Goal: Information Seeking & Learning: Find specific fact

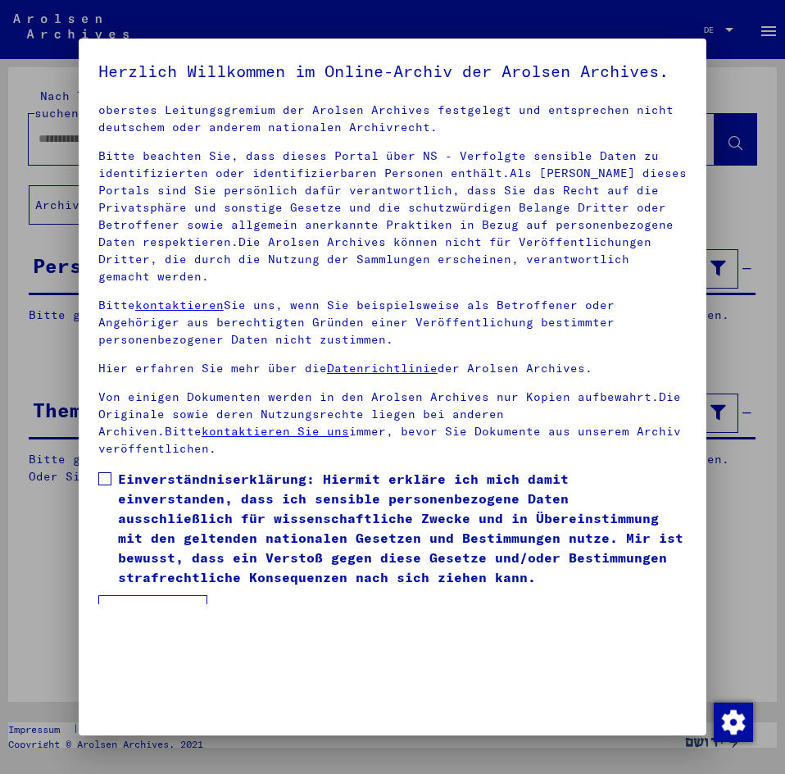
scroll to position [41, 0]
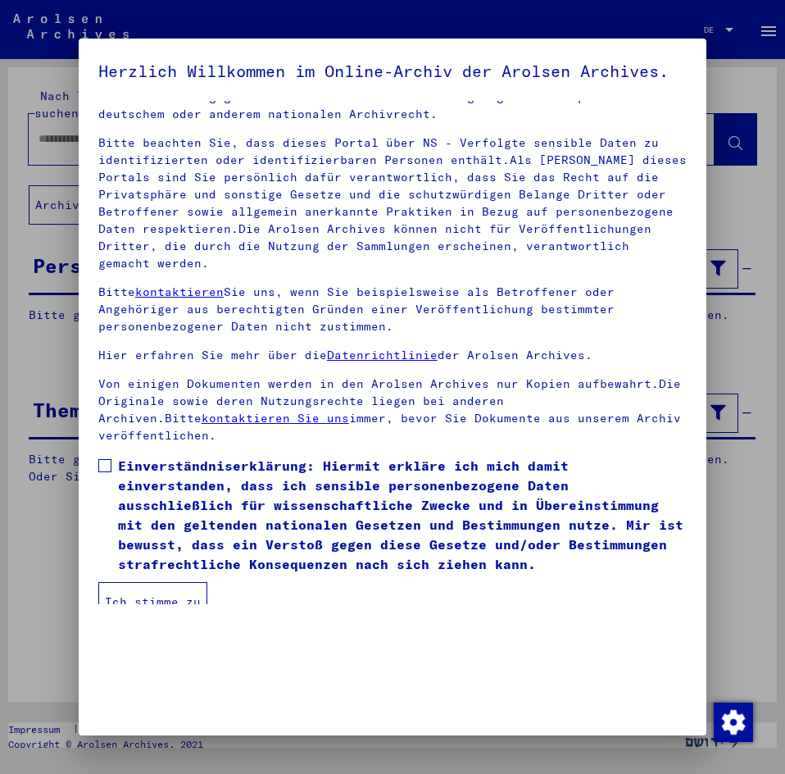
click at [105, 471] on span at bounding box center [104, 465] width 13 height 13
click at [172, 607] on button "Ich stimme zu" at bounding box center [152, 601] width 109 height 39
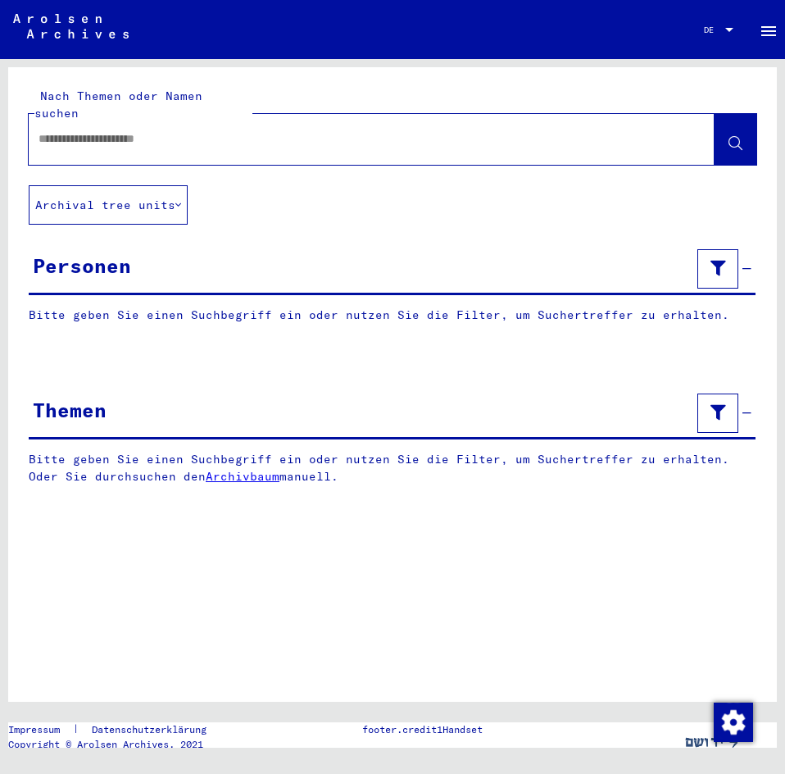
click at [239, 130] on input "text" at bounding box center [357, 138] width 637 height 17
type input "**********"
click at [742, 137] on icon at bounding box center [736, 144] width 14 height 14
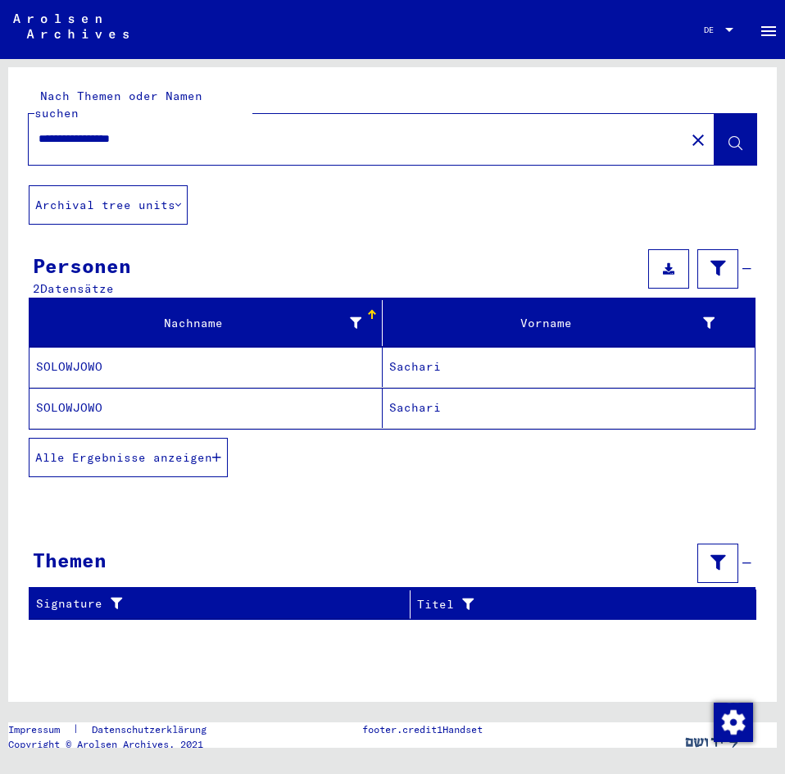
click at [94, 347] on mat-cell "SOLOWJOWO" at bounding box center [206, 367] width 353 height 40
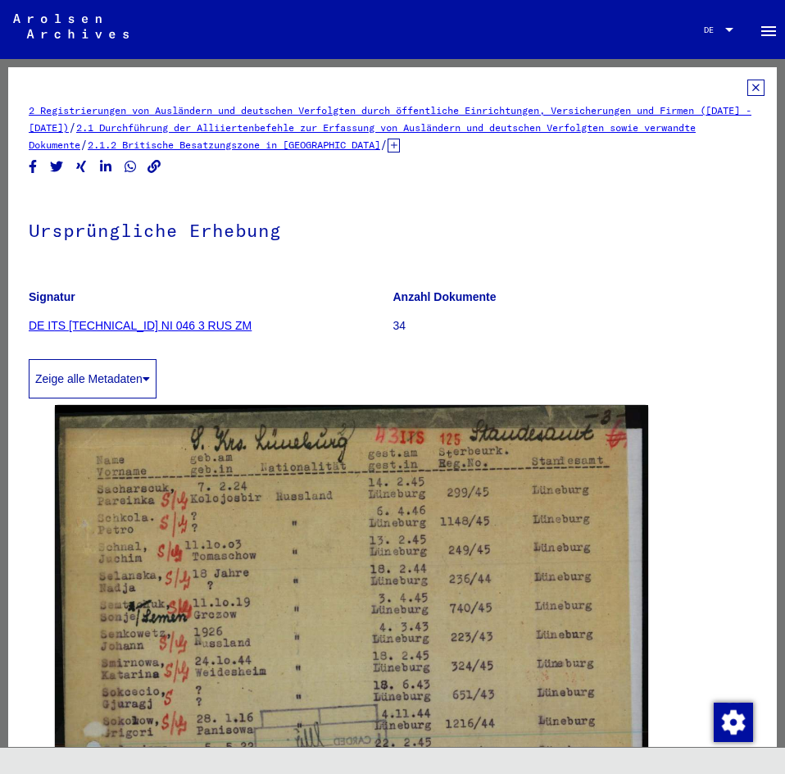
click at [748, 89] on icon at bounding box center [756, 88] width 17 height 16
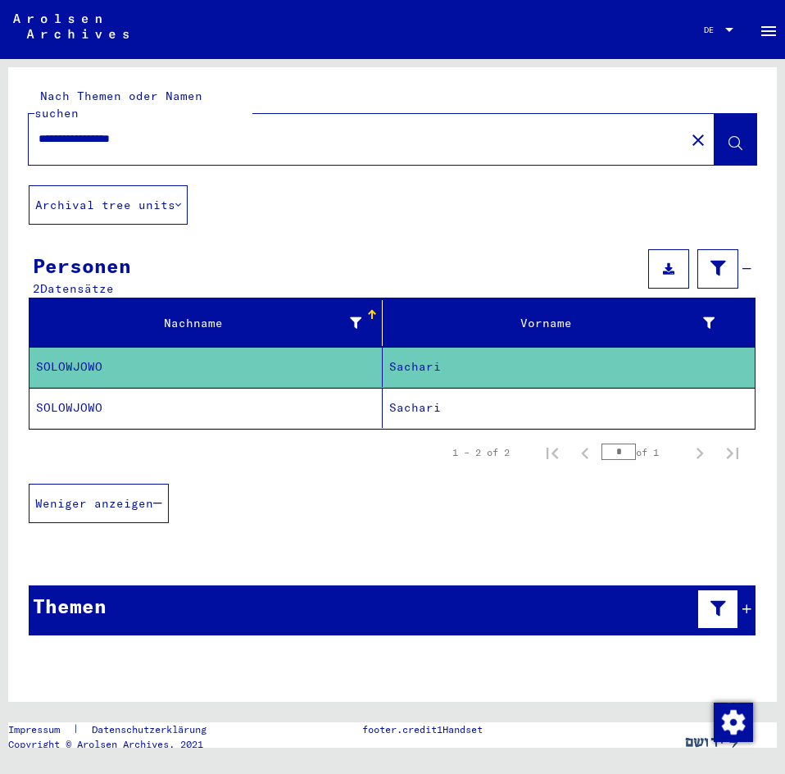
click at [98, 388] on mat-cell "SOLOWJOWO" at bounding box center [206, 408] width 353 height 40
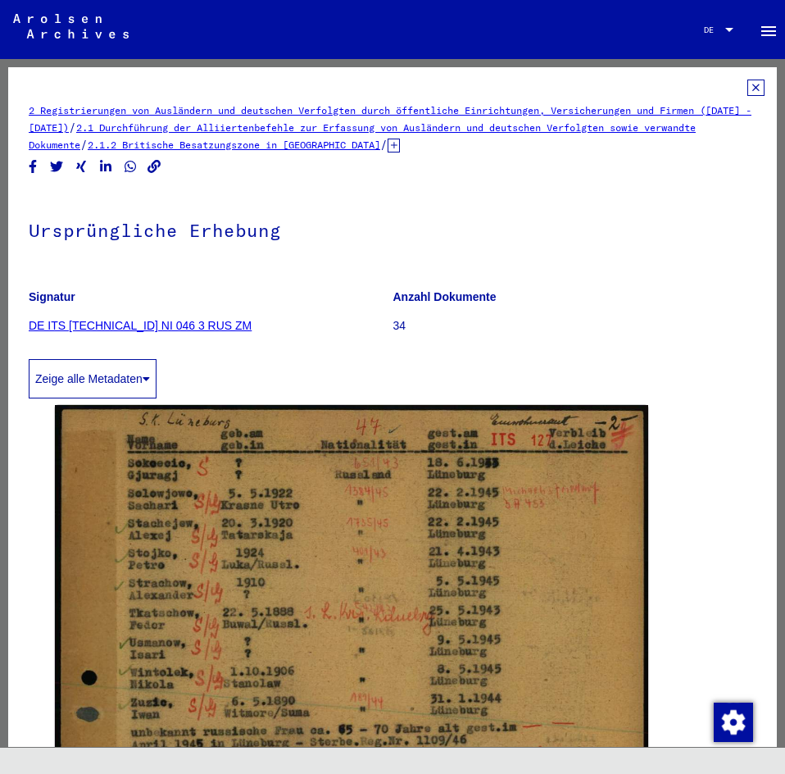
click at [748, 86] on icon at bounding box center [756, 88] width 17 height 16
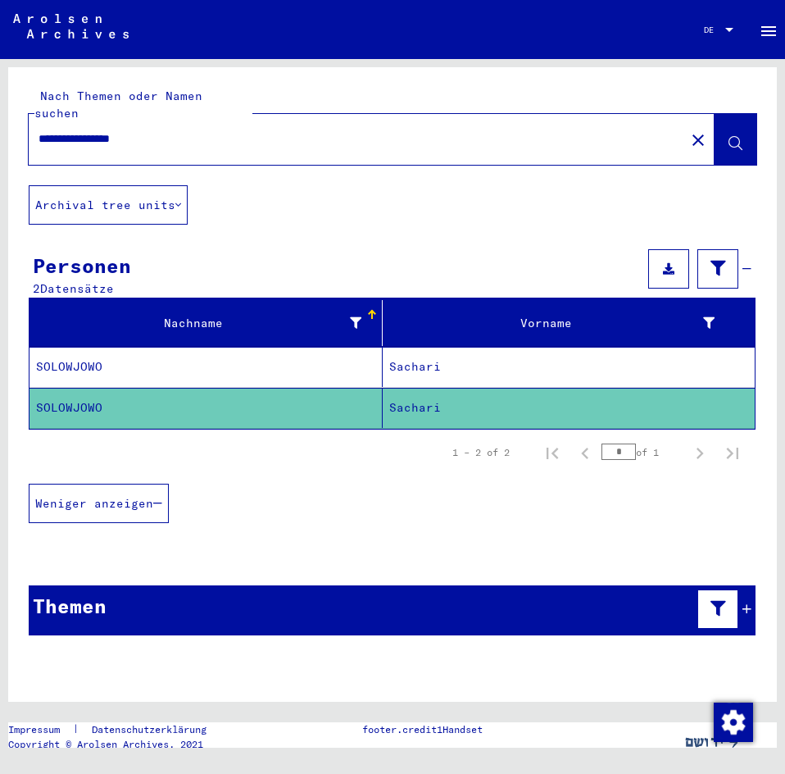
click at [188, 130] on input "**********" at bounding box center [357, 138] width 637 height 17
drag, startPoint x: 107, startPoint y: 132, endPoint x: 36, endPoint y: 128, distance: 70.6
click at [36, 128] on div "**********" at bounding box center [352, 138] width 647 height 37
click at [43, 130] on input "******" at bounding box center [357, 138] width 637 height 17
click at [107, 130] on input "*******" at bounding box center [357, 138] width 637 height 17
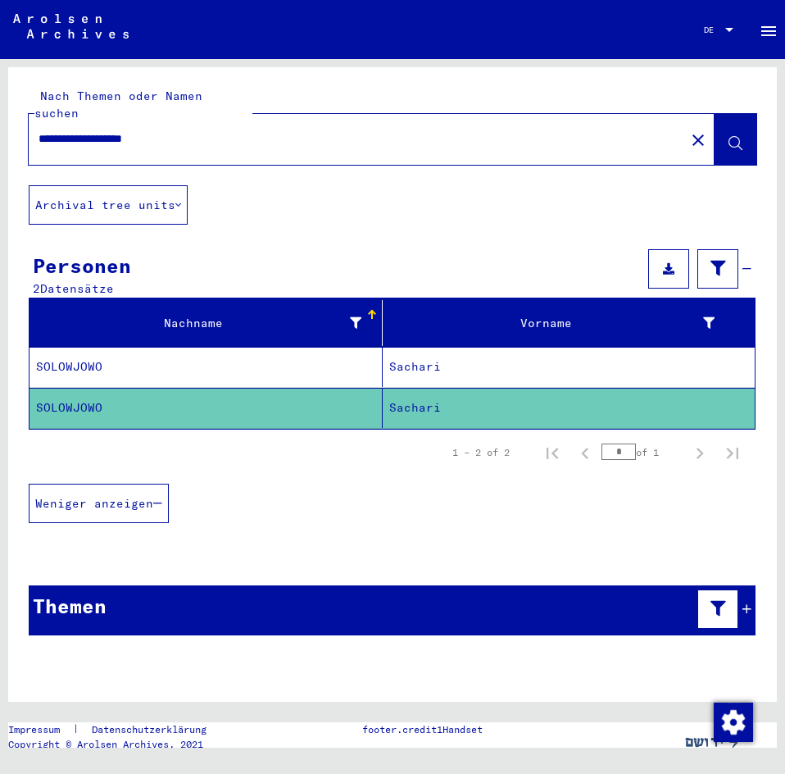
type input "**********"
click at [730, 114] on button at bounding box center [736, 139] width 42 height 51
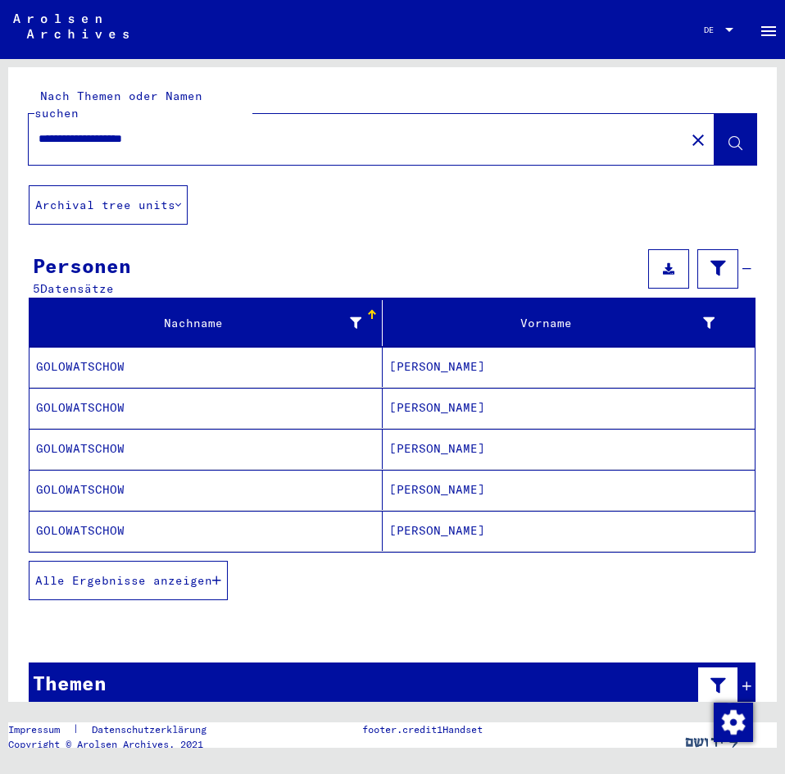
click at [95, 348] on mat-cell "GOLOWATSCHOW" at bounding box center [206, 367] width 353 height 40
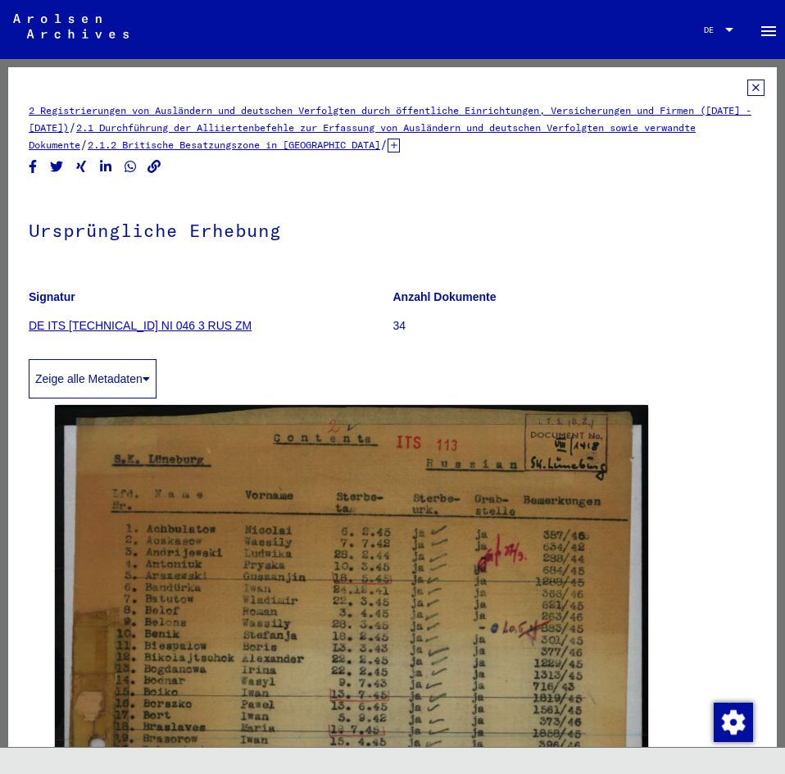
click at [748, 89] on icon at bounding box center [756, 88] width 17 height 16
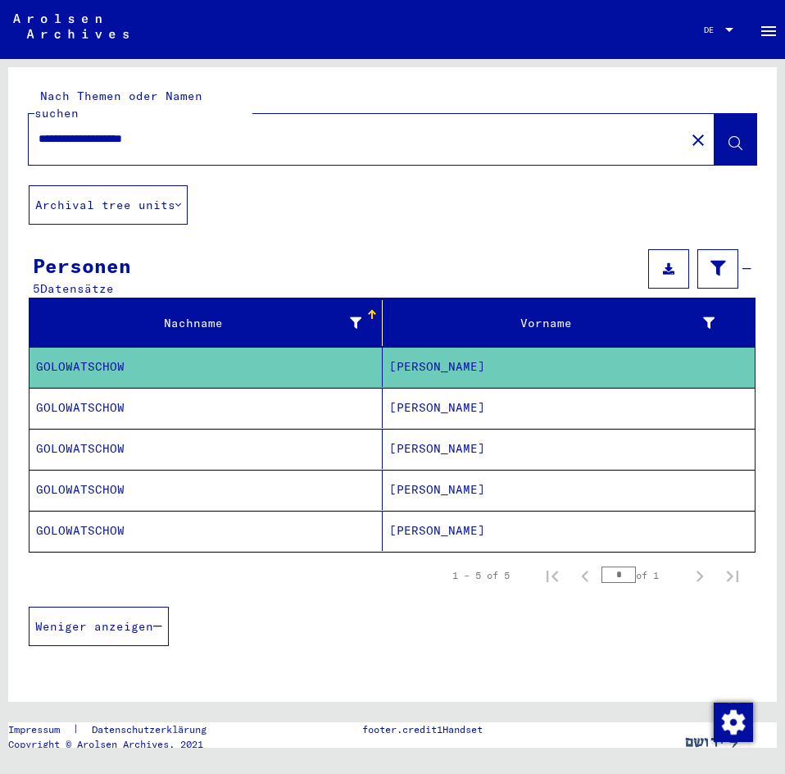
click at [257, 388] on mat-cell "GOLOWATSCHOW" at bounding box center [206, 408] width 353 height 40
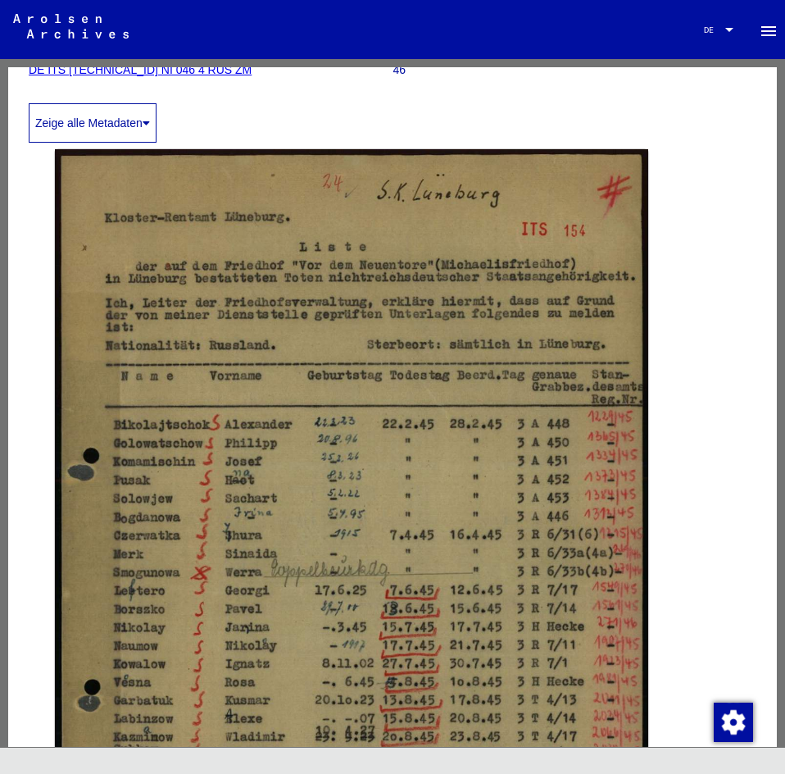
scroll to position [410, 0]
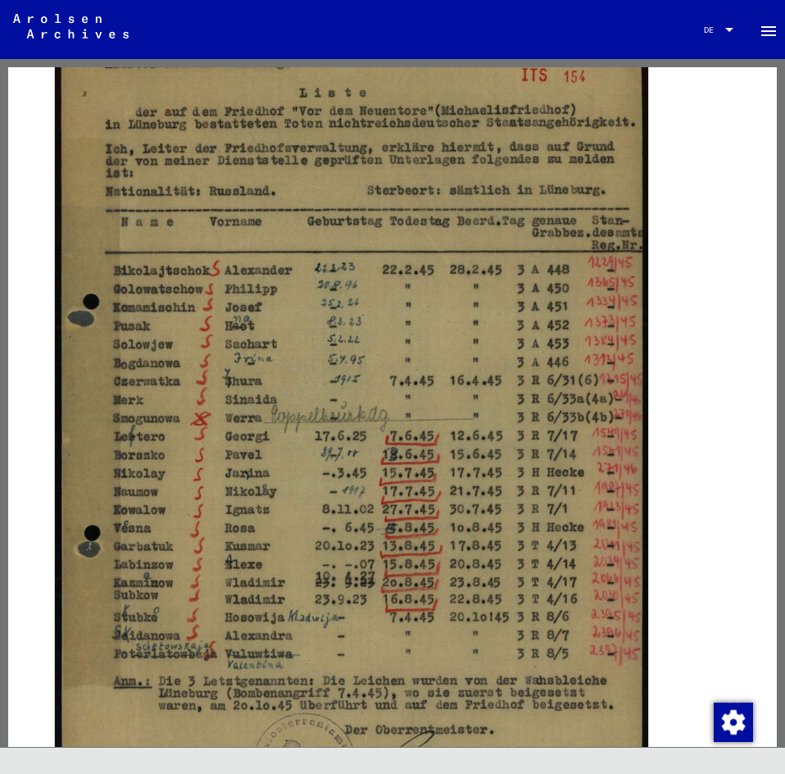
click at [740, 404] on div "DocID: 70687574" at bounding box center [393, 428] width 728 height 878
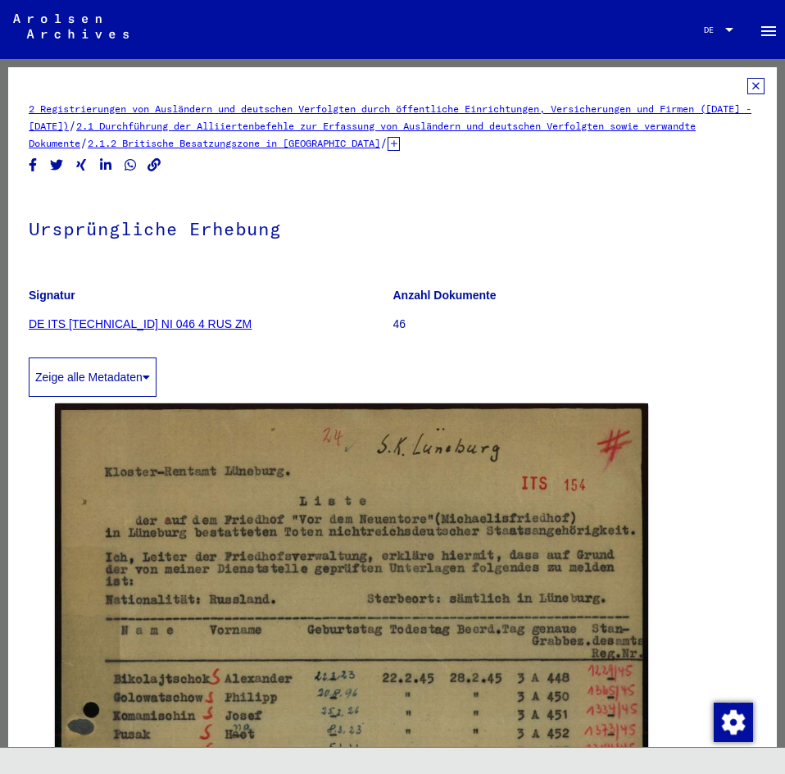
scroll to position [0, 0]
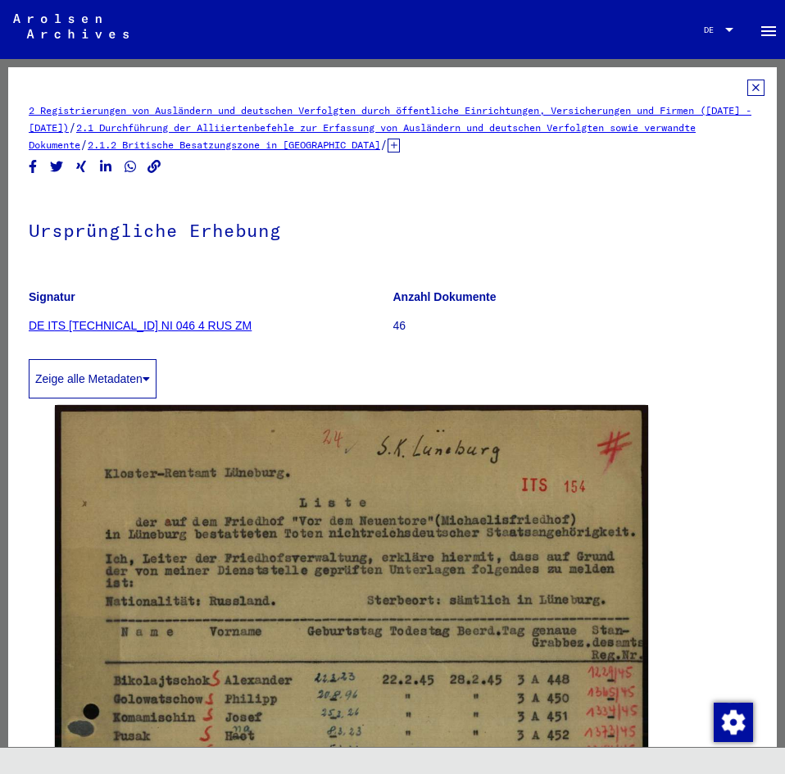
click at [748, 87] on icon at bounding box center [756, 88] width 17 height 16
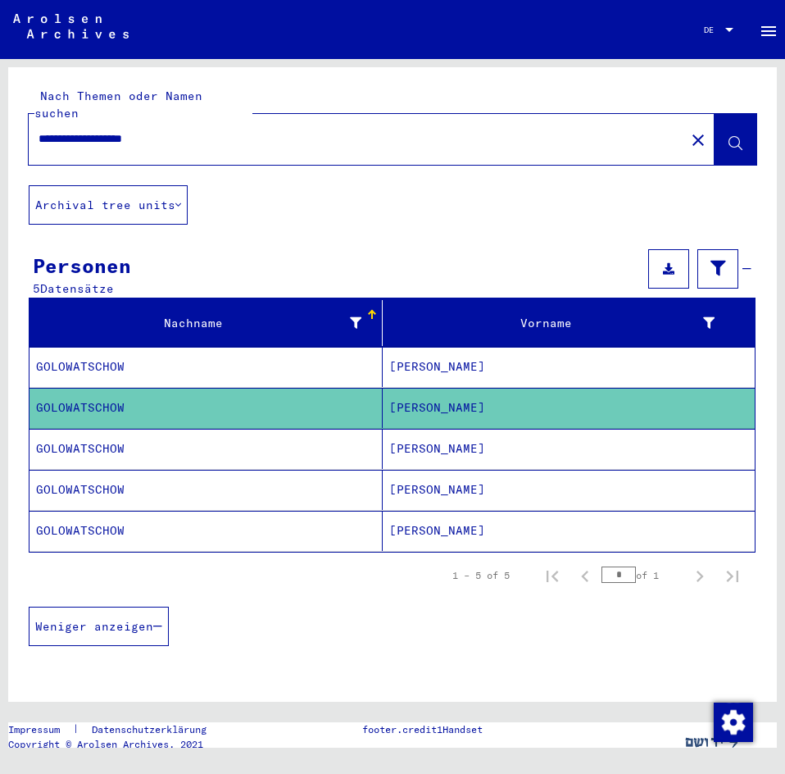
click at [225, 429] on mat-cell "GOLOWATSCHOW" at bounding box center [206, 449] width 353 height 40
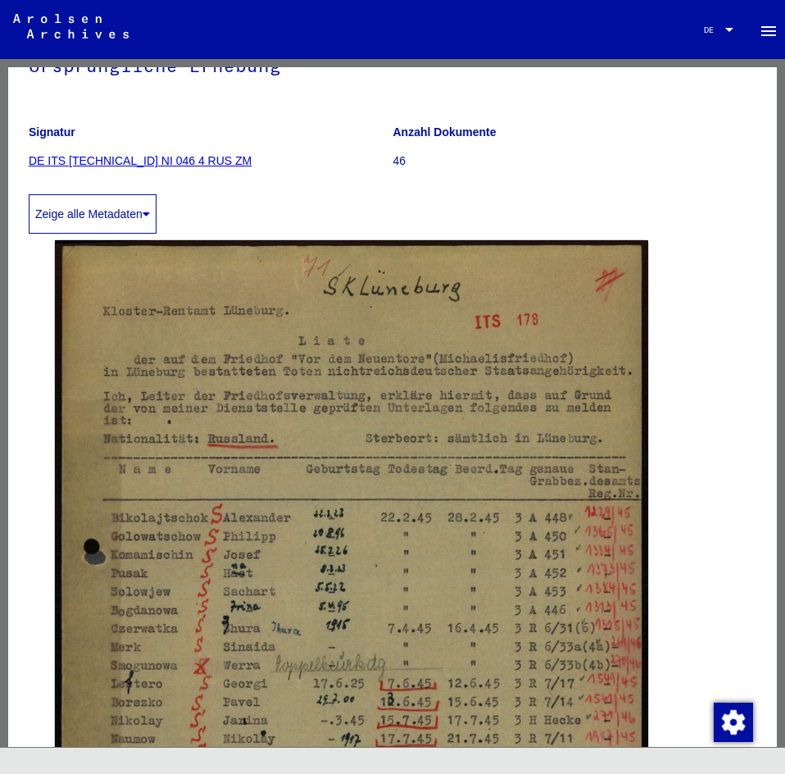
scroll to position [164, 0]
drag, startPoint x: 697, startPoint y: 542, endPoint x: 700, endPoint y: 496, distance: 46.0
click at [697, 542] on div "DocID: 70687598" at bounding box center [392, 673] width 689 height 878
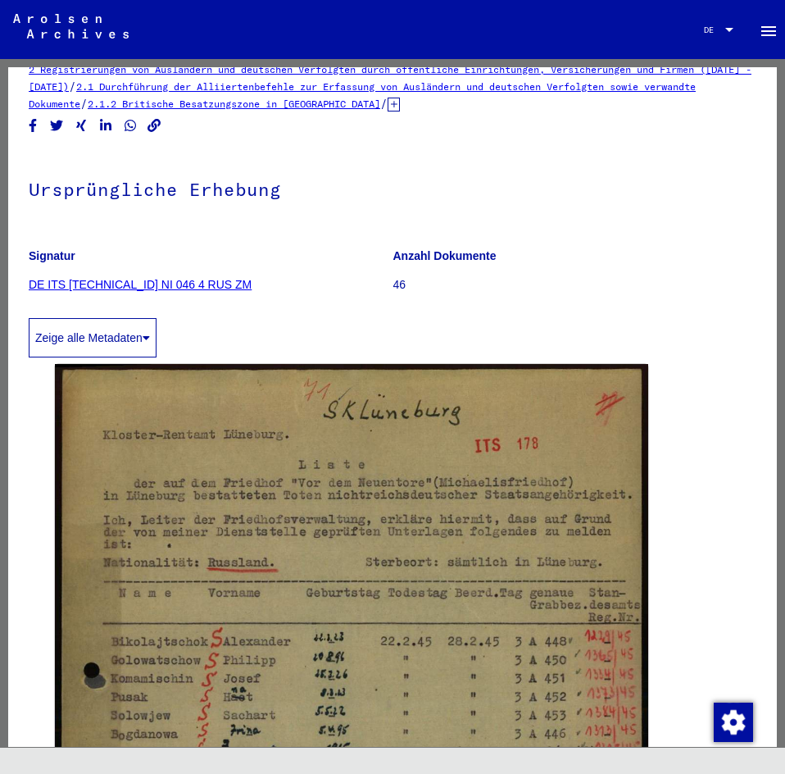
scroll to position [0, 0]
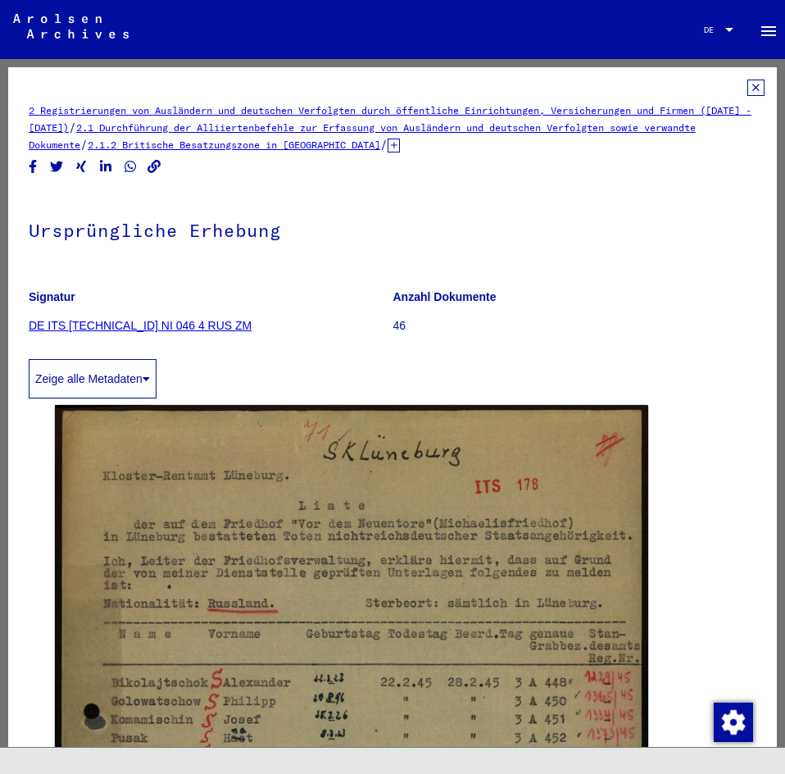
click at [748, 86] on icon at bounding box center [756, 88] width 17 height 16
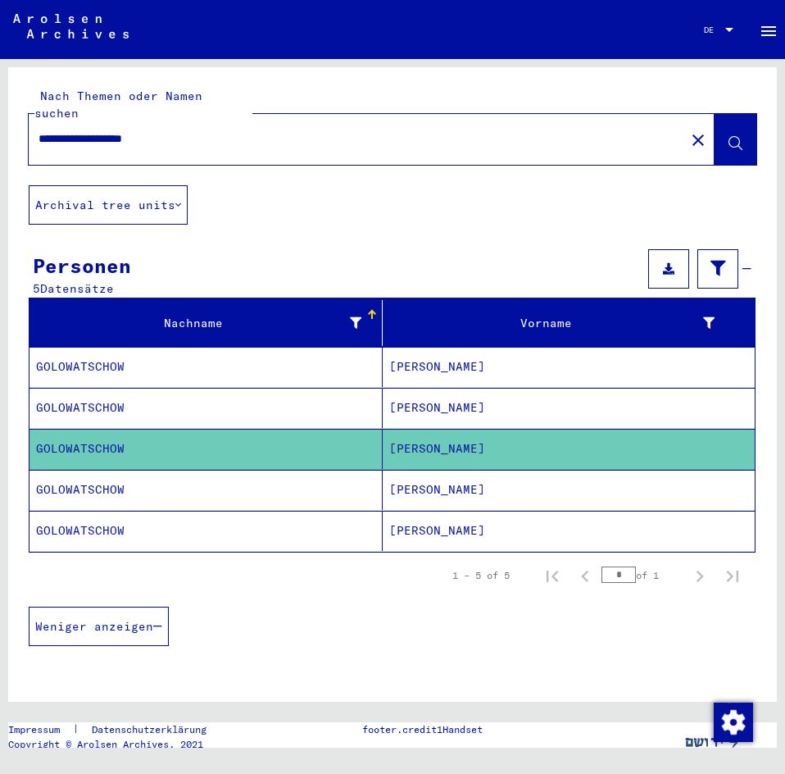
click at [207, 470] on mat-cell "GOLOWATSCHOW" at bounding box center [206, 490] width 353 height 40
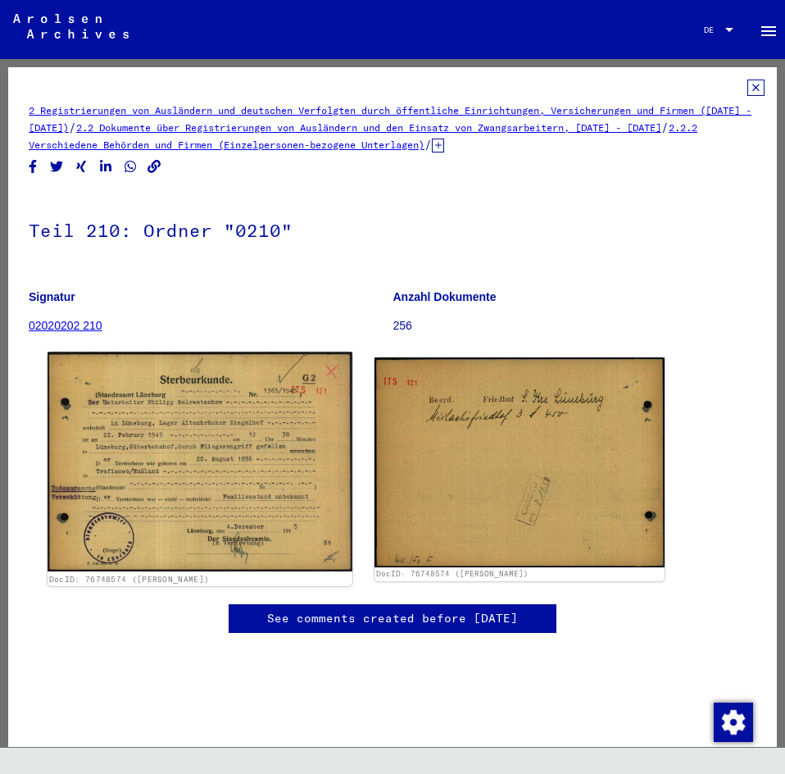
click at [199, 445] on img at bounding box center [200, 462] width 305 height 220
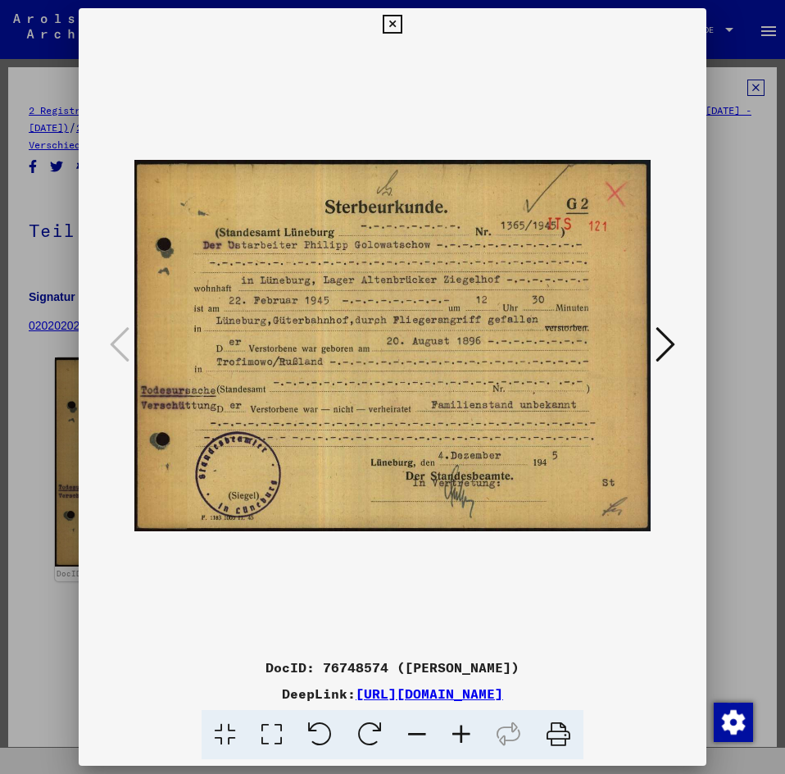
click at [318, 226] on img at bounding box center [392, 346] width 516 height 610
click at [387, 28] on icon at bounding box center [392, 25] width 19 height 20
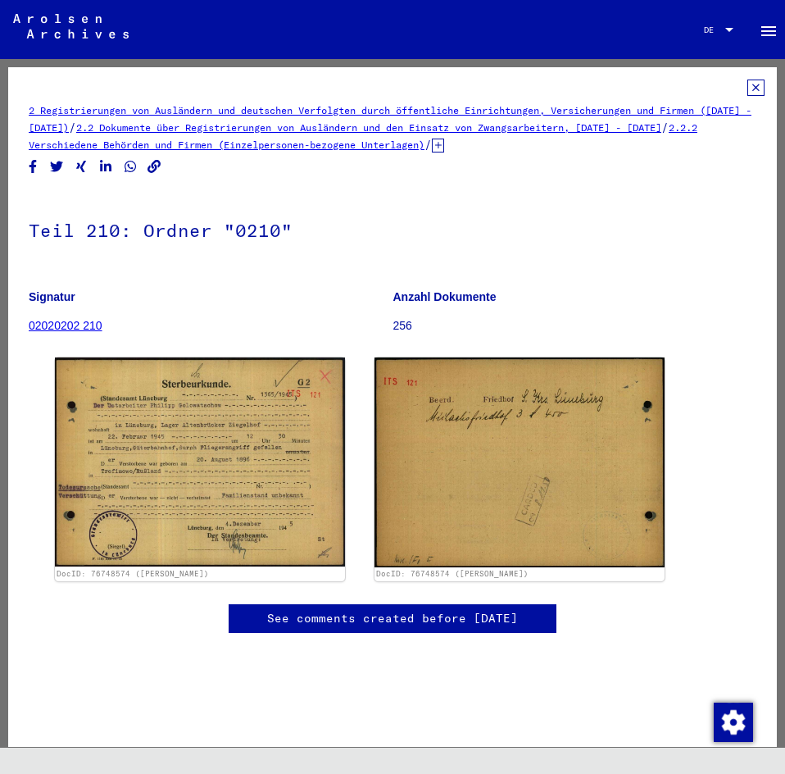
click at [748, 82] on icon at bounding box center [756, 88] width 17 height 16
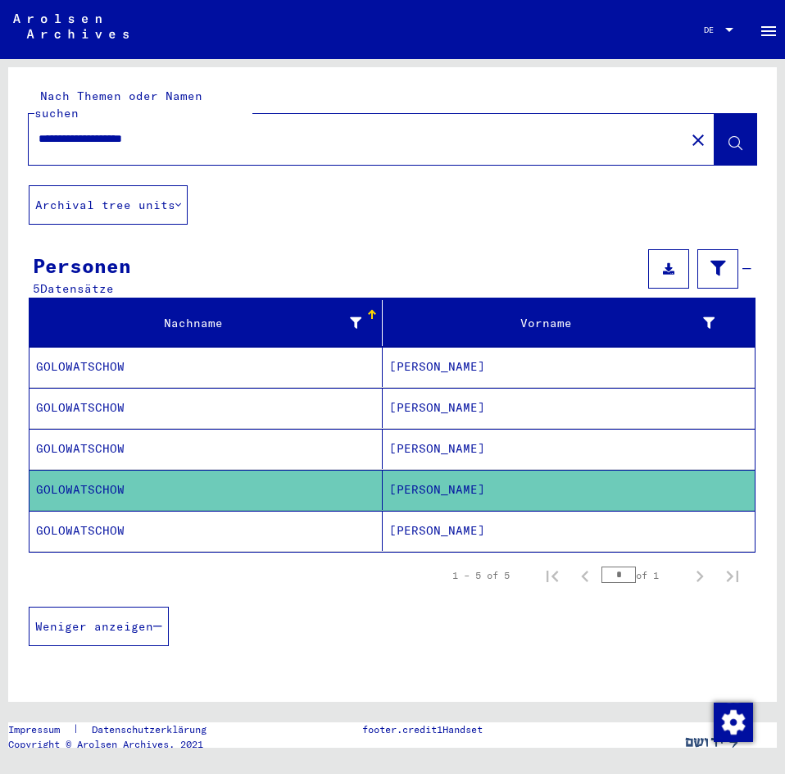
click at [286, 511] on mat-cell "GOLOWATSCHOW" at bounding box center [206, 531] width 353 height 40
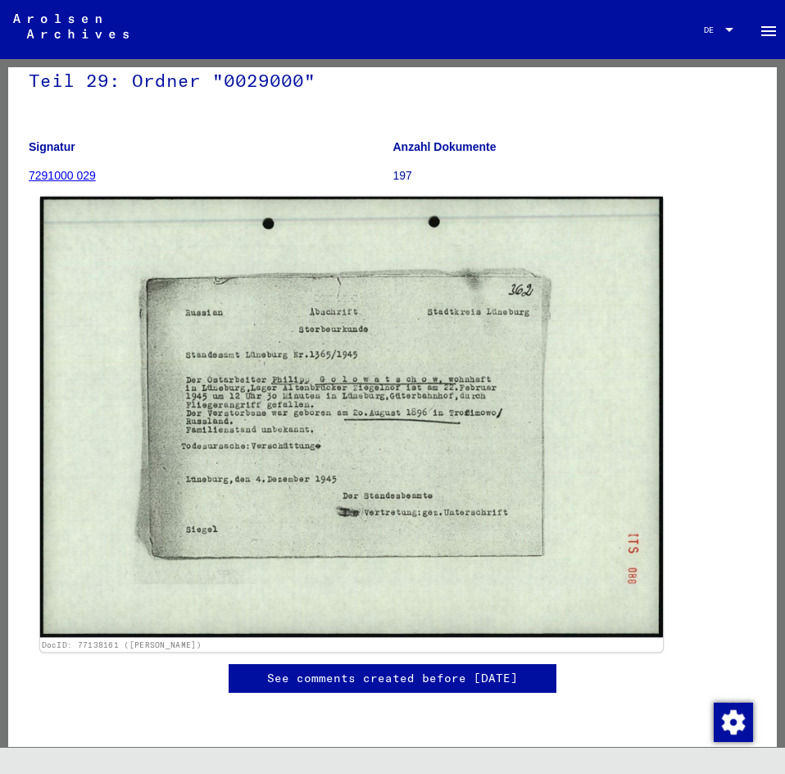
scroll to position [246, 0]
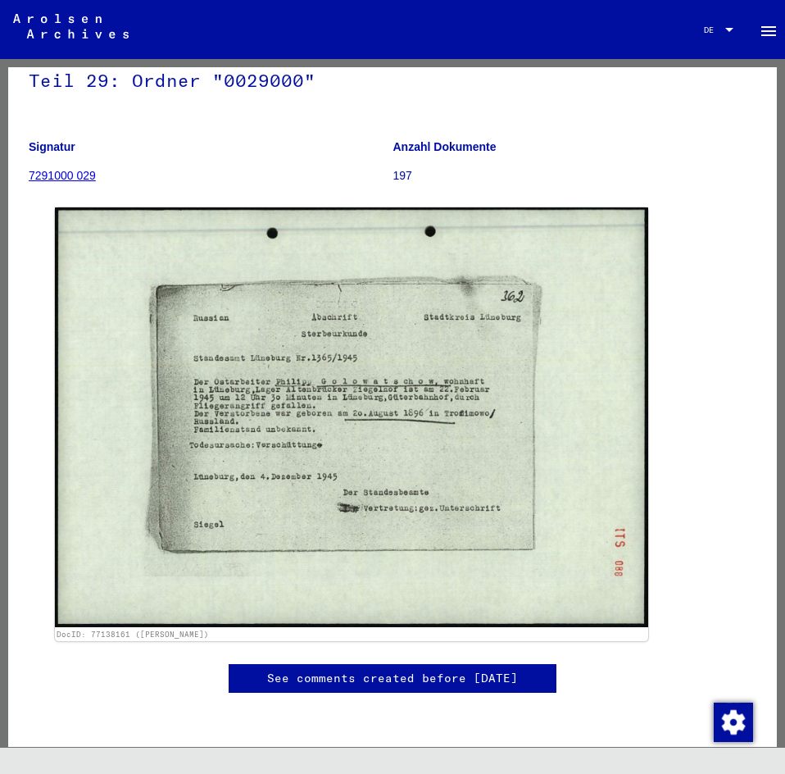
click at [690, 455] on div "DocID: 77138161 (PHILIPP GOLOWATSCHOW)" at bounding box center [392, 424] width 689 height 447
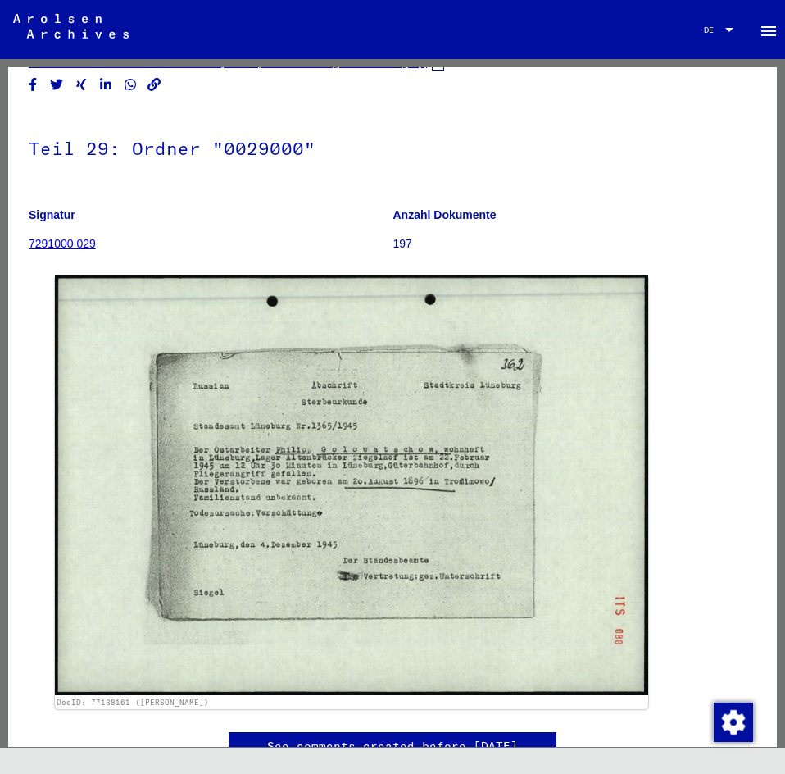
scroll to position [0, 0]
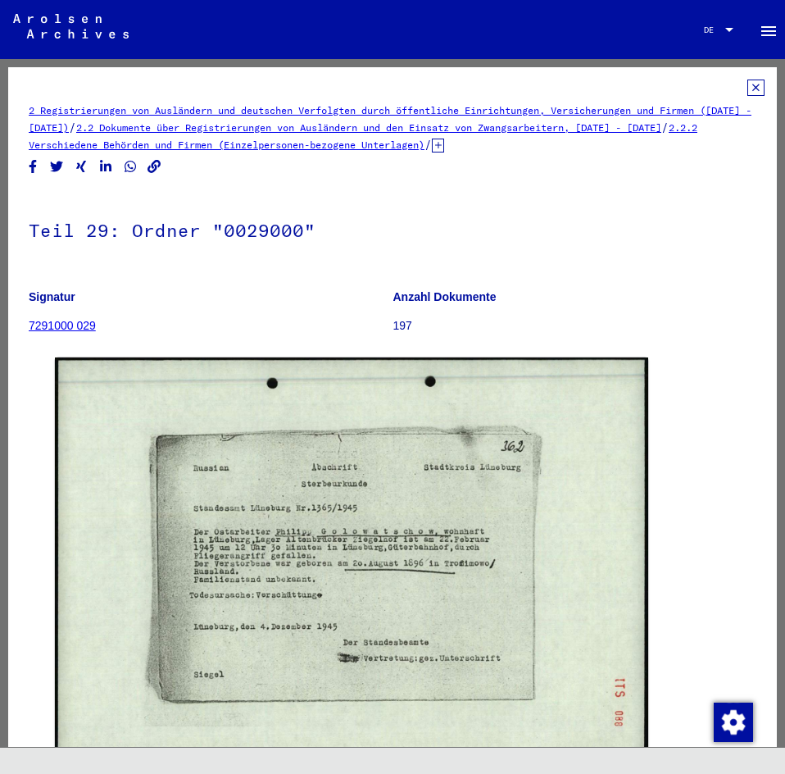
click at [748, 84] on icon at bounding box center [756, 88] width 17 height 16
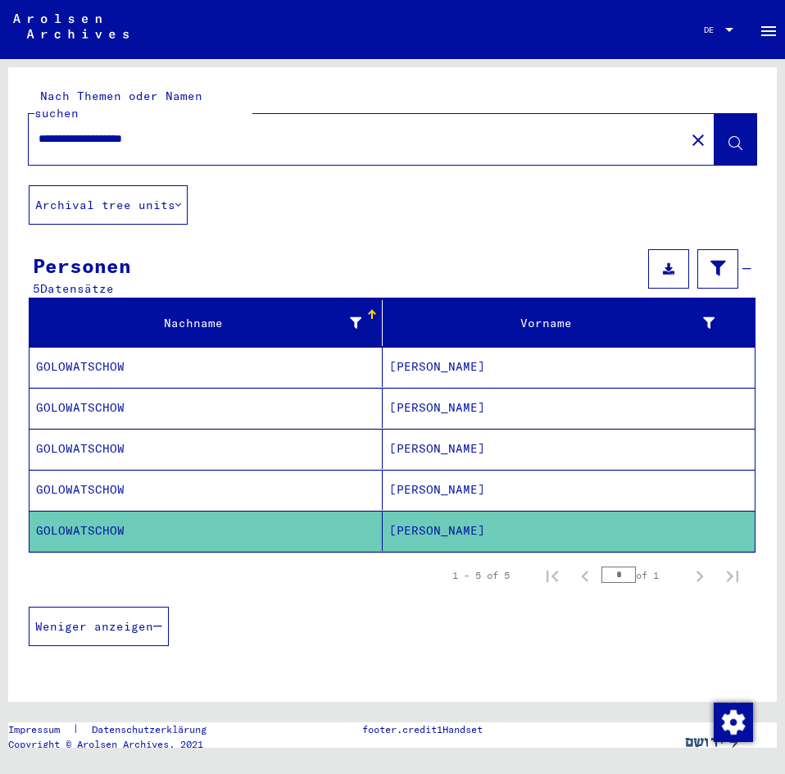
drag, startPoint x: 197, startPoint y: 121, endPoint x: 1, endPoint y: 103, distance: 196.7
click at [1, 103] on div "**********" at bounding box center [392, 403] width 785 height 689
type input "**********"
click at [729, 137] on icon at bounding box center [736, 144] width 14 height 14
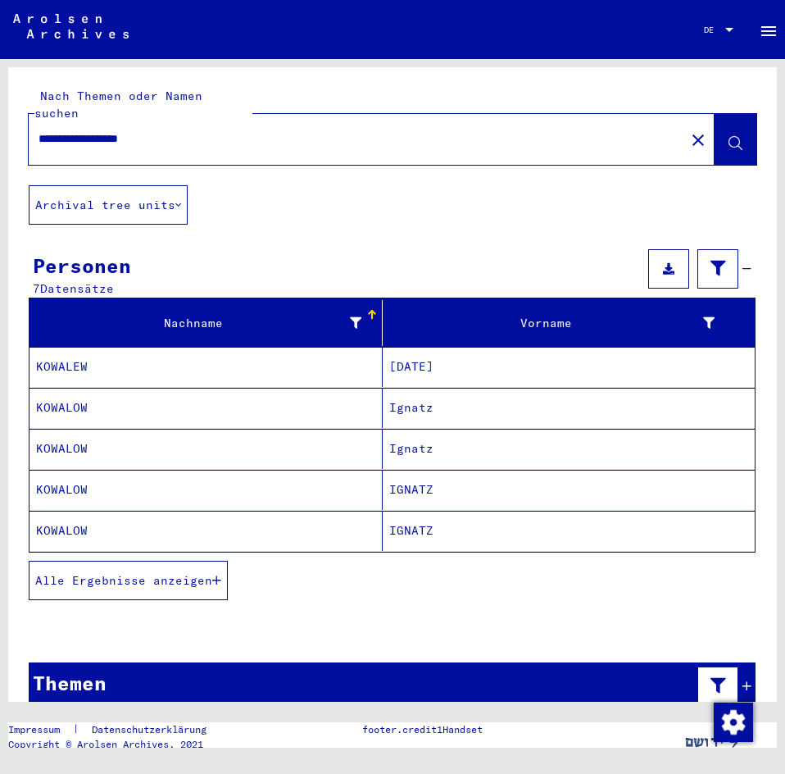
click at [144, 347] on mat-cell "KOWALEW" at bounding box center [206, 367] width 353 height 40
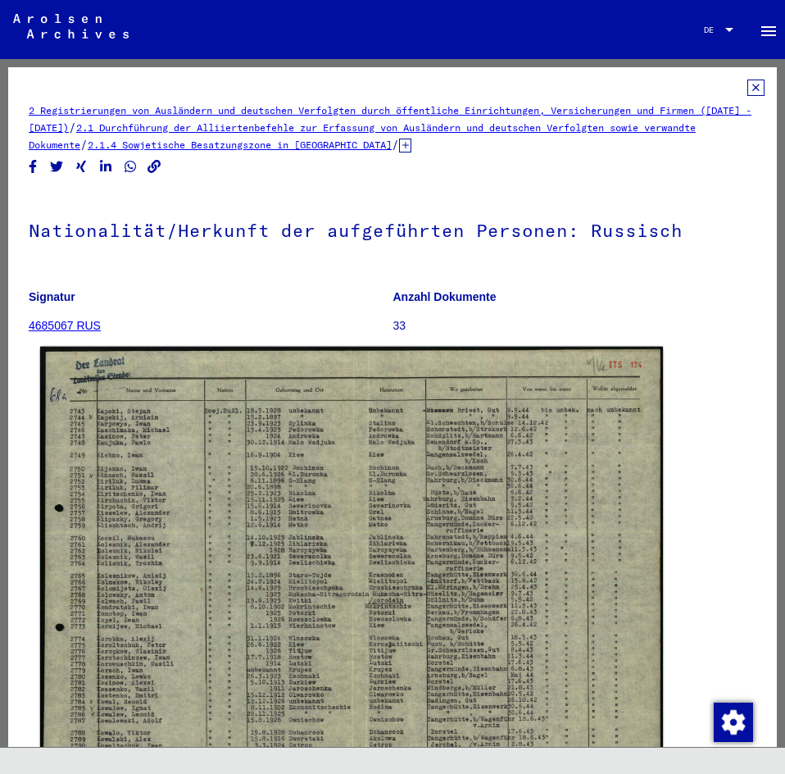
scroll to position [246, 0]
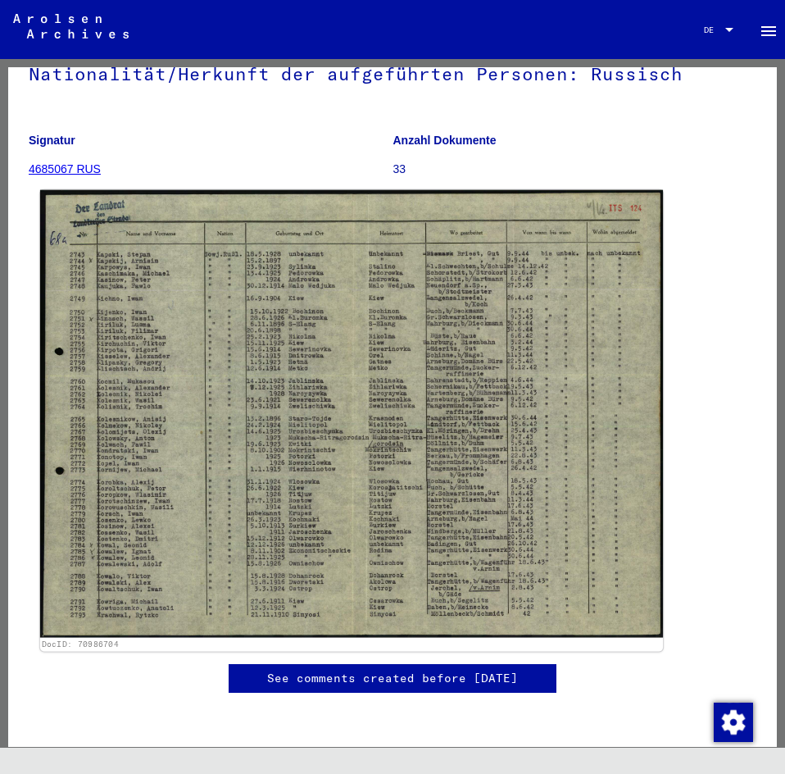
click at [426, 347] on img at bounding box center [351, 414] width 623 height 448
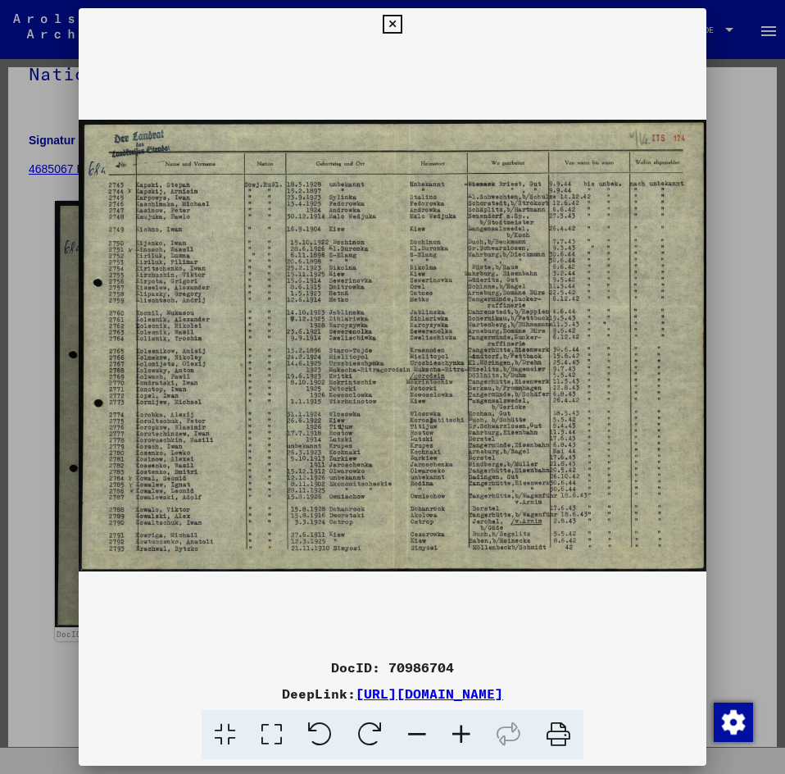
click at [461, 729] on icon at bounding box center [461, 735] width 44 height 50
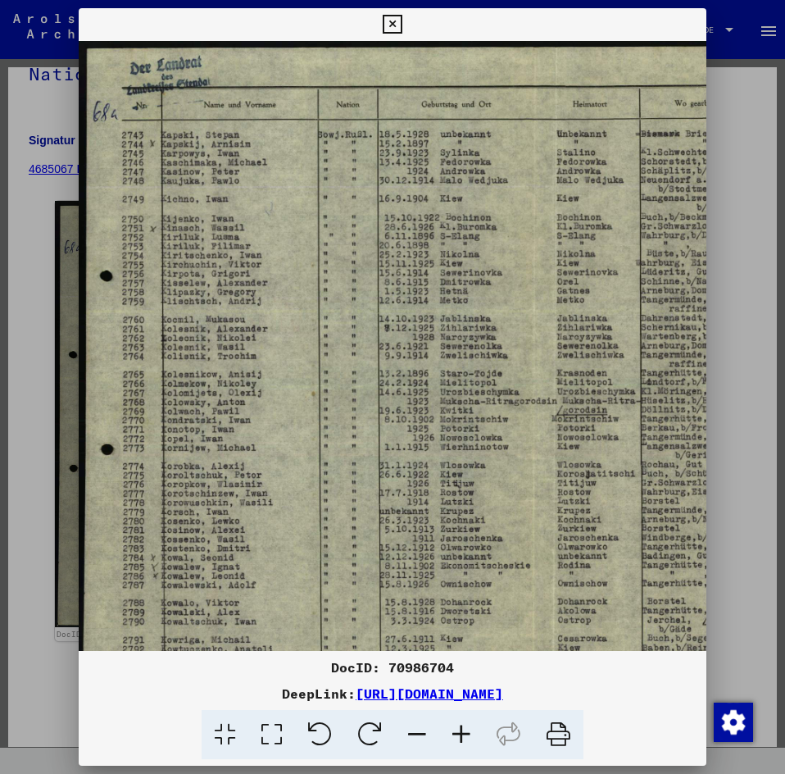
click at [461, 729] on icon at bounding box center [461, 735] width 44 height 50
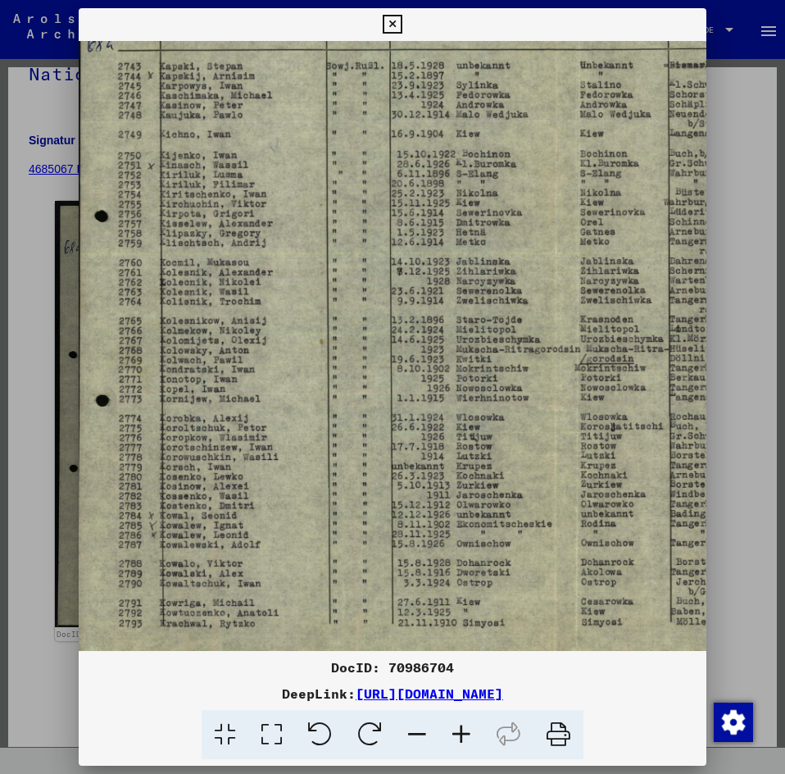
scroll to position [82, 10]
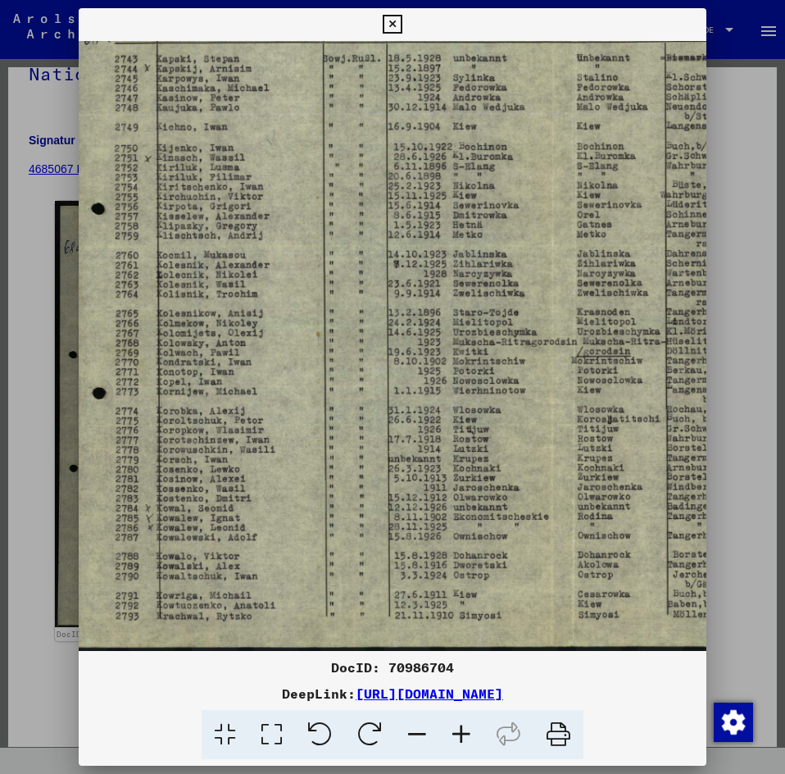
drag, startPoint x: 536, startPoint y: 468, endPoint x: 530, endPoint y: 362, distance: 105.9
click at [530, 362] on img at bounding box center [551, 305] width 964 height 692
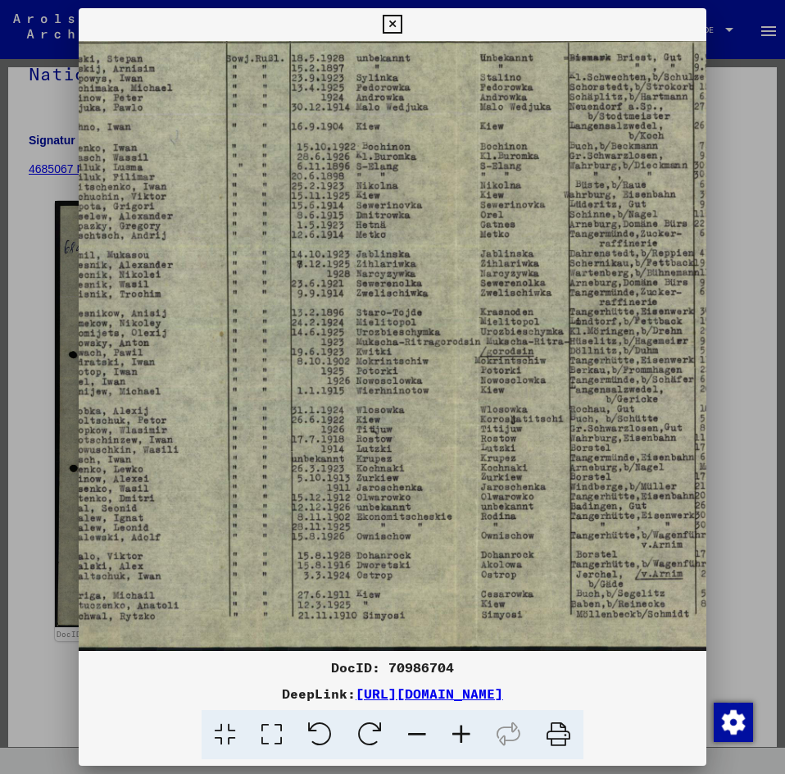
scroll to position [82, 125]
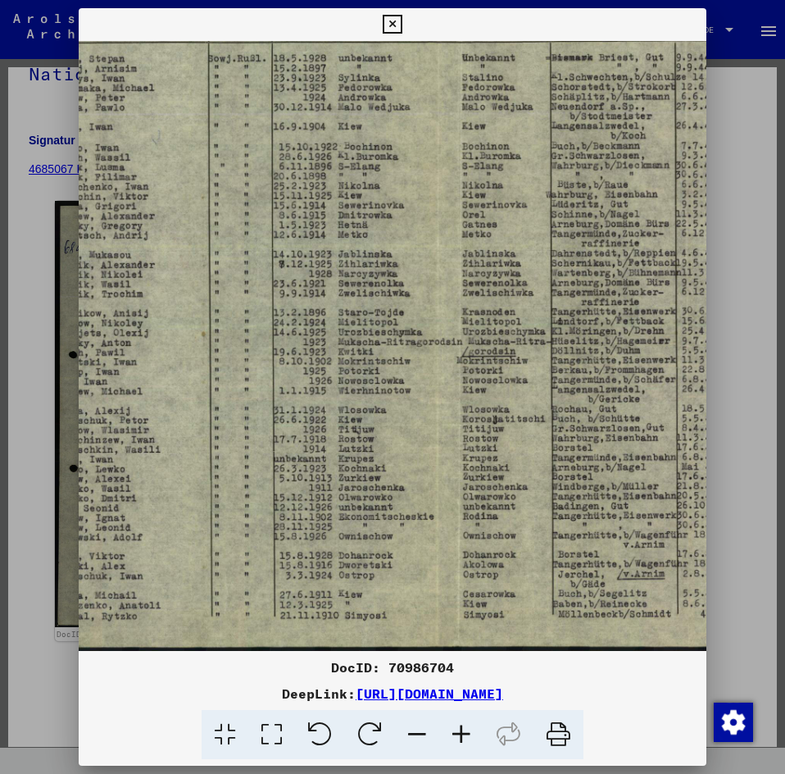
drag, startPoint x: 309, startPoint y: 514, endPoint x: 194, endPoint y: 514, distance: 114.8
click at [194, 514] on img at bounding box center [436, 305] width 964 height 692
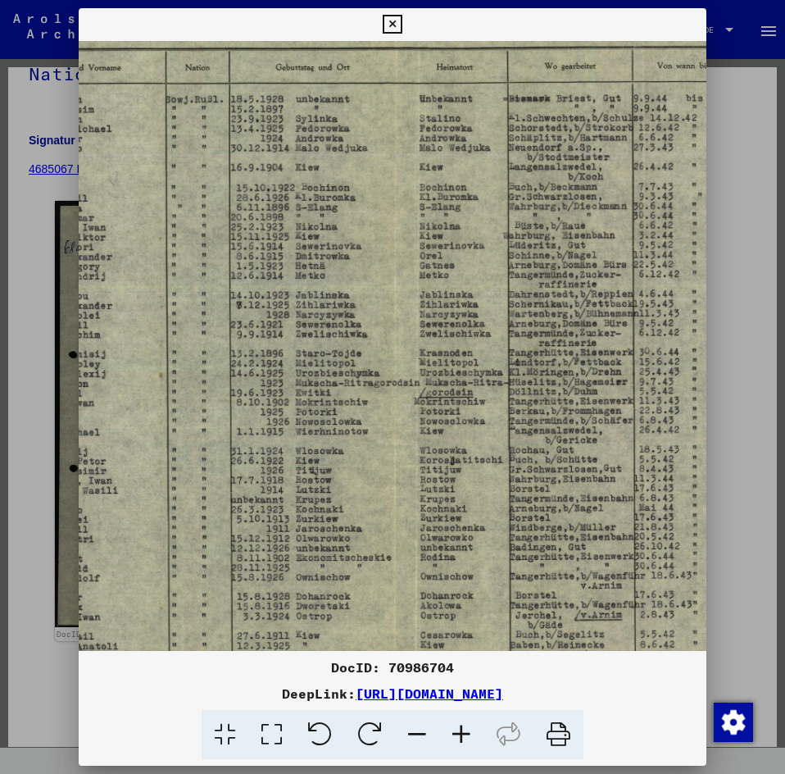
scroll to position [44, 177]
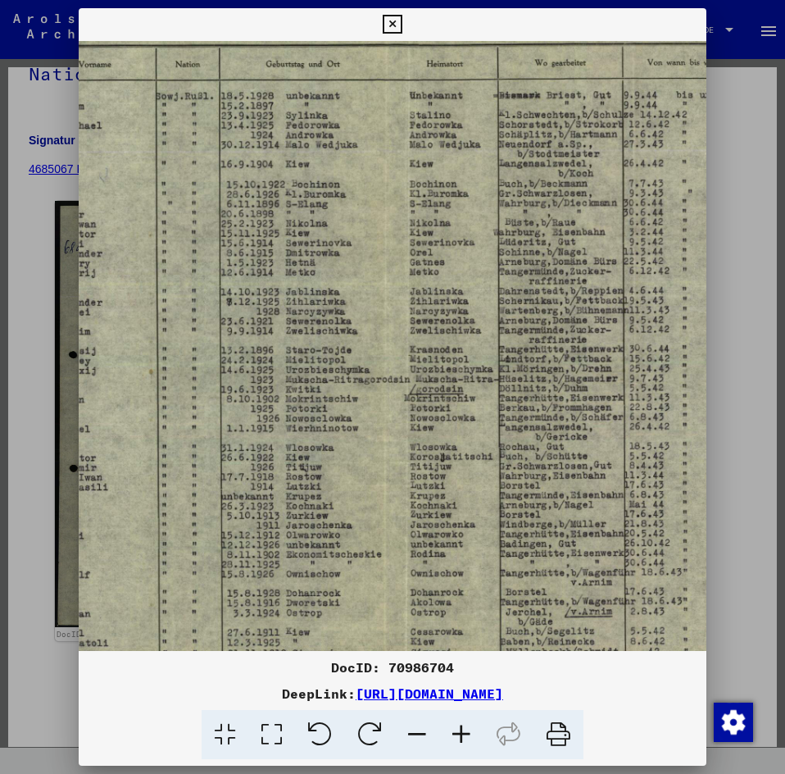
drag, startPoint x: 359, startPoint y: 522, endPoint x: 307, endPoint y: 584, distance: 81.4
click at [307, 584] on img at bounding box center [384, 343] width 964 height 692
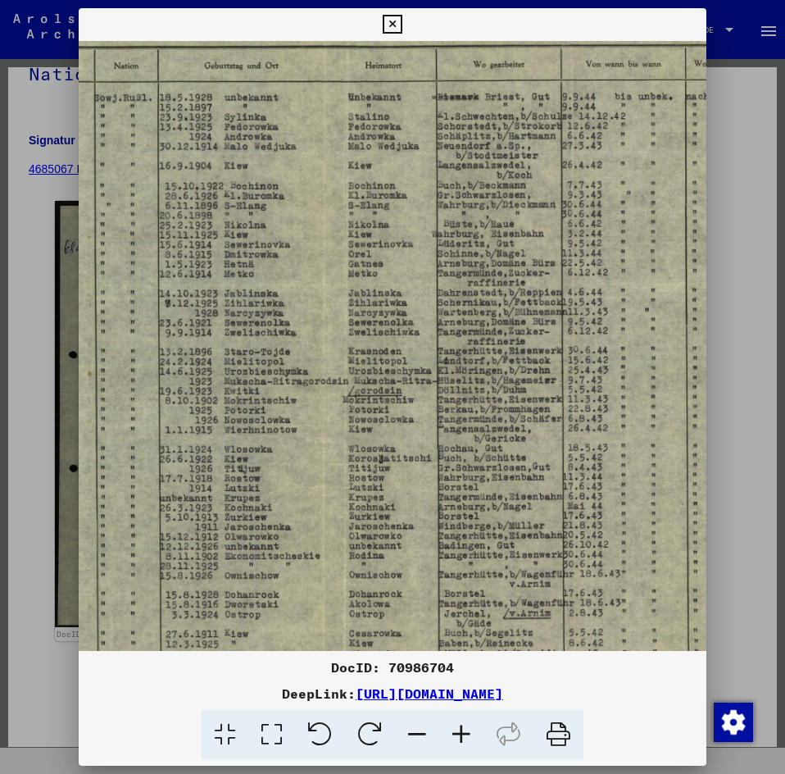
scroll to position [43, 262]
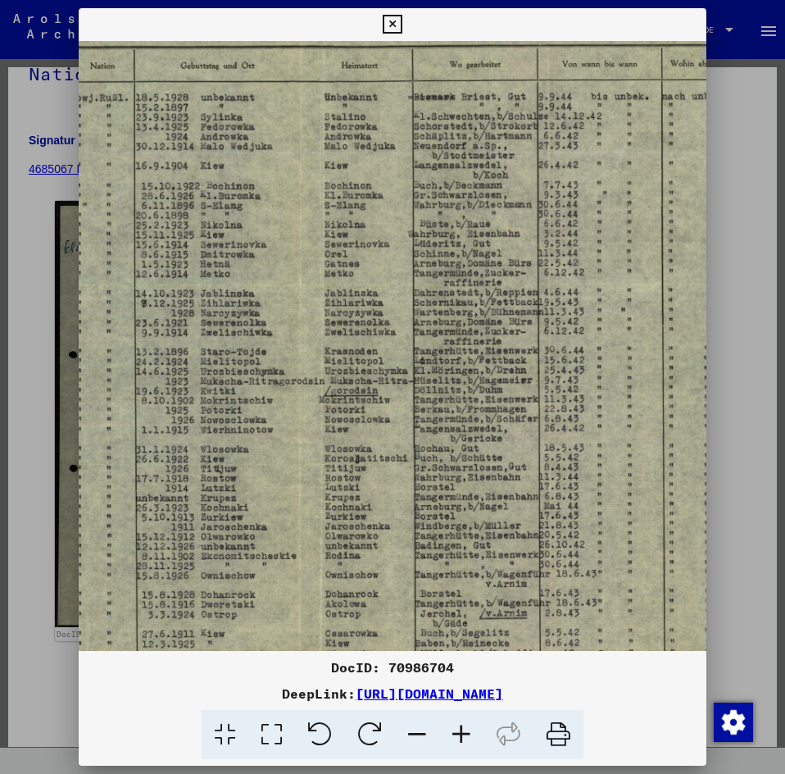
drag, startPoint x: 442, startPoint y: 564, endPoint x: 357, endPoint y: 566, distance: 85.3
click at [357, 566] on img at bounding box center [298, 344] width 964 height 692
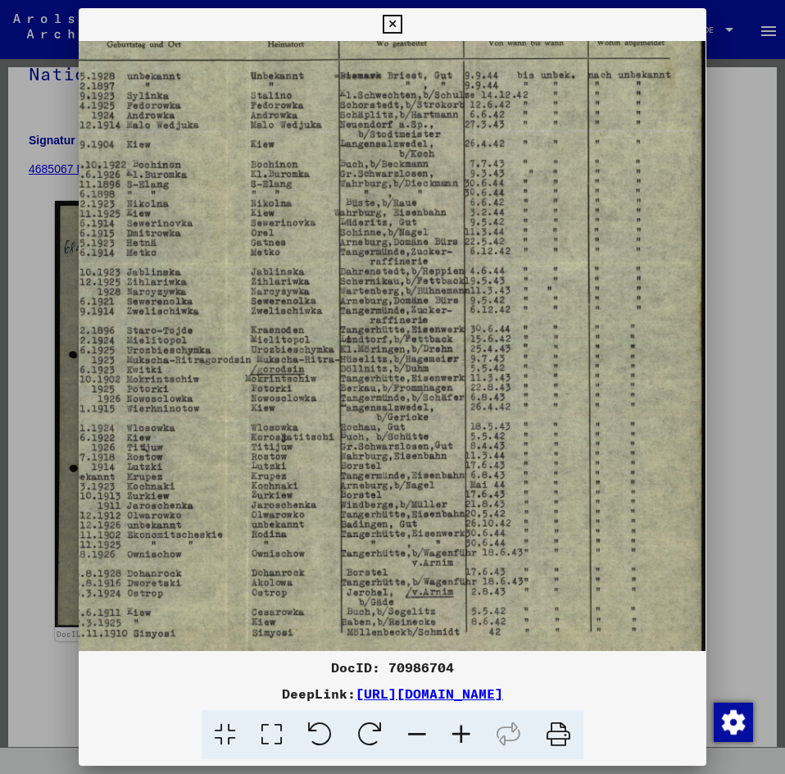
scroll to position [66, 336]
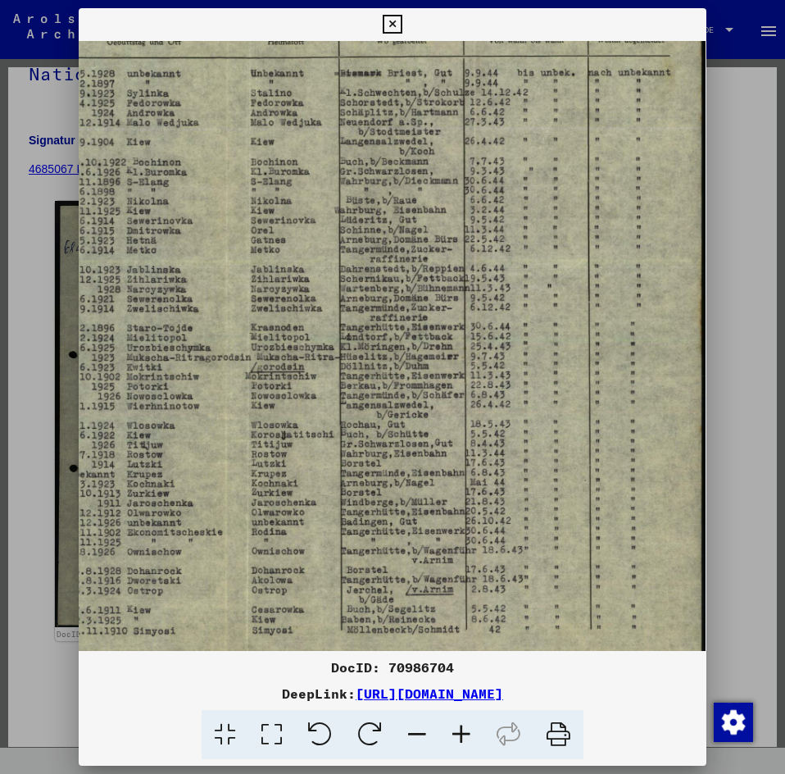
drag, startPoint x: 494, startPoint y: 560, endPoint x: 323, endPoint y: 536, distance: 173.0
click at [323, 536] on img at bounding box center [225, 321] width 964 height 692
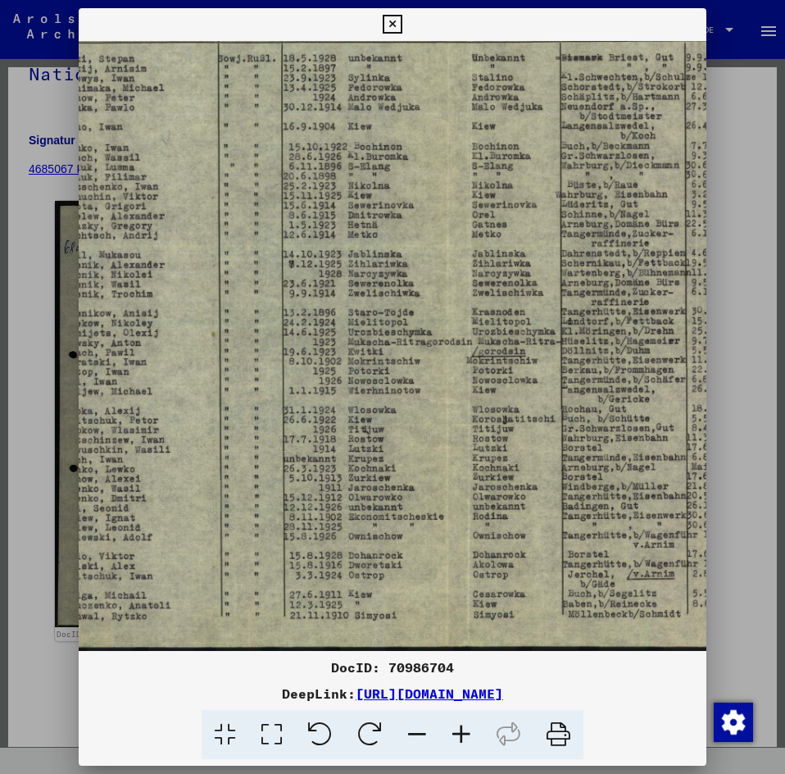
drag, startPoint x: 362, startPoint y: 534, endPoint x: 587, endPoint y: 487, distance: 229.6
click at [584, 490] on img at bounding box center [446, 305] width 964 height 692
click at [391, 17] on icon at bounding box center [392, 25] width 19 height 20
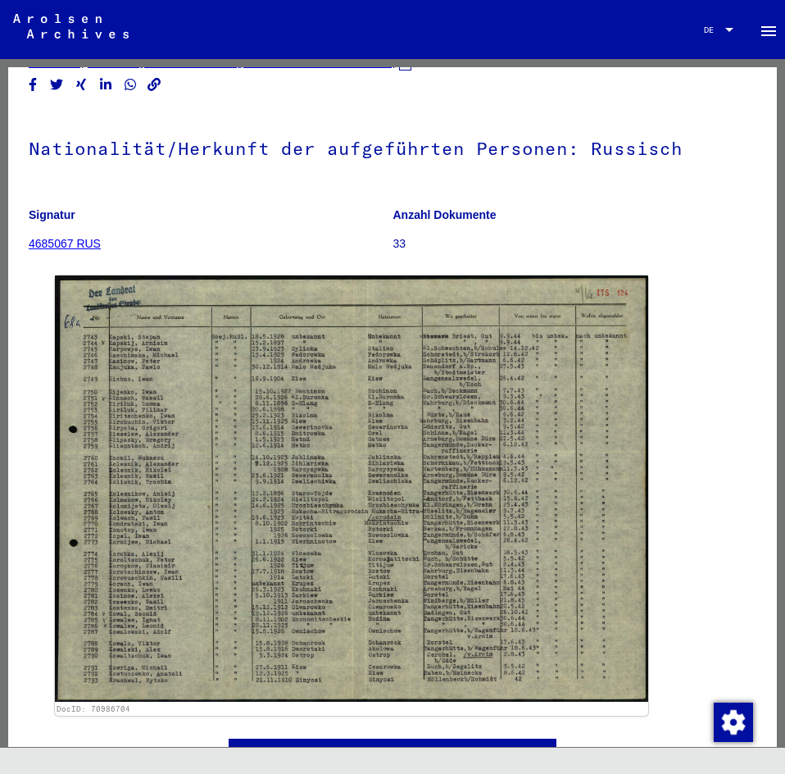
scroll to position [0, 0]
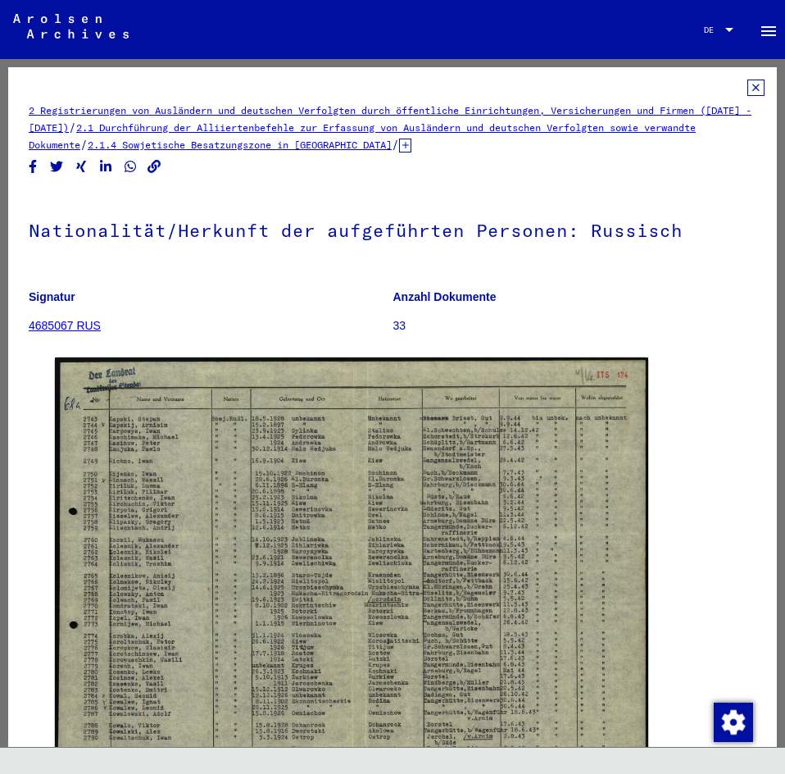
click at [748, 88] on icon at bounding box center [756, 88] width 17 height 16
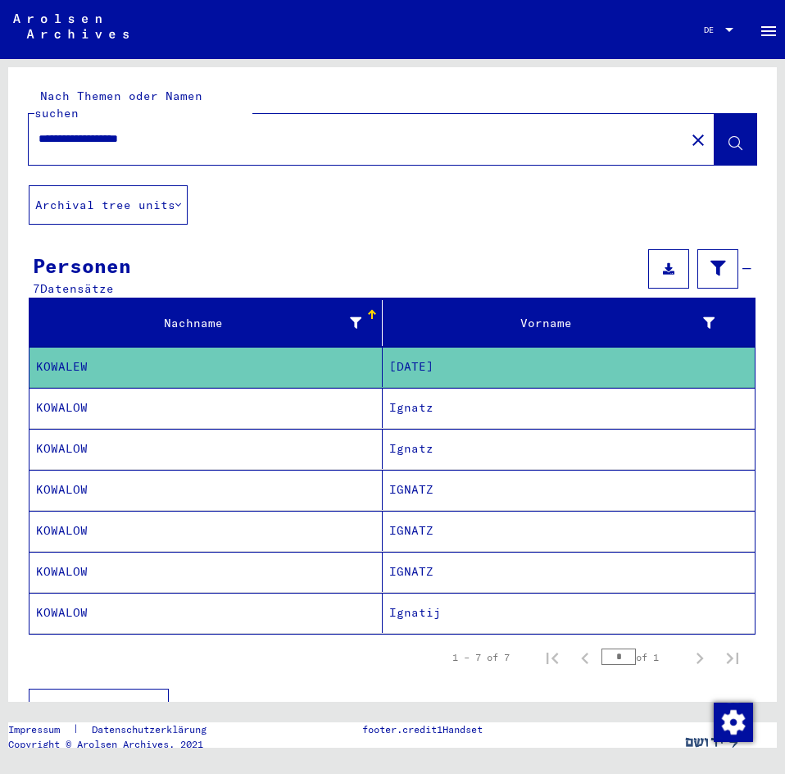
click at [233, 389] on mat-cell "KOWALOW" at bounding box center [206, 408] width 353 height 40
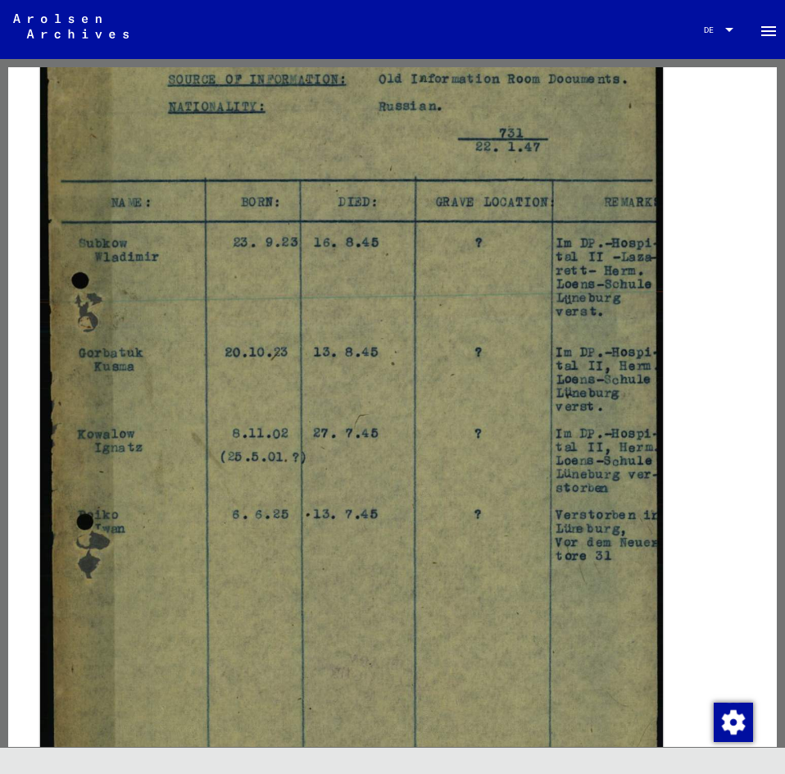
scroll to position [574, 0]
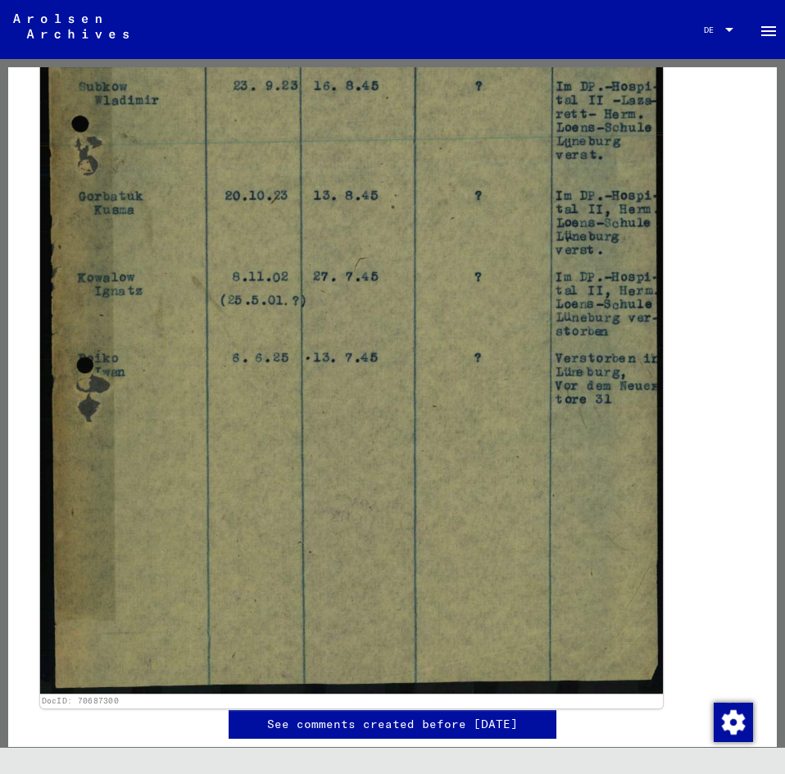
click at [422, 471] on img at bounding box center [351, 252] width 623 height 884
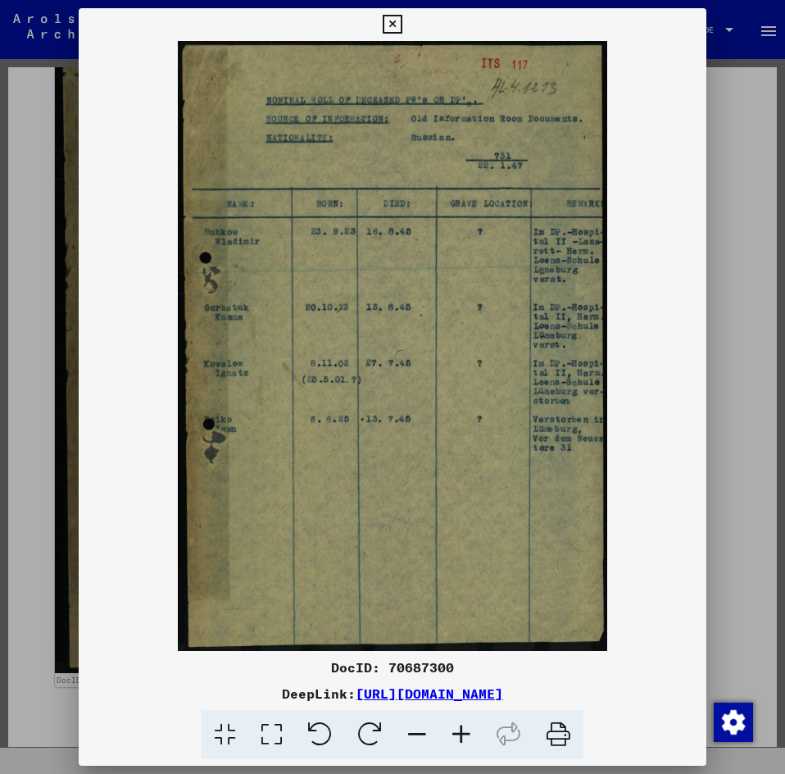
click at [389, 24] on icon at bounding box center [392, 25] width 19 height 20
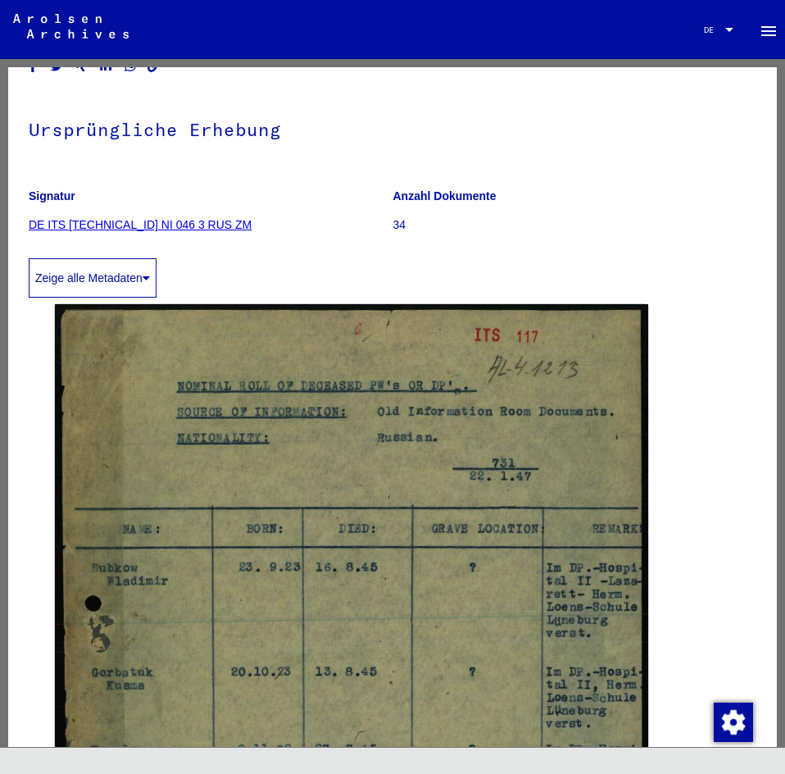
scroll to position [0, 0]
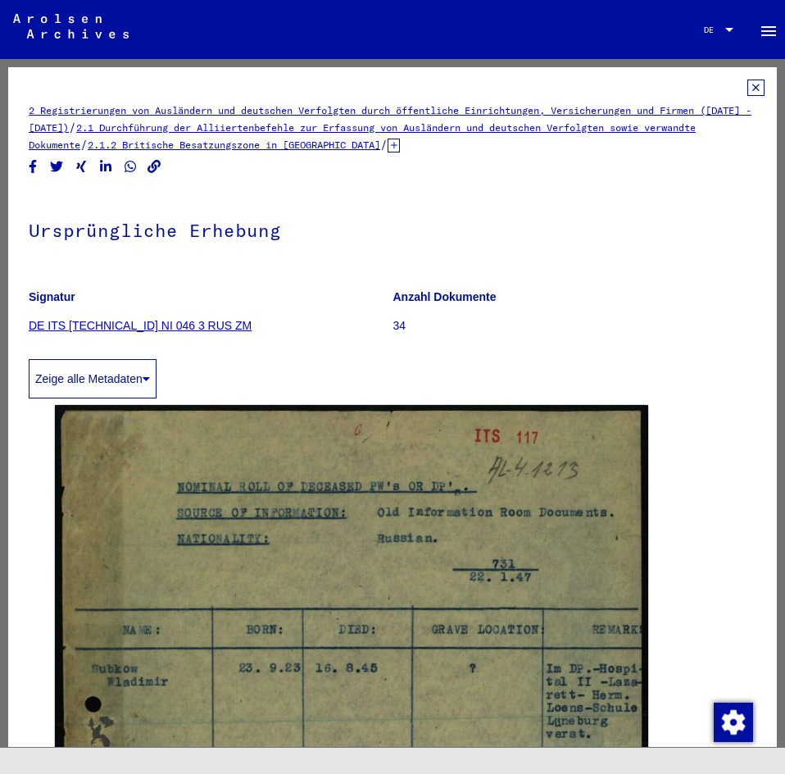
click at [748, 84] on icon at bounding box center [756, 88] width 17 height 16
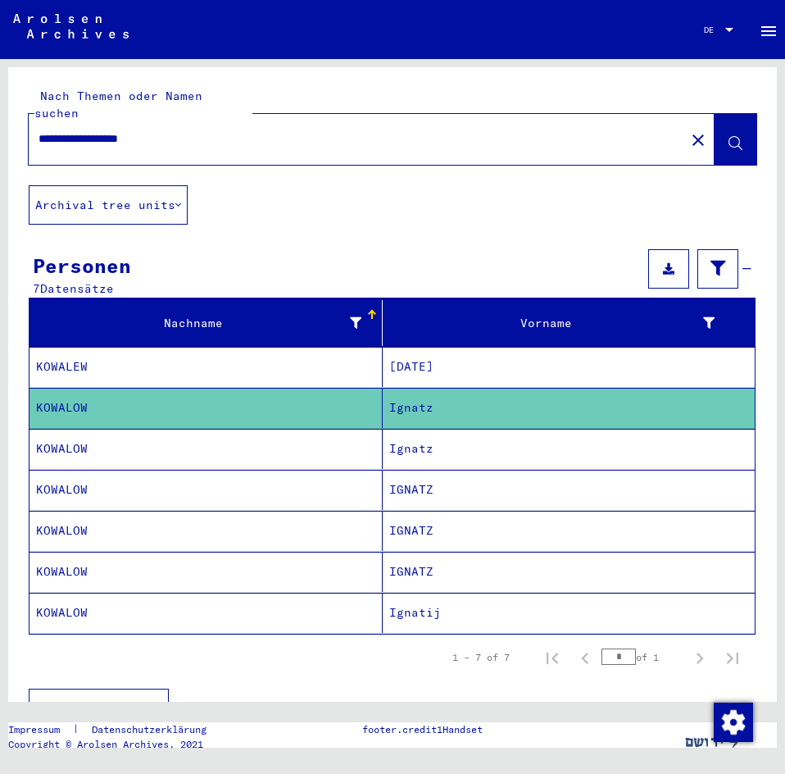
click at [266, 432] on mat-cell "KOWALOW" at bounding box center [206, 449] width 353 height 40
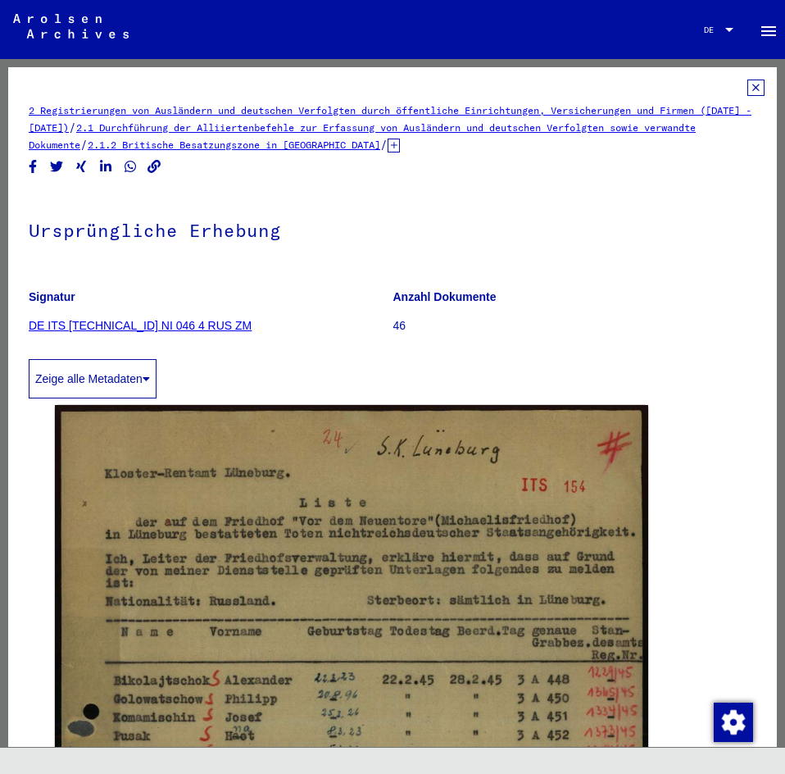
click at [748, 87] on icon at bounding box center [756, 88] width 17 height 16
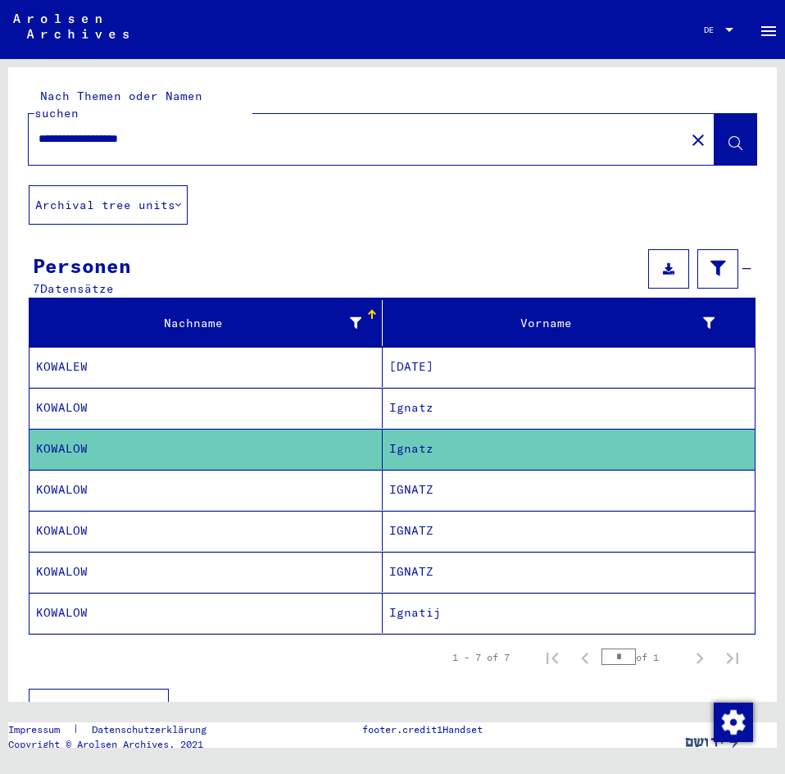
click at [200, 476] on mat-cell "KOWALOW" at bounding box center [206, 490] width 353 height 40
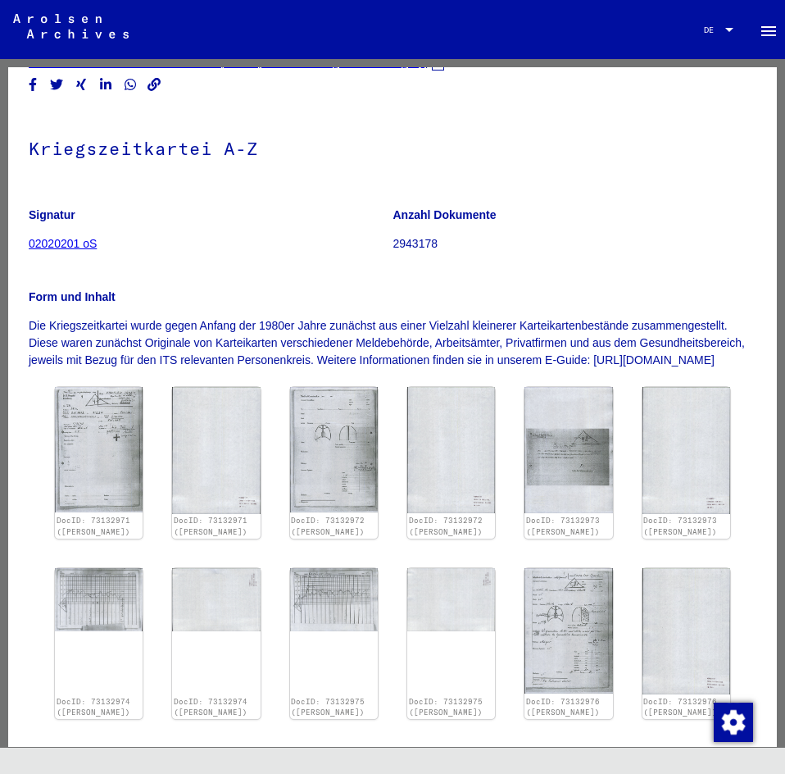
scroll to position [328, 0]
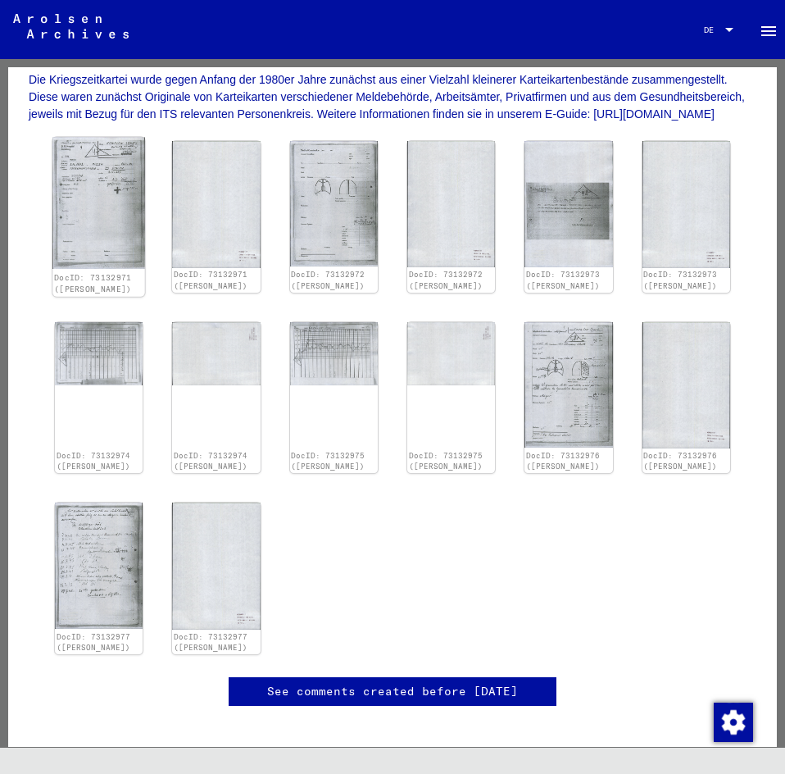
click at [105, 230] on img at bounding box center [98, 204] width 93 height 132
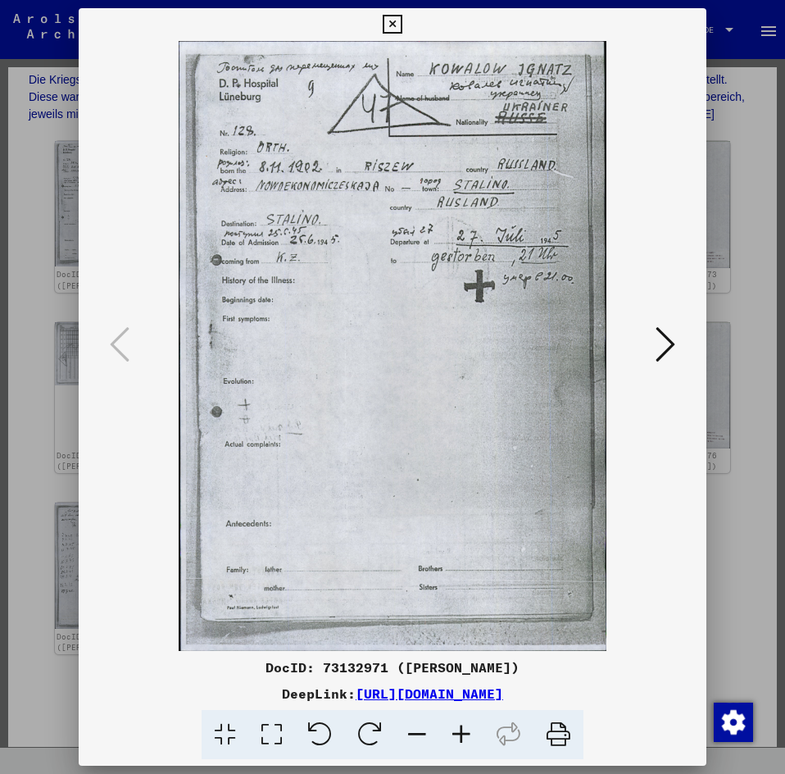
click at [668, 342] on icon at bounding box center [666, 344] width 20 height 39
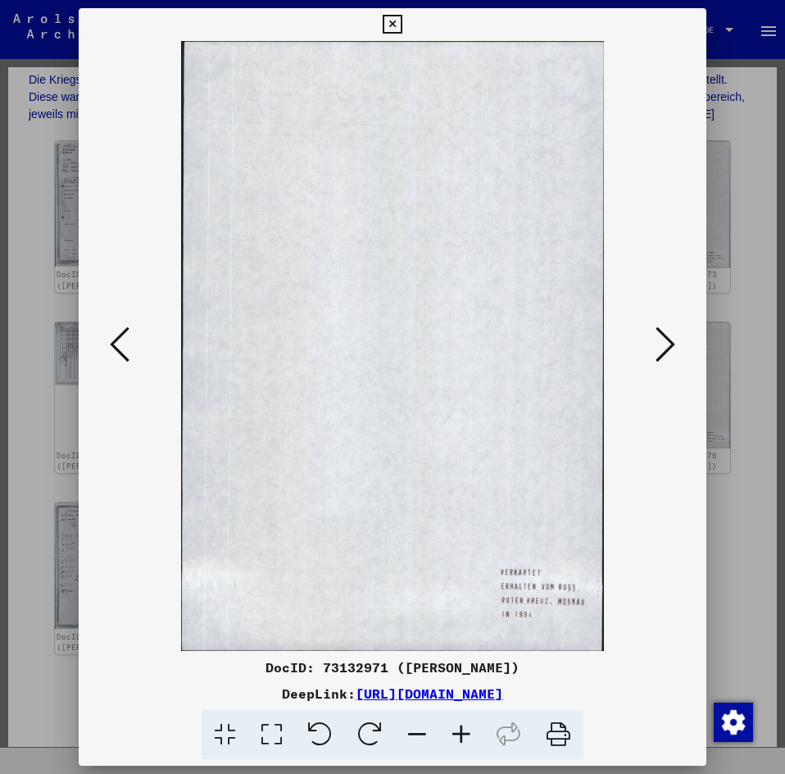
click at [668, 342] on icon at bounding box center [666, 344] width 20 height 39
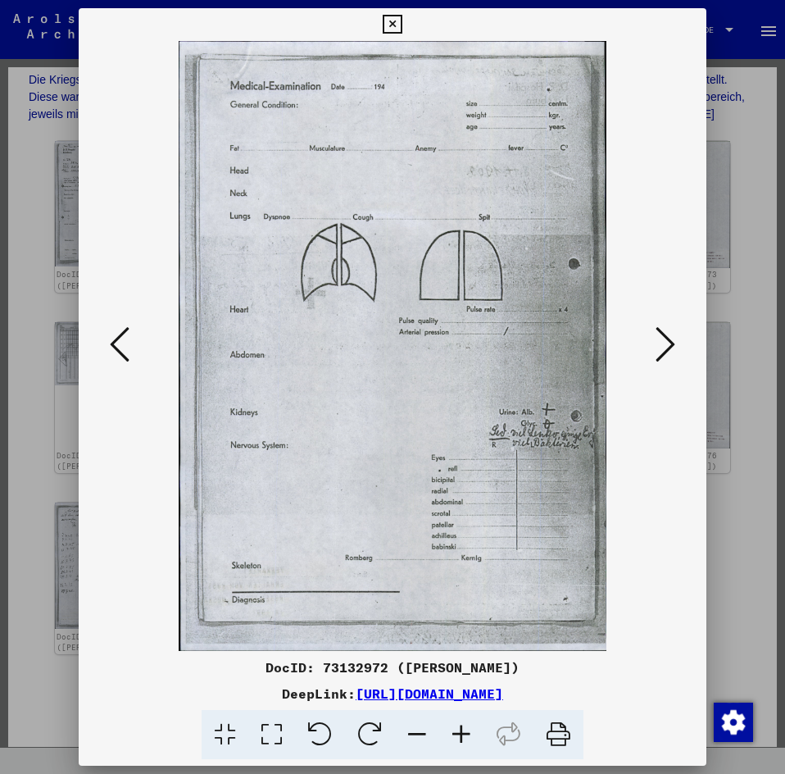
click at [668, 342] on icon at bounding box center [666, 344] width 20 height 39
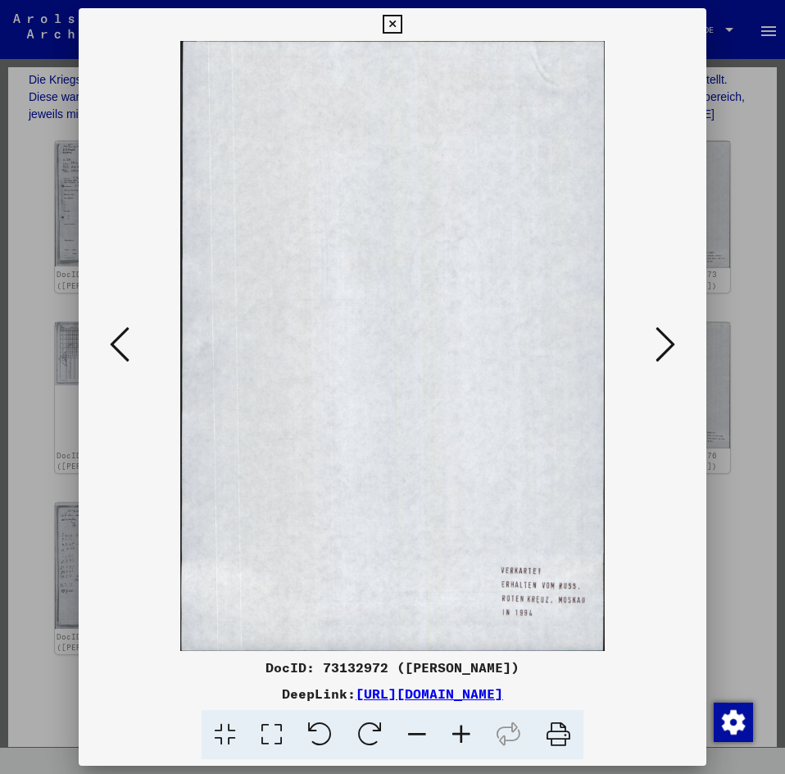
click at [668, 342] on icon at bounding box center [666, 344] width 20 height 39
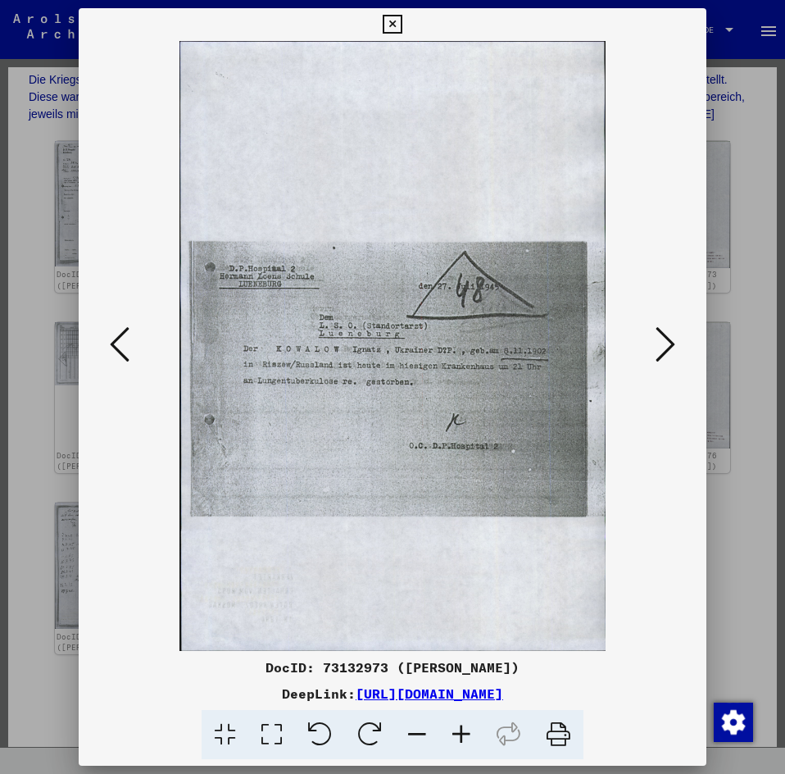
click at [668, 342] on icon at bounding box center [666, 344] width 20 height 39
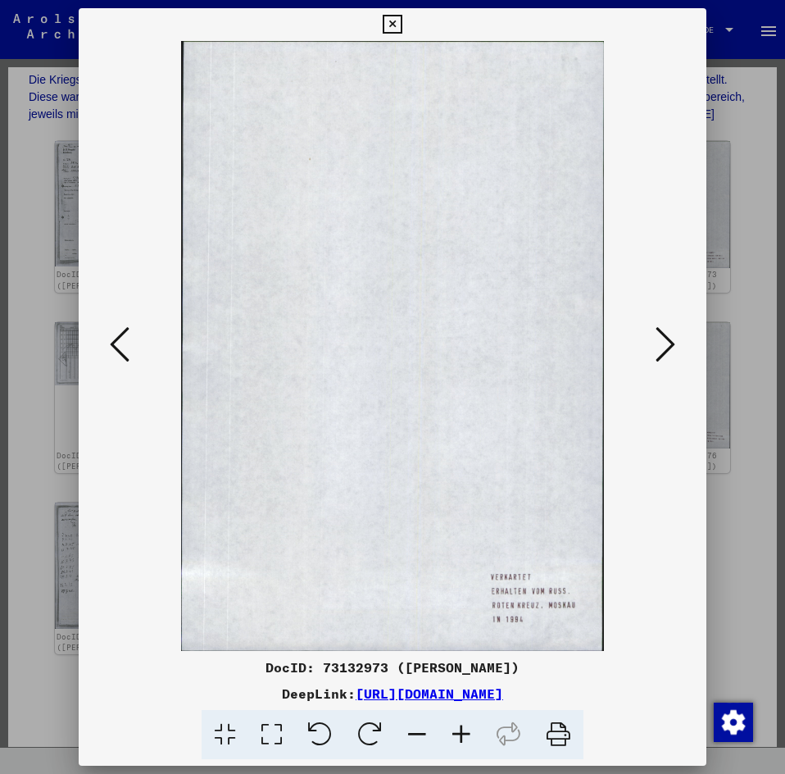
click at [668, 342] on icon at bounding box center [666, 344] width 20 height 39
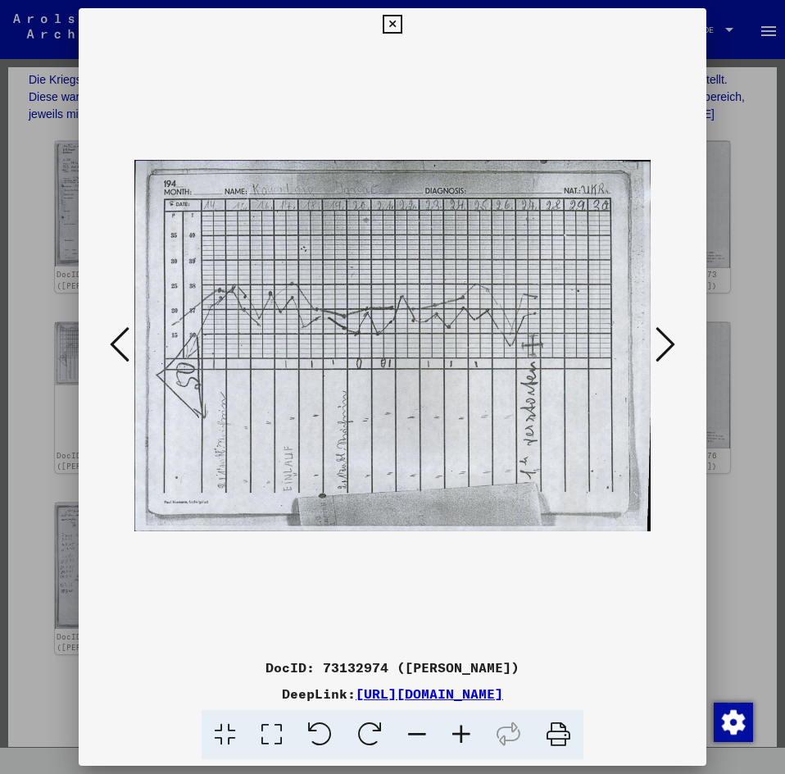
click at [668, 342] on icon at bounding box center [666, 344] width 20 height 39
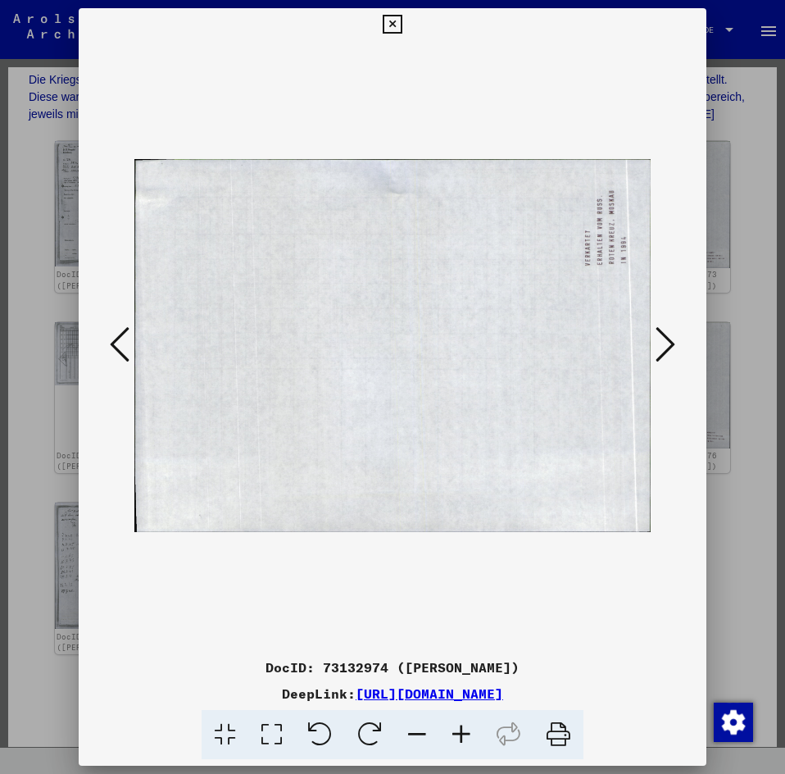
click at [668, 342] on icon at bounding box center [666, 344] width 20 height 39
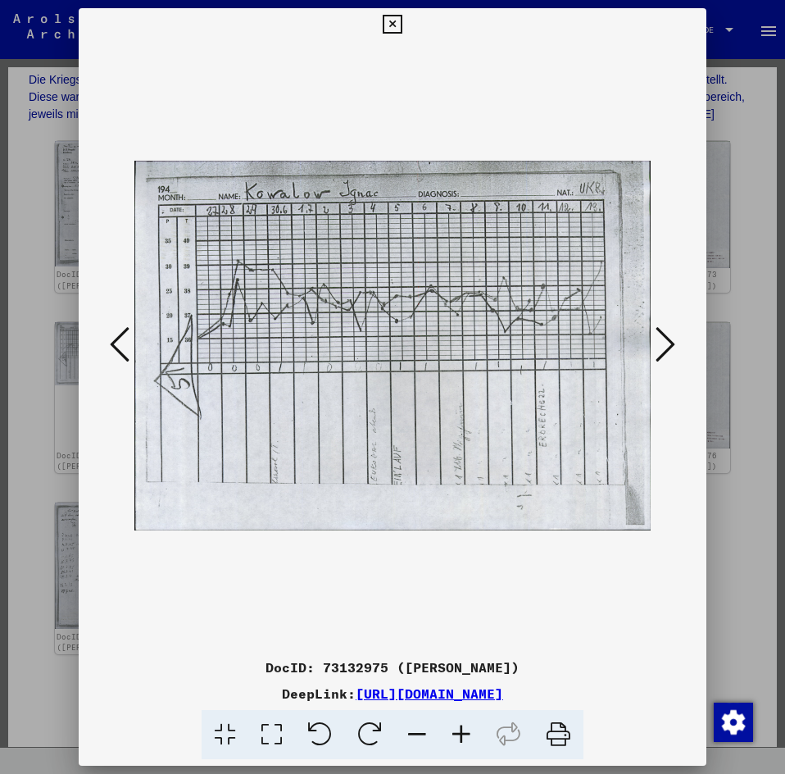
click at [668, 342] on icon at bounding box center [666, 344] width 20 height 39
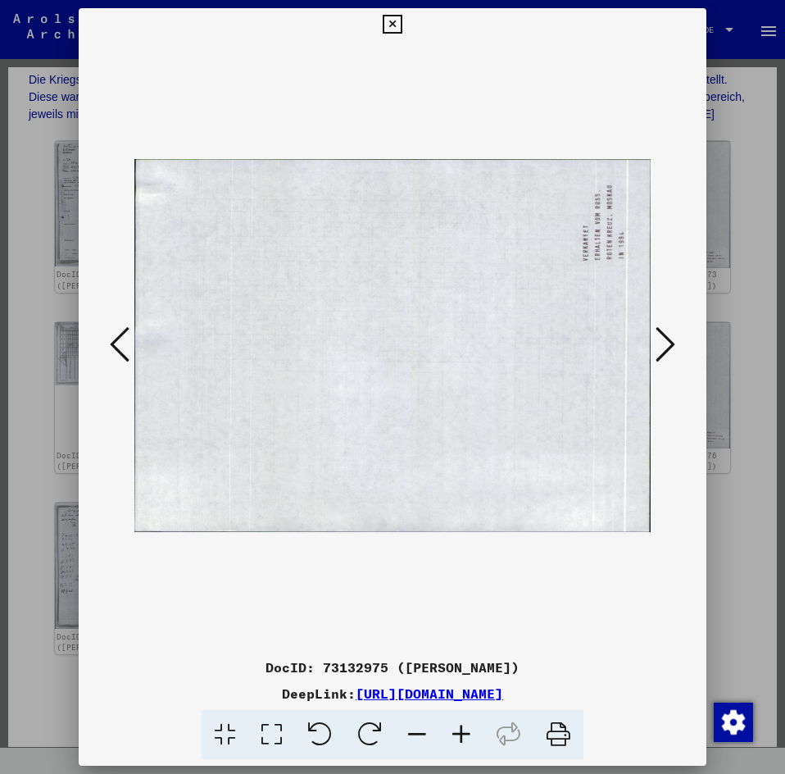
click at [668, 342] on icon at bounding box center [666, 344] width 20 height 39
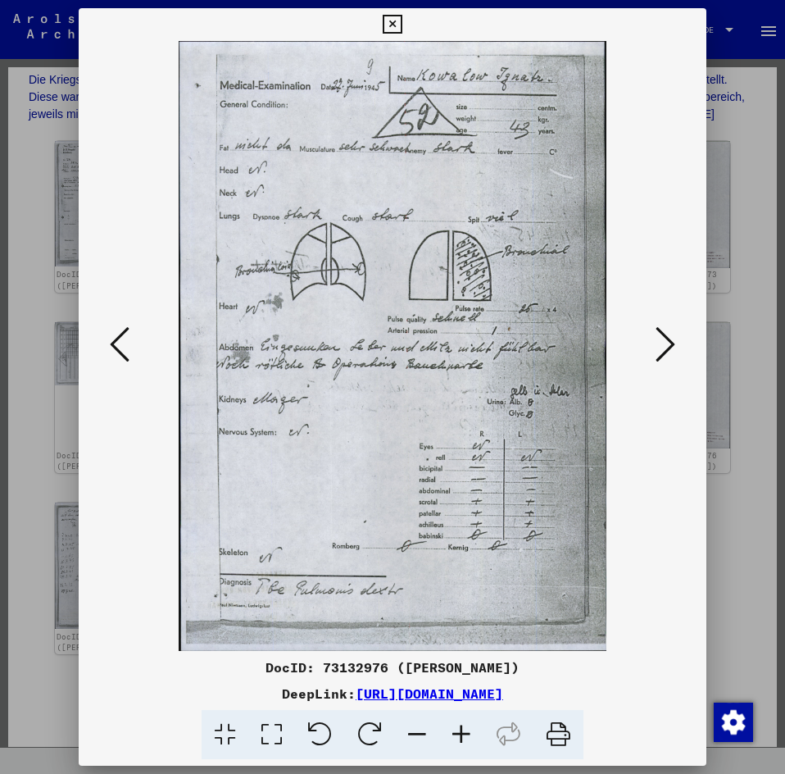
click at [668, 342] on icon at bounding box center [666, 344] width 20 height 39
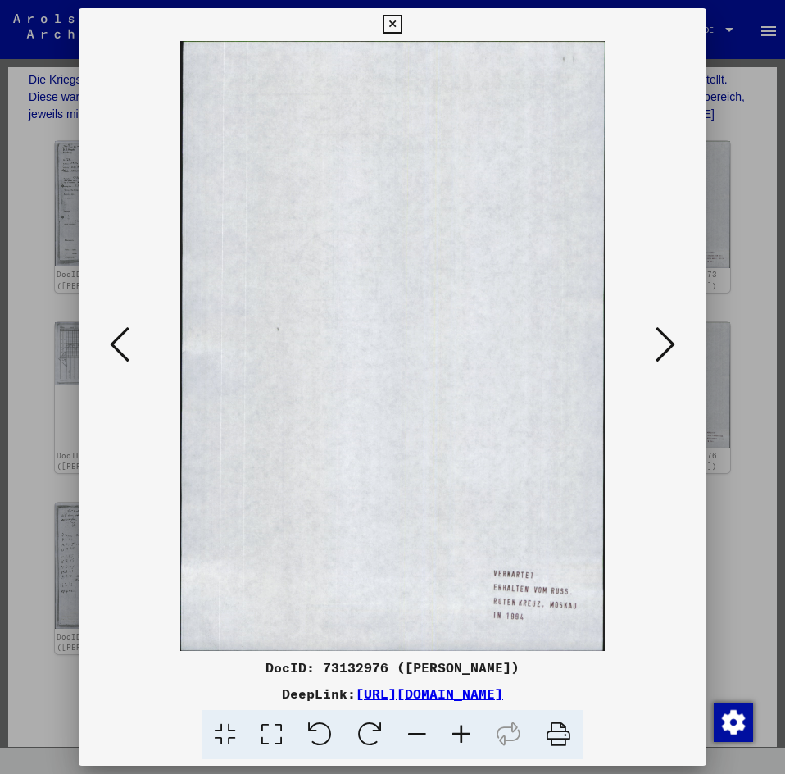
click at [668, 342] on icon at bounding box center [666, 344] width 20 height 39
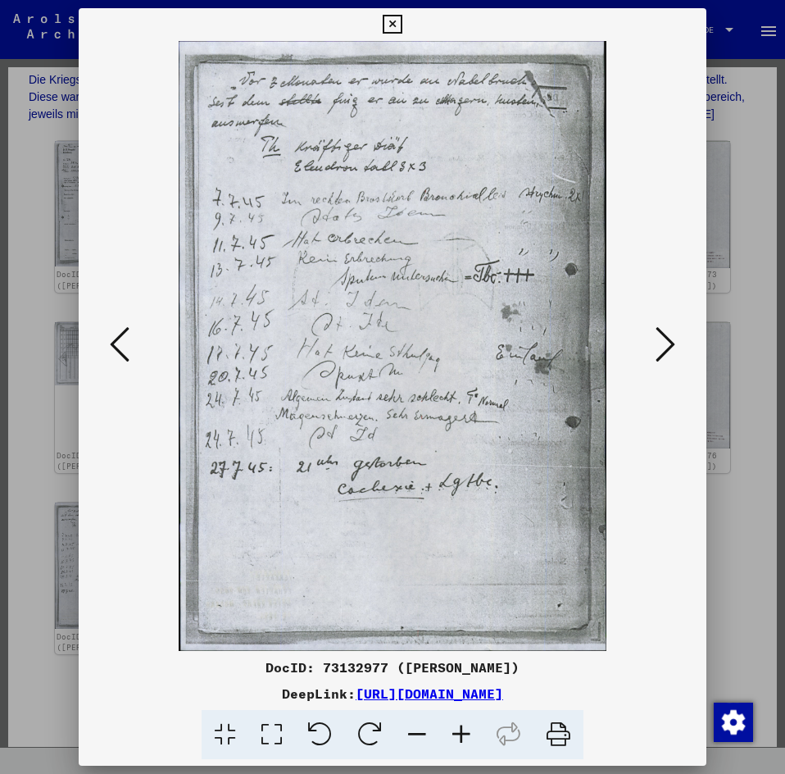
click at [392, 27] on icon at bounding box center [392, 25] width 19 height 20
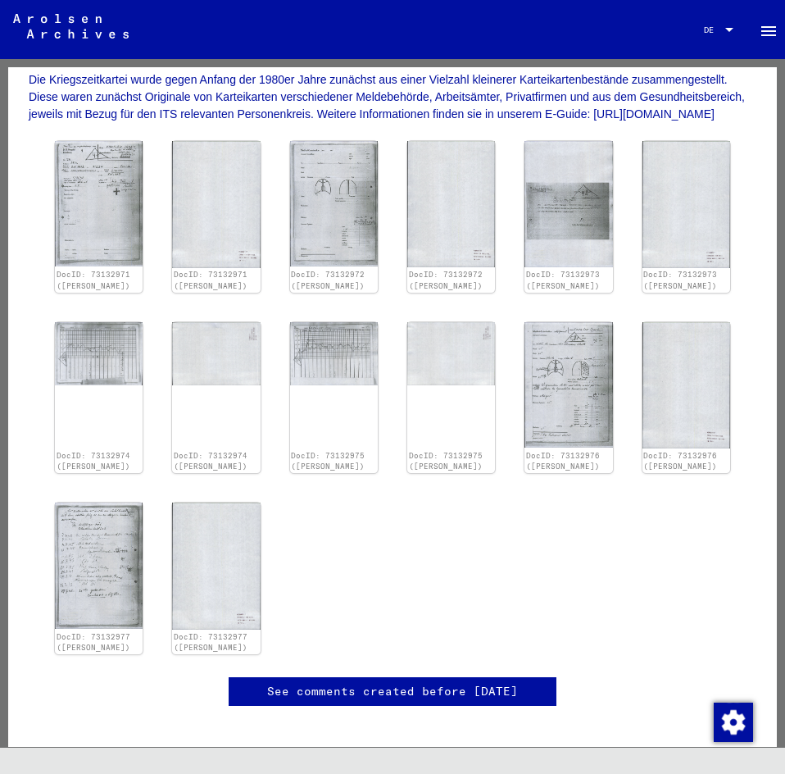
scroll to position [0, 0]
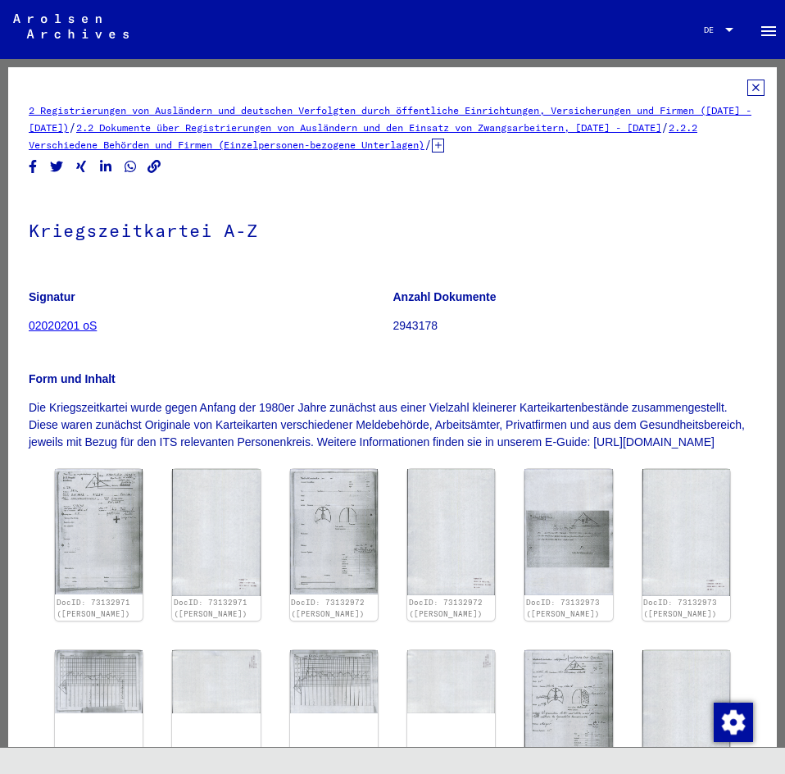
click at [748, 86] on icon at bounding box center [756, 88] width 17 height 16
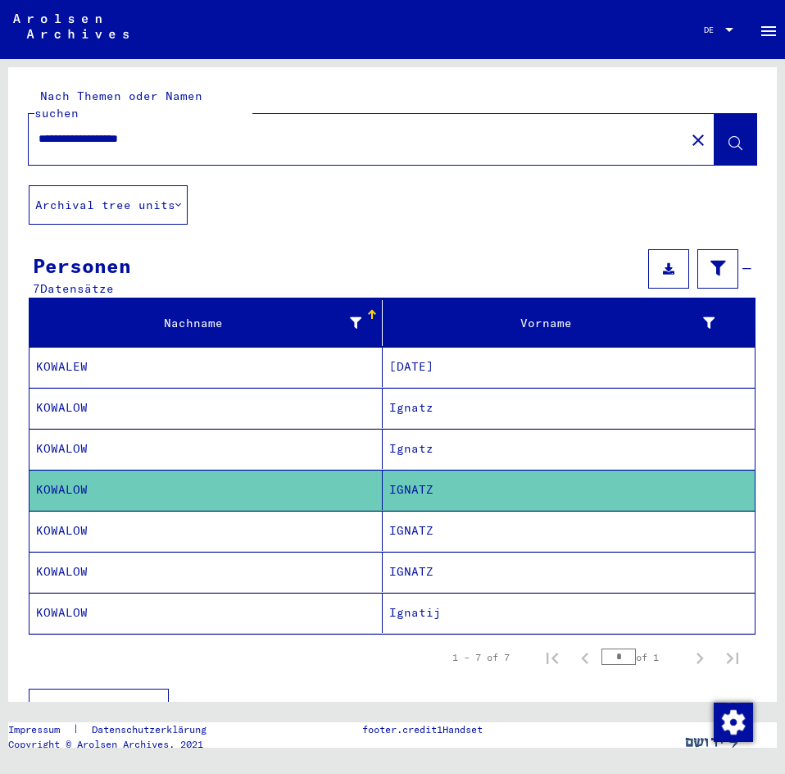
click at [303, 515] on mat-cell "KOWALOW" at bounding box center [206, 531] width 353 height 40
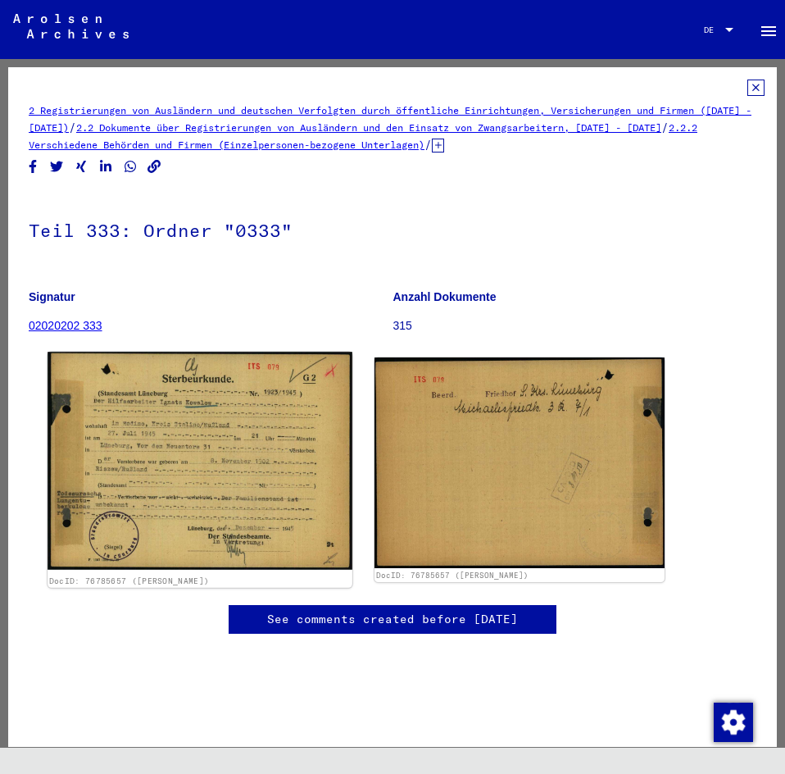
click at [248, 447] on img at bounding box center [200, 461] width 305 height 218
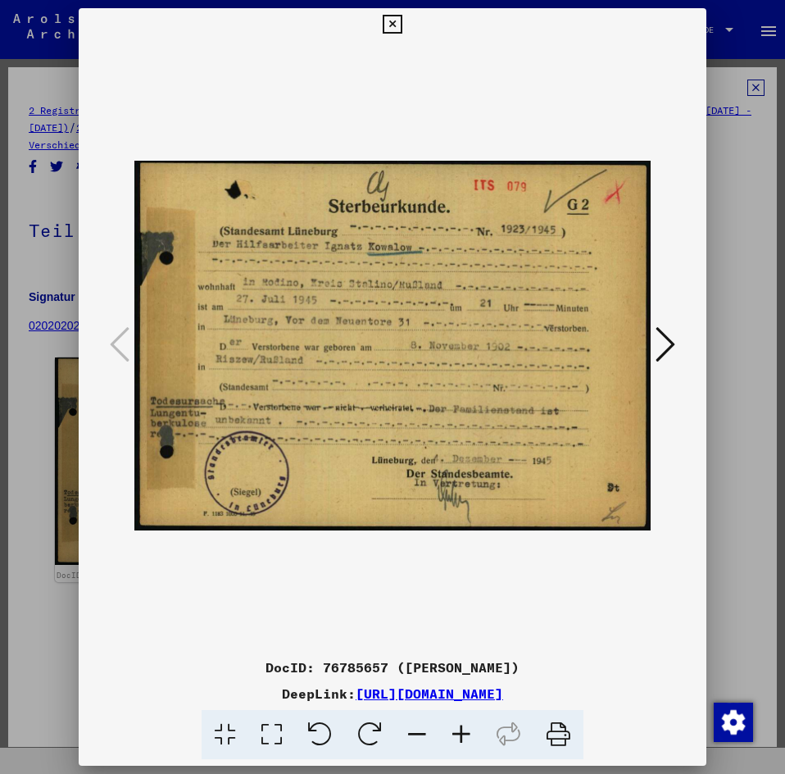
click at [670, 606] on div at bounding box center [393, 346] width 628 height 610
click at [393, 24] on icon at bounding box center [392, 25] width 19 height 20
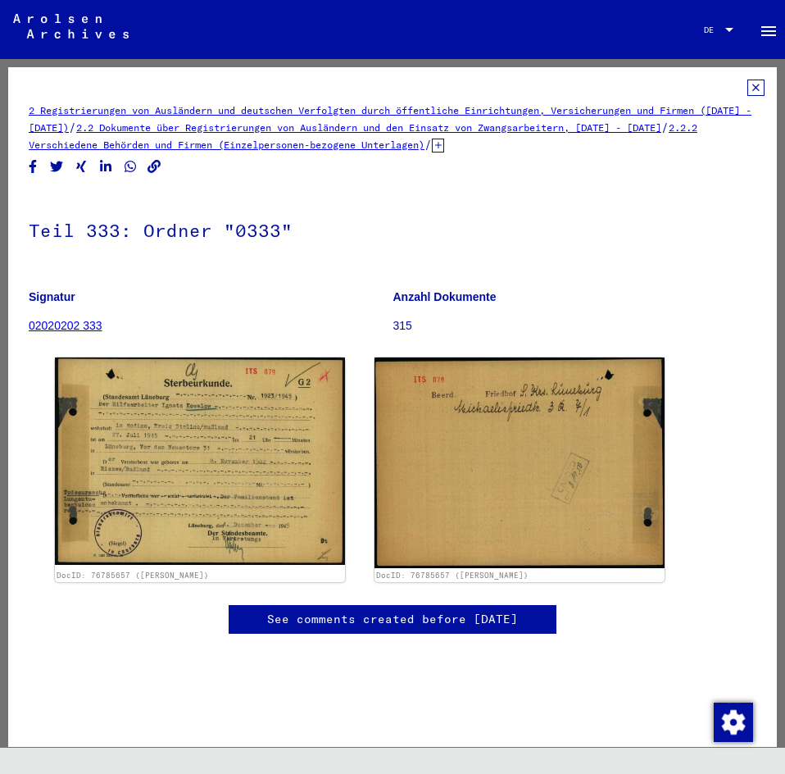
click at [748, 82] on icon at bounding box center [756, 88] width 17 height 16
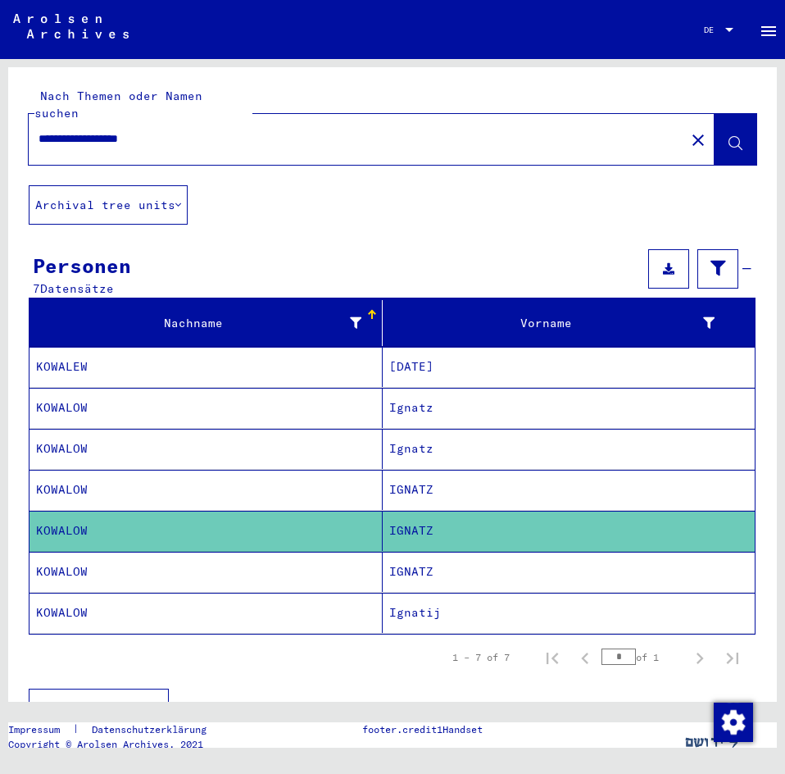
click at [282, 552] on mat-cell "KOWALOW" at bounding box center [206, 572] width 353 height 40
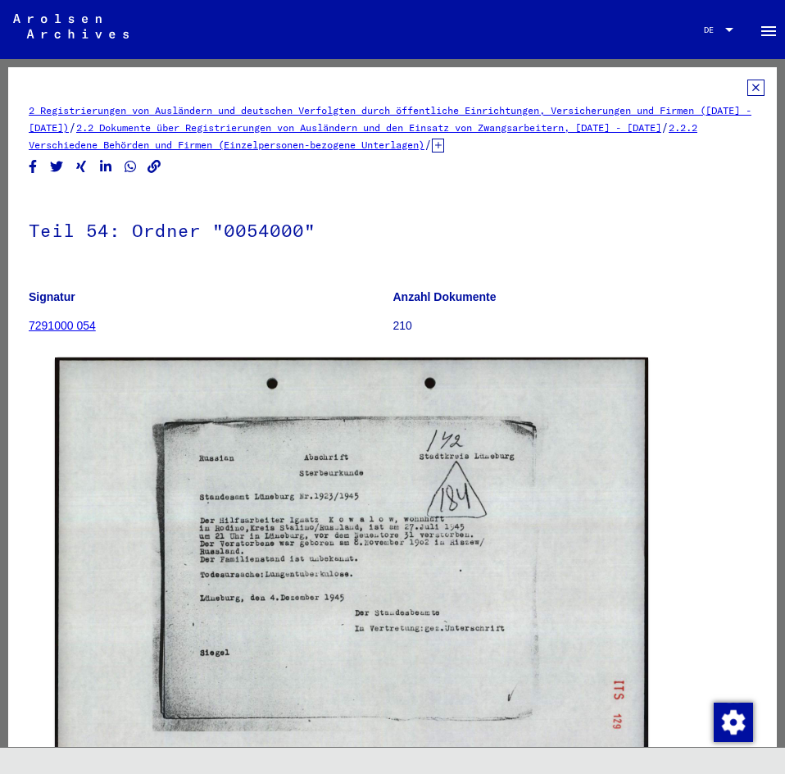
click at [748, 88] on icon at bounding box center [756, 88] width 17 height 16
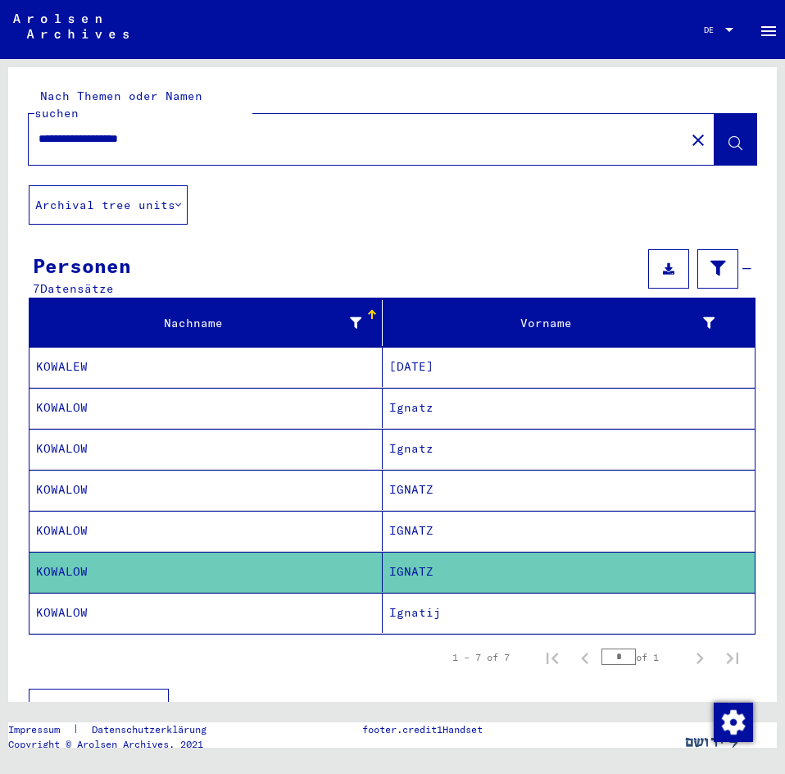
click at [348, 593] on mat-cell "KOWALOW" at bounding box center [206, 613] width 353 height 40
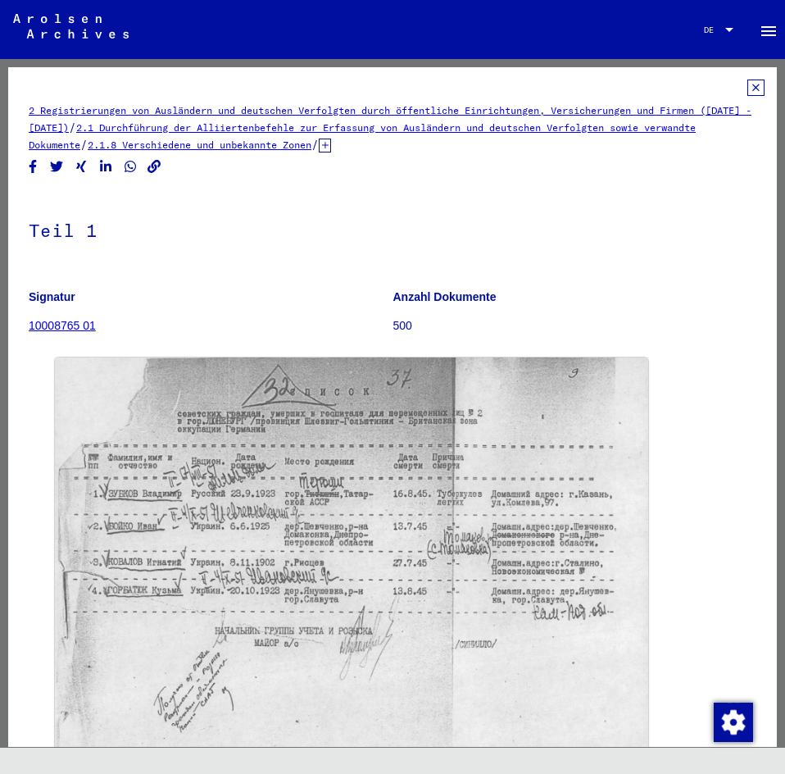
click at [748, 87] on icon at bounding box center [756, 88] width 17 height 16
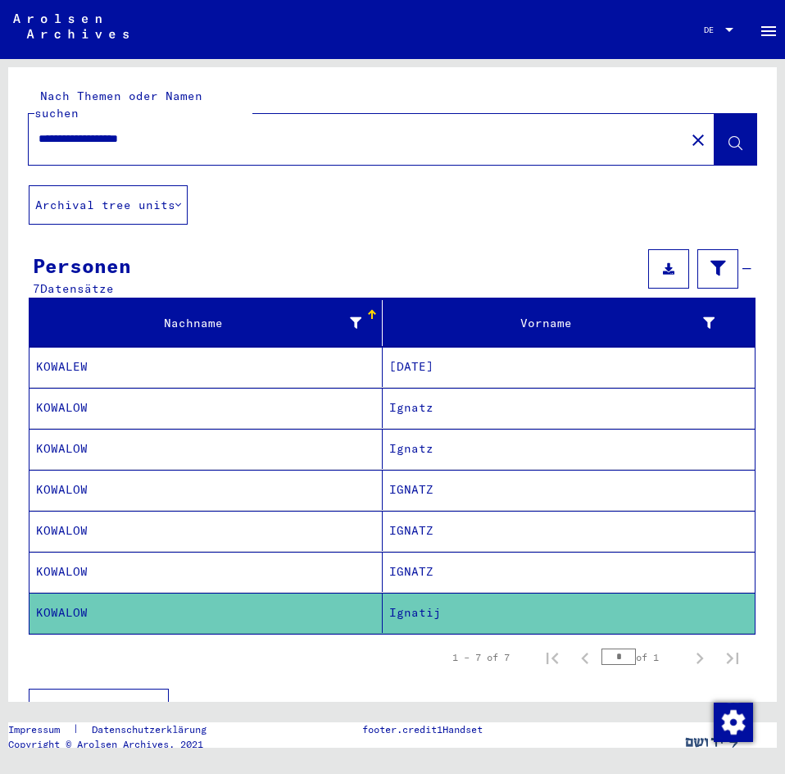
click at [295, 120] on div "**********" at bounding box center [352, 138] width 647 height 37
drag, startPoint x: 233, startPoint y: 124, endPoint x: 29, endPoint y: 125, distance: 204.1
click at [29, 125] on div "**********" at bounding box center [352, 138] width 647 height 37
type input "**********"
click at [729, 137] on icon at bounding box center [736, 144] width 14 height 14
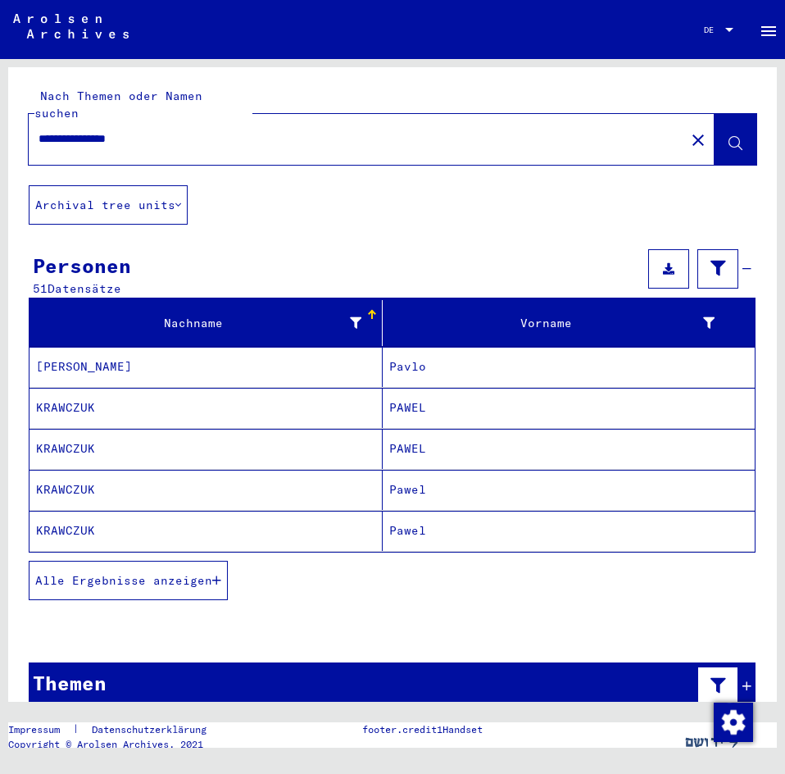
click at [234, 352] on mat-cell "KRAVCHUK" at bounding box center [206, 367] width 353 height 40
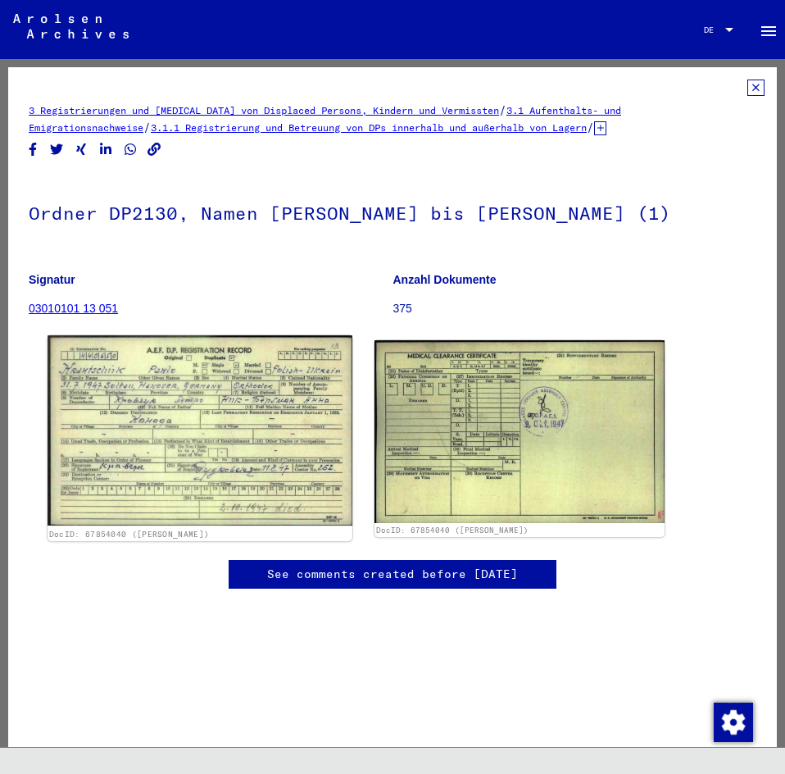
click at [249, 405] on img at bounding box center [200, 430] width 305 height 190
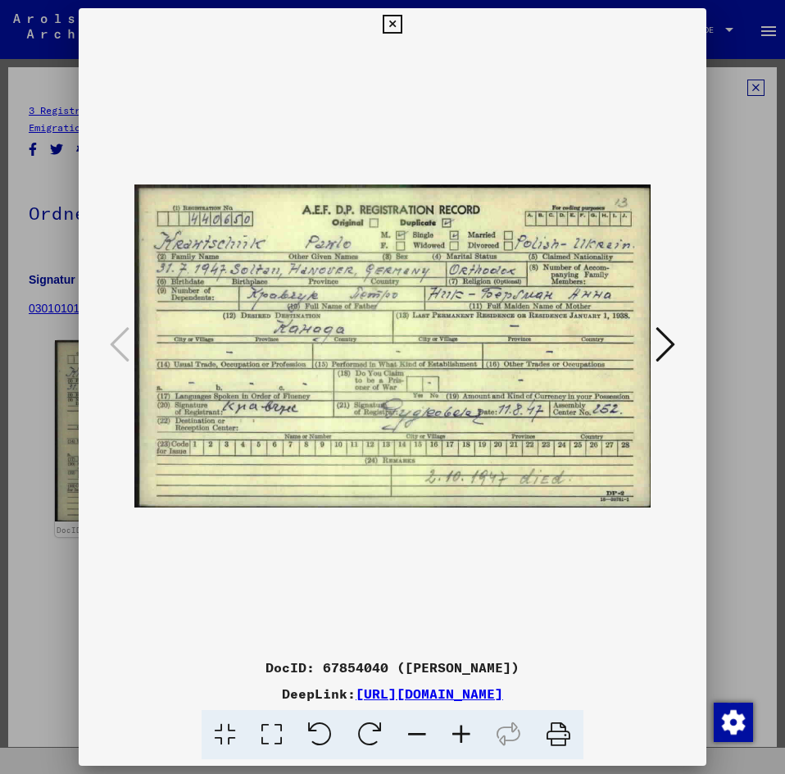
click at [396, 25] on icon at bounding box center [392, 25] width 19 height 20
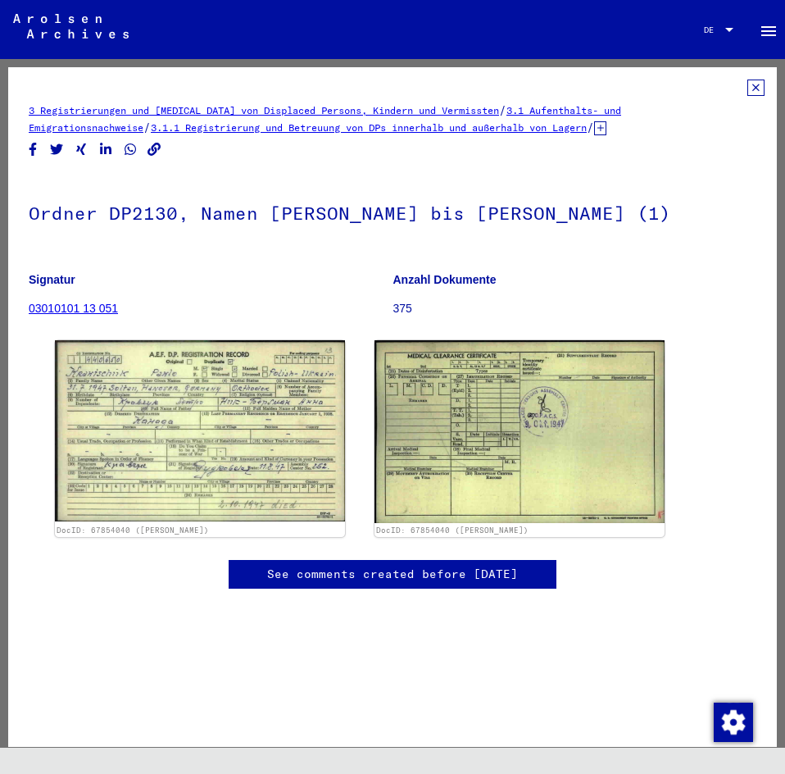
click at [748, 91] on icon at bounding box center [756, 88] width 17 height 16
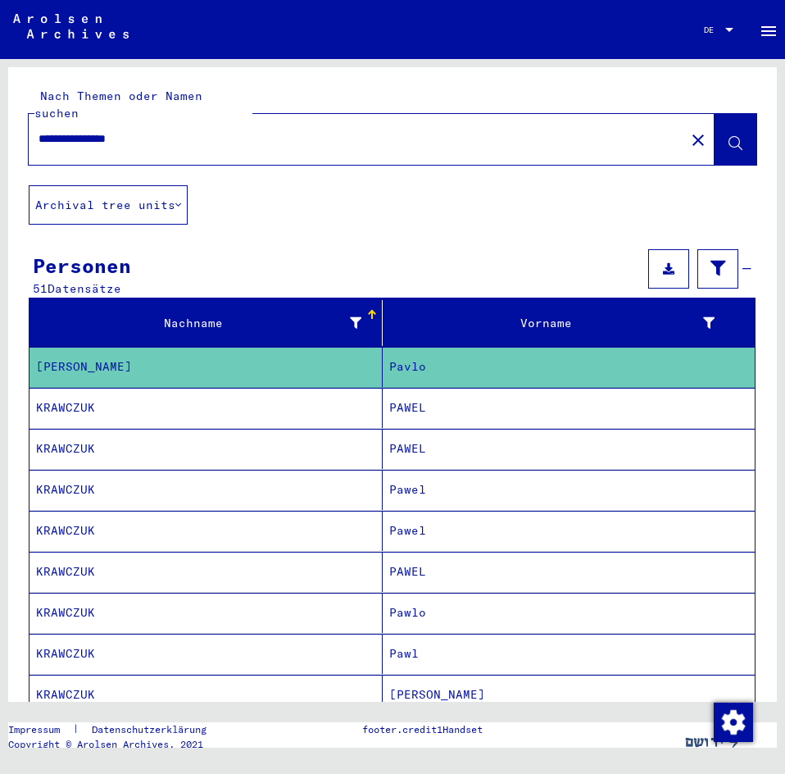
click at [360, 392] on mat-cell "KRAWCZUK" at bounding box center [206, 408] width 353 height 40
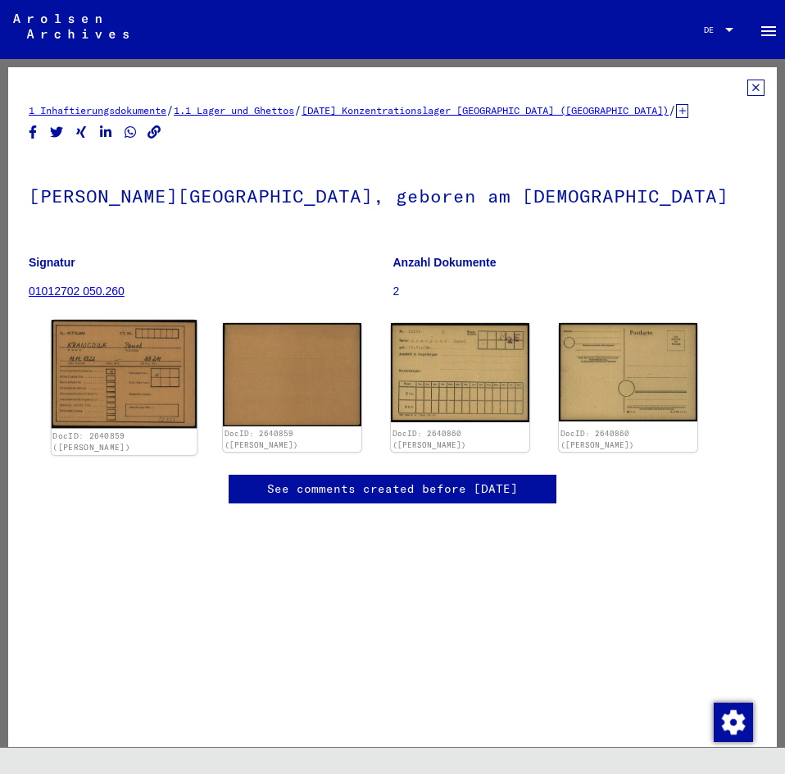
click at [125, 369] on img at bounding box center [124, 374] width 145 height 109
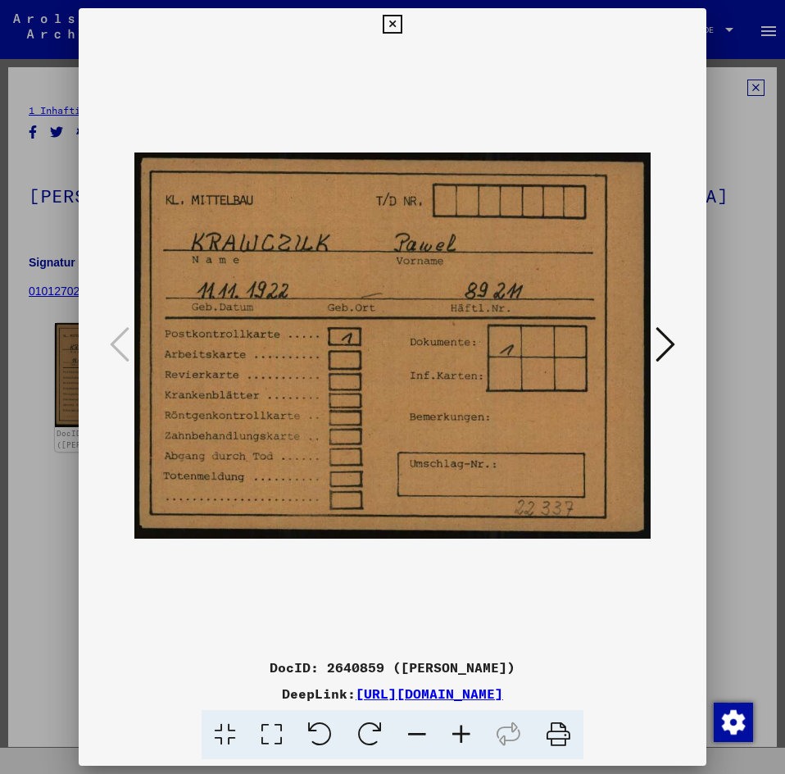
click at [395, 20] on icon at bounding box center [392, 25] width 19 height 20
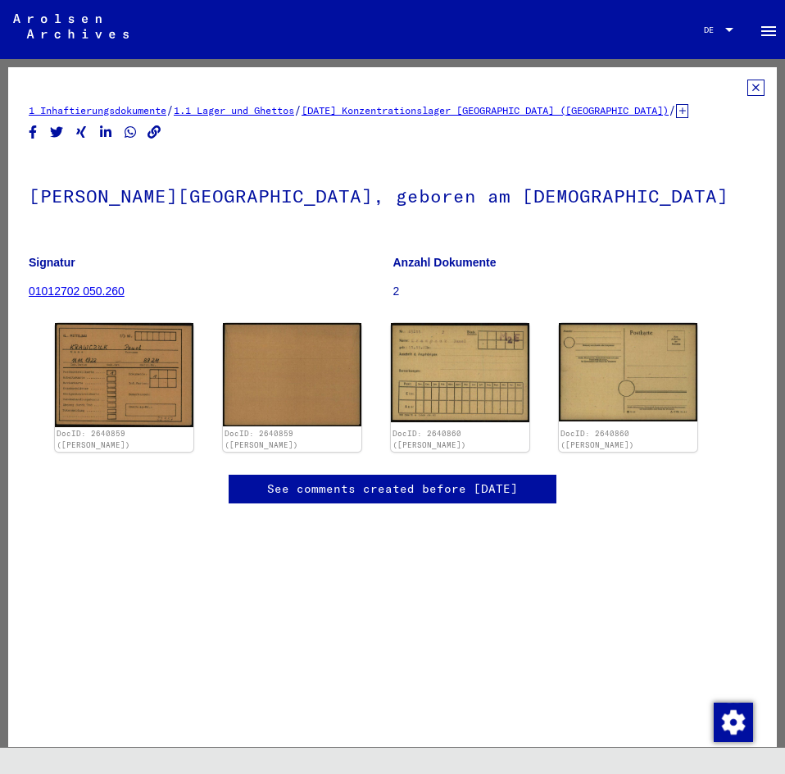
click at [748, 87] on icon at bounding box center [756, 88] width 17 height 16
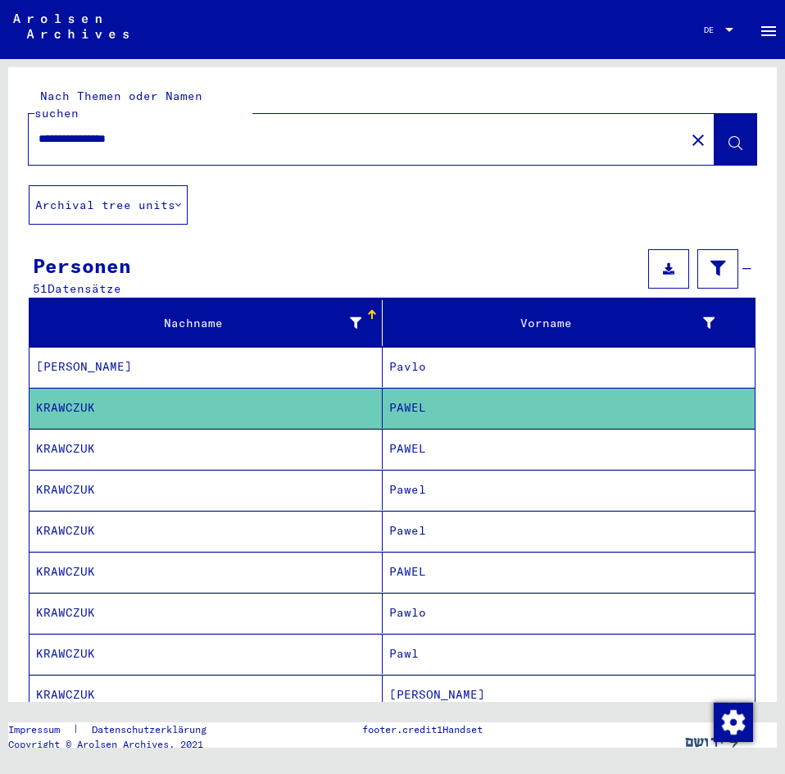
click at [240, 436] on mat-cell "KRAWCZUK" at bounding box center [206, 449] width 353 height 40
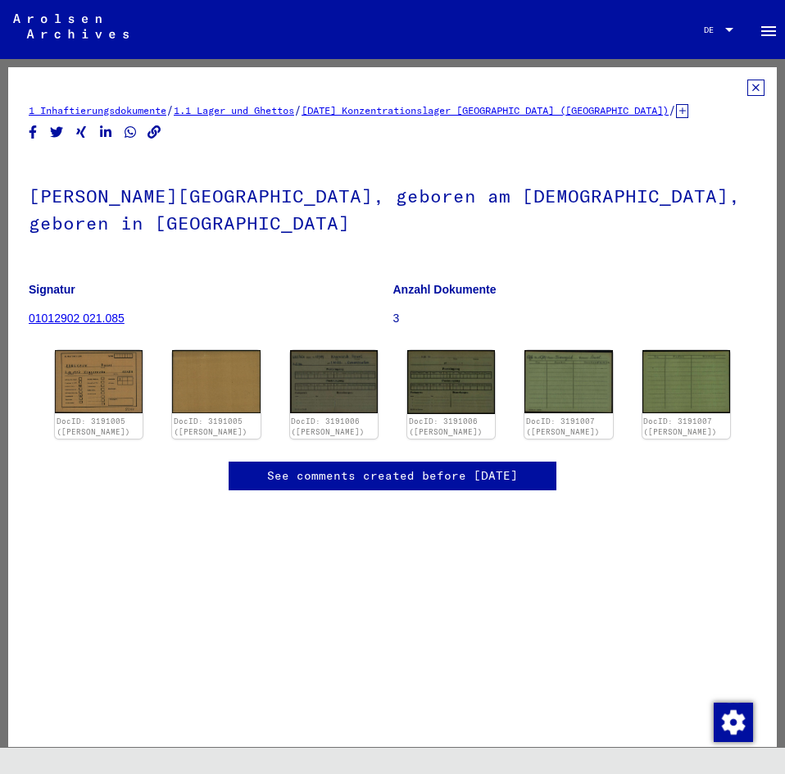
click at [748, 82] on icon at bounding box center [756, 88] width 17 height 16
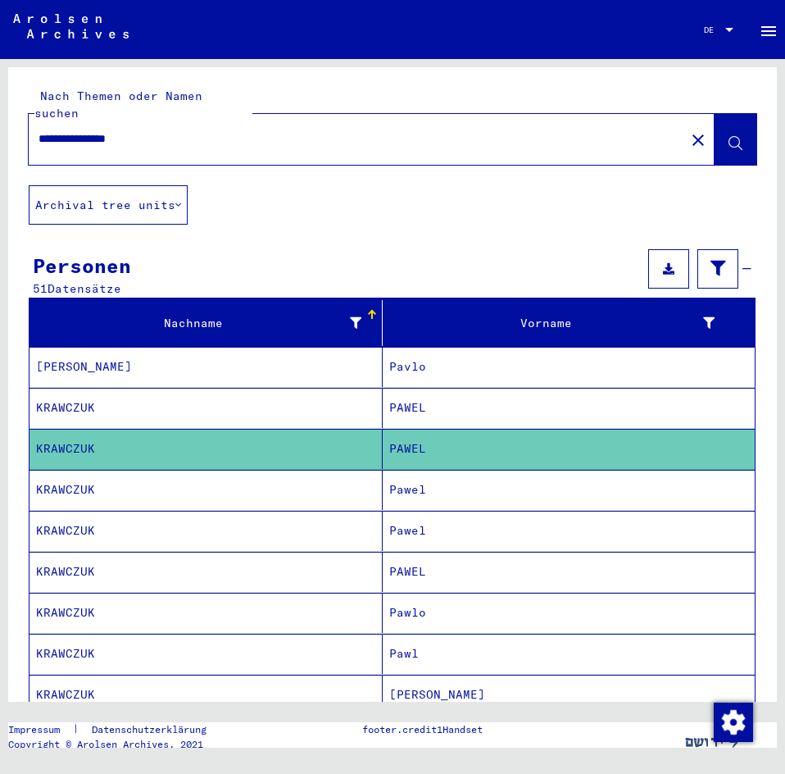
click at [307, 470] on mat-cell "KRAWCZUK" at bounding box center [206, 490] width 353 height 40
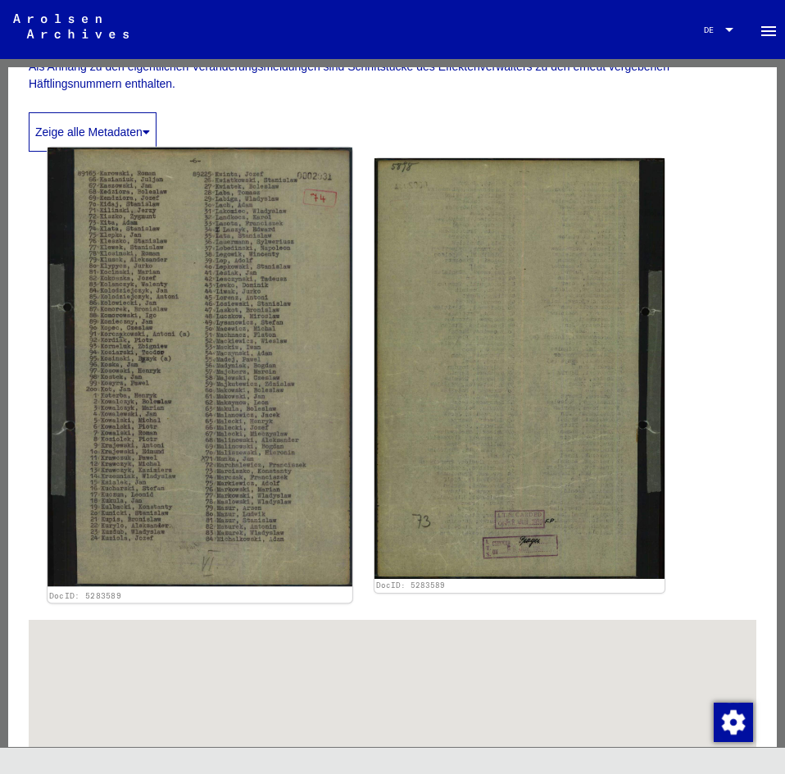
scroll to position [410, 0]
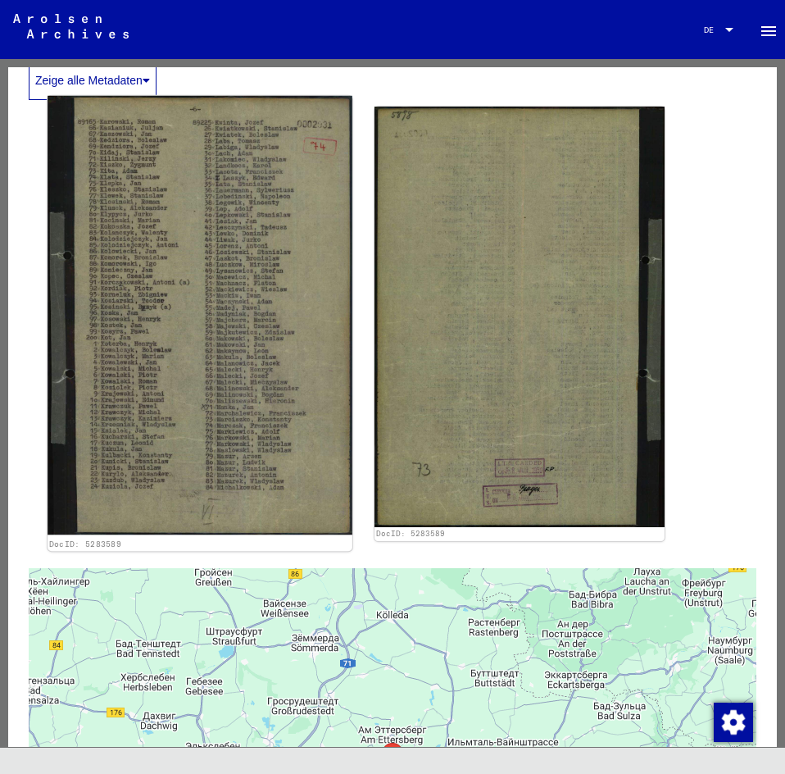
click at [251, 259] on img at bounding box center [200, 315] width 305 height 439
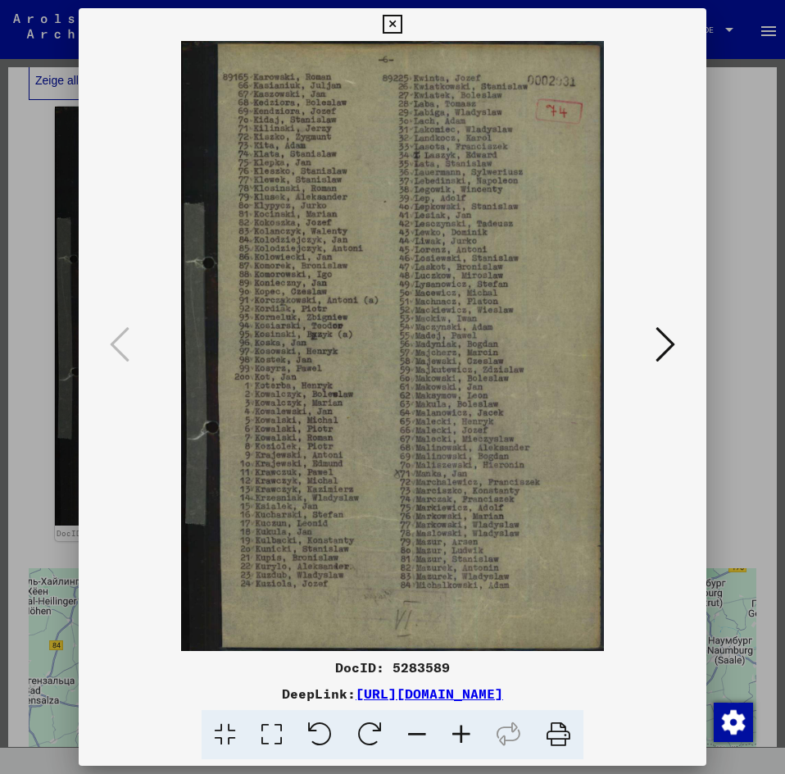
click at [459, 734] on icon at bounding box center [461, 735] width 44 height 50
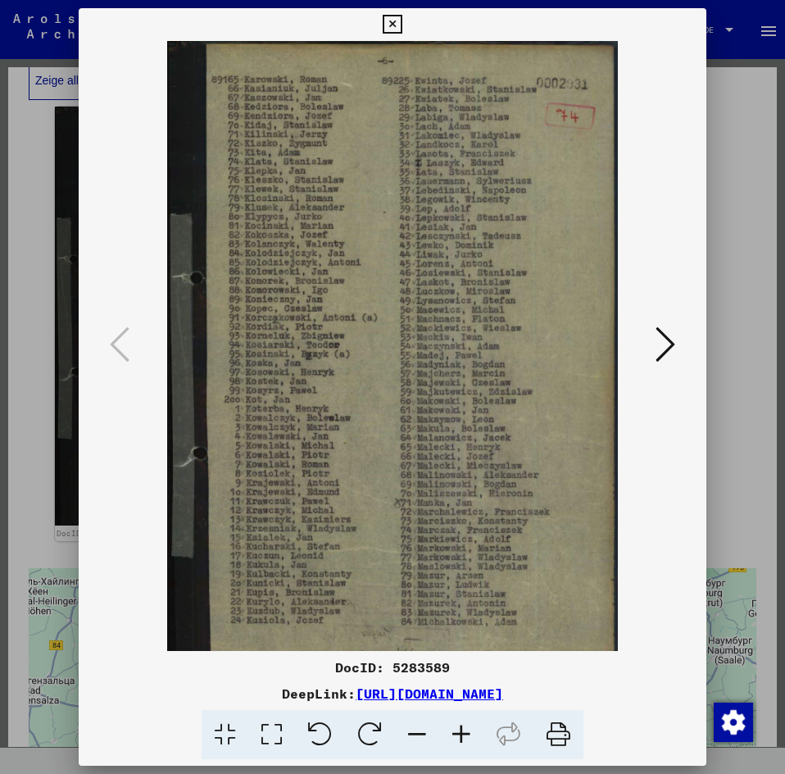
click at [459, 734] on icon at bounding box center [461, 735] width 44 height 50
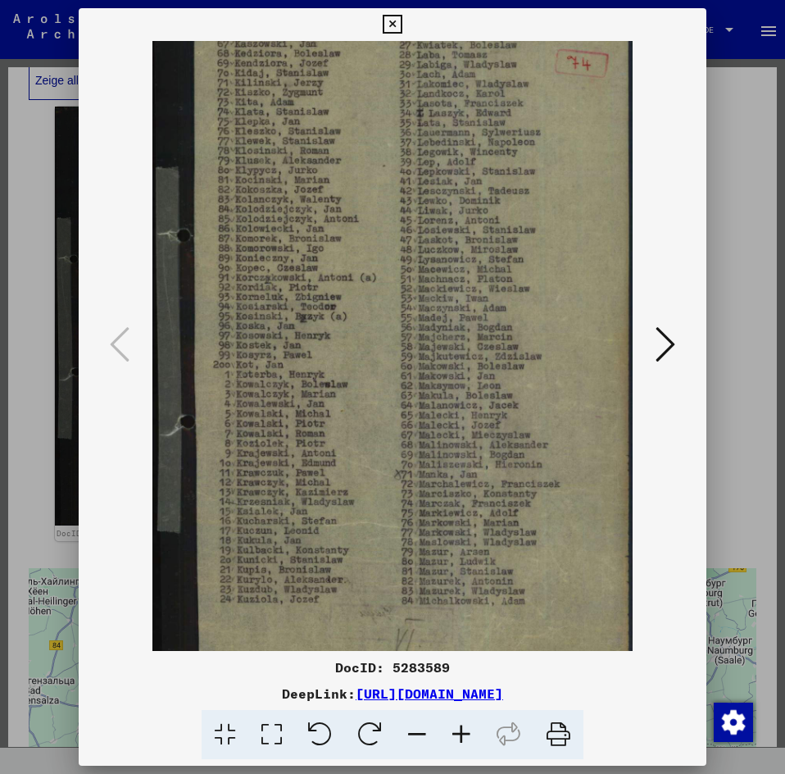
scroll to position [82, 0]
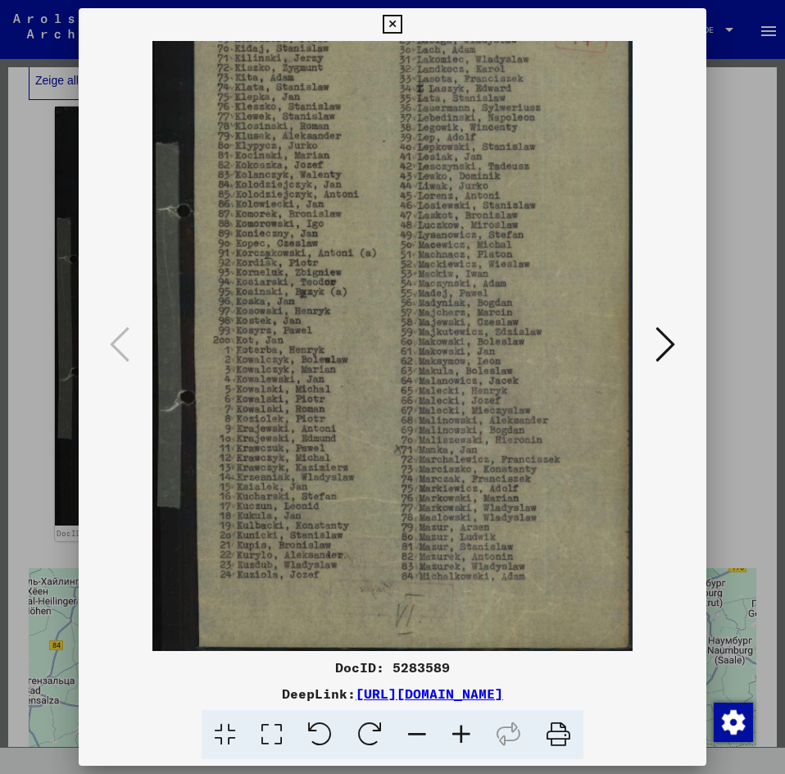
drag, startPoint x: 401, startPoint y: 370, endPoint x: 393, endPoint y: 316, distance: 53.8
click at [393, 316] on img at bounding box center [392, 305] width 480 height 692
click at [386, 25] on icon at bounding box center [392, 25] width 19 height 20
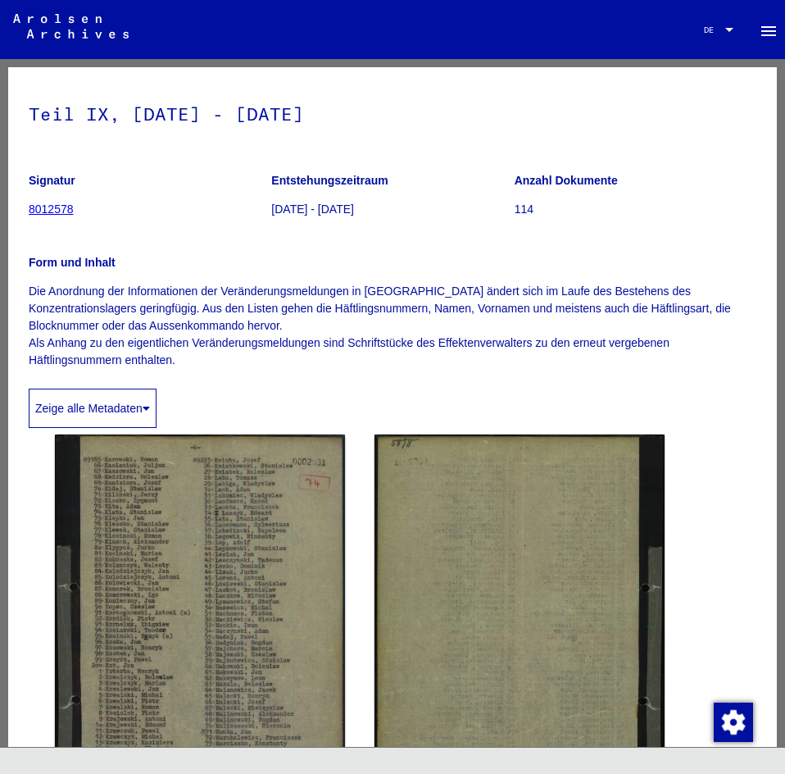
scroll to position [0, 0]
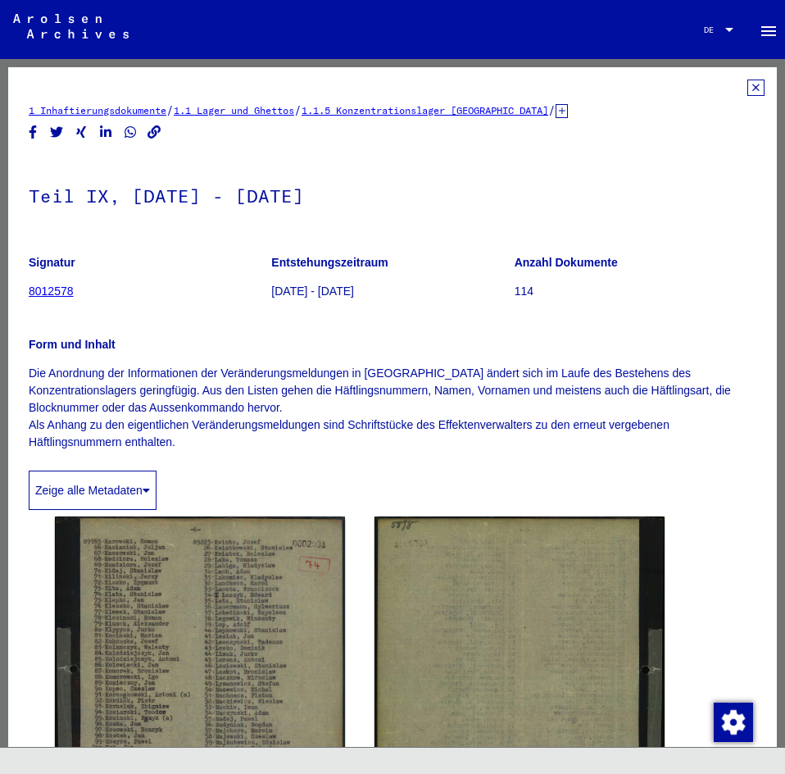
click at [748, 80] on icon at bounding box center [756, 88] width 17 height 16
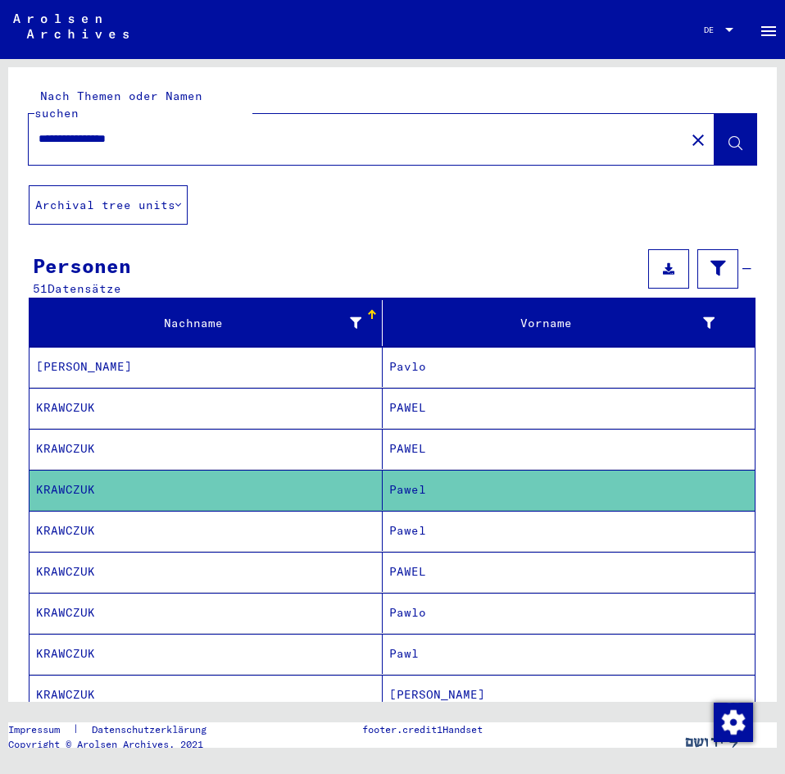
click at [236, 514] on mat-cell "KRAWCZUK" at bounding box center [206, 531] width 353 height 40
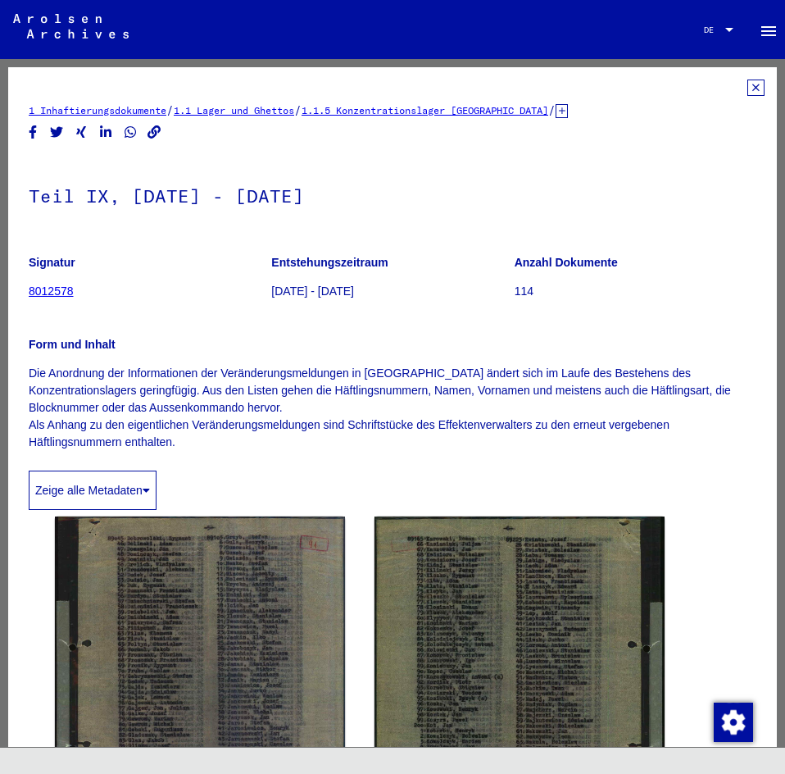
click at [748, 88] on icon at bounding box center [756, 88] width 17 height 16
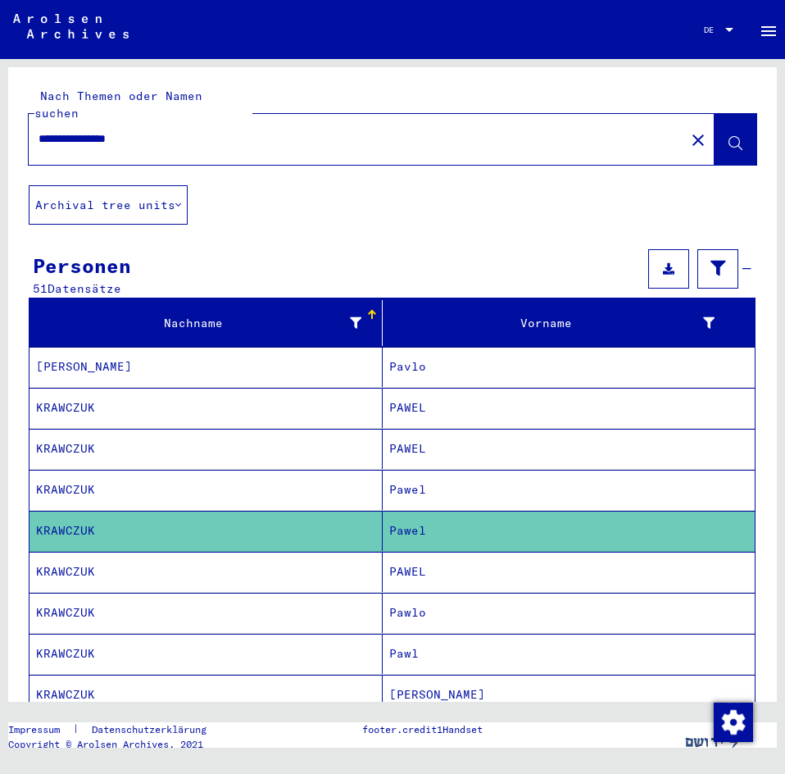
click at [284, 557] on mat-cell "KRAWCZUK" at bounding box center [206, 572] width 353 height 40
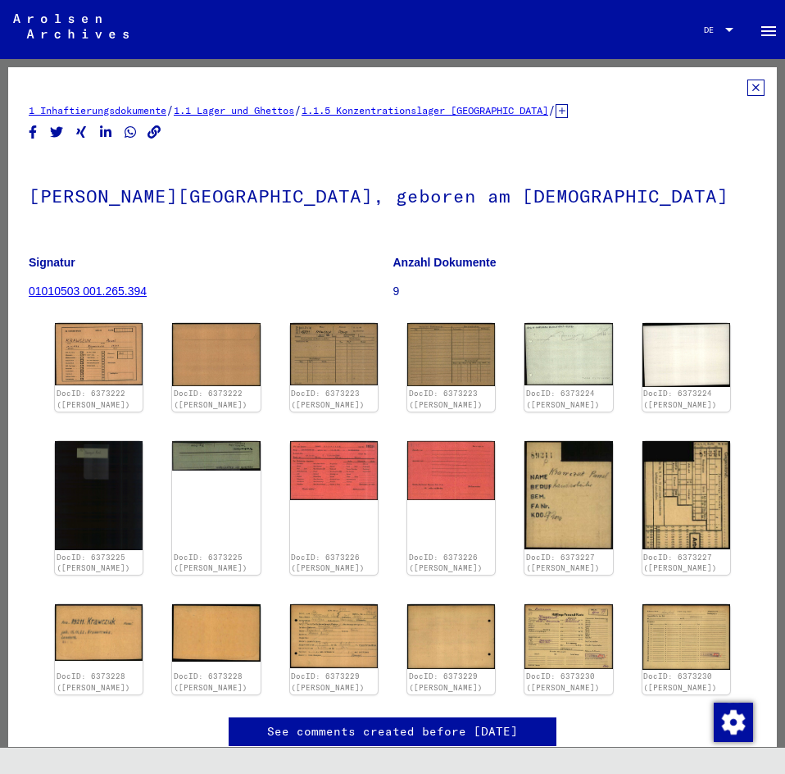
click at [748, 93] on icon at bounding box center [756, 88] width 17 height 16
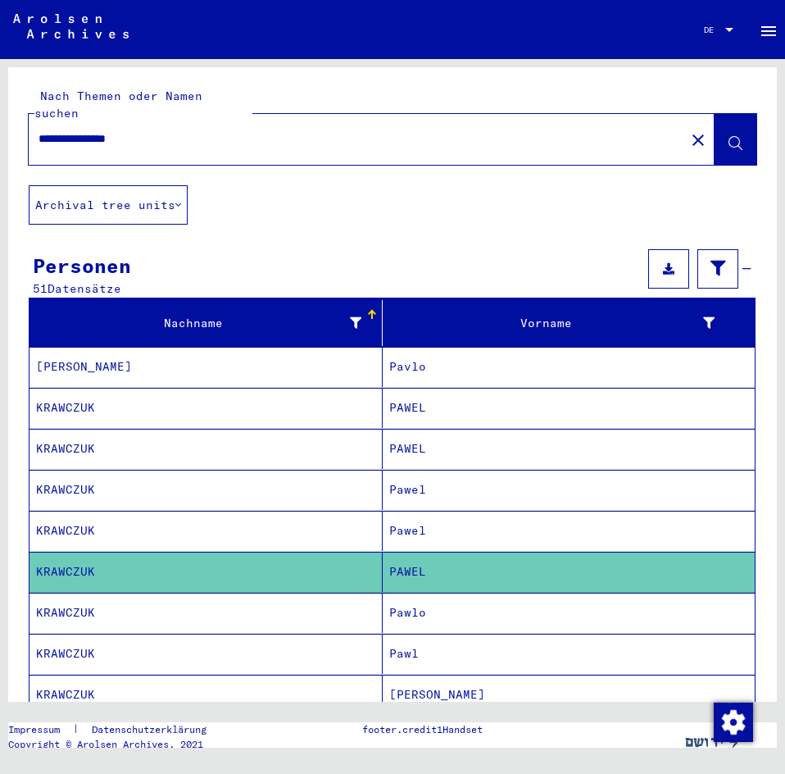
click at [324, 593] on mat-cell "KRAWCZUK" at bounding box center [206, 613] width 353 height 40
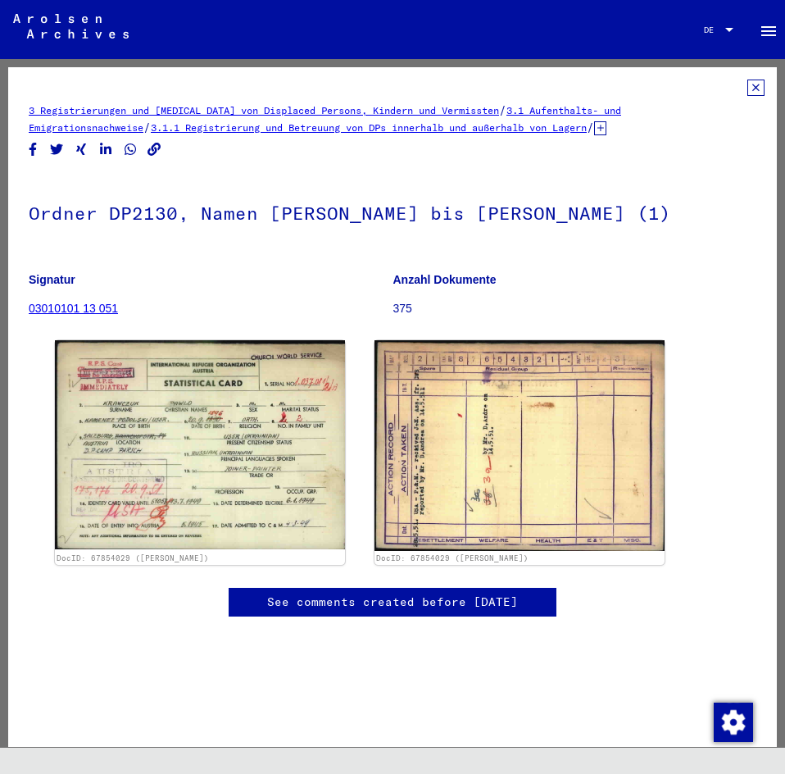
click at [748, 82] on icon at bounding box center [756, 88] width 17 height 16
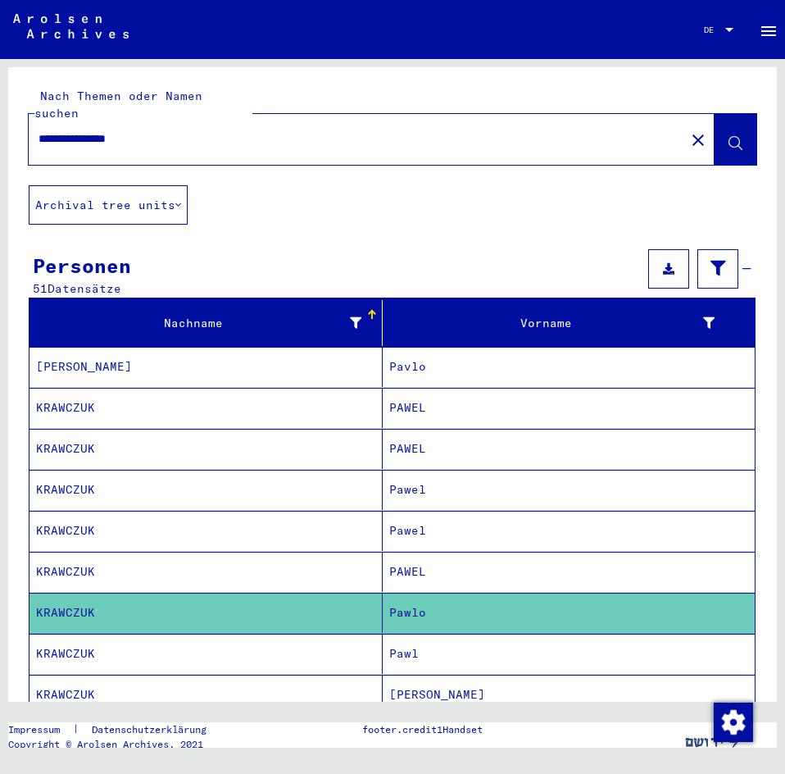
click at [172, 634] on mat-cell "KRAWCZUK" at bounding box center [206, 654] width 353 height 40
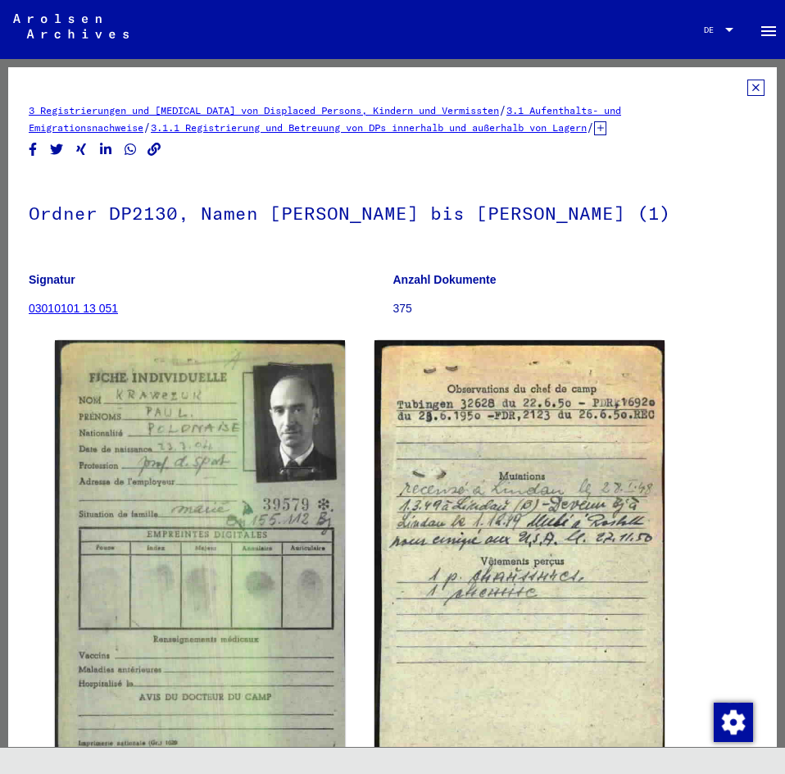
click at [748, 89] on icon at bounding box center [756, 88] width 17 height 16
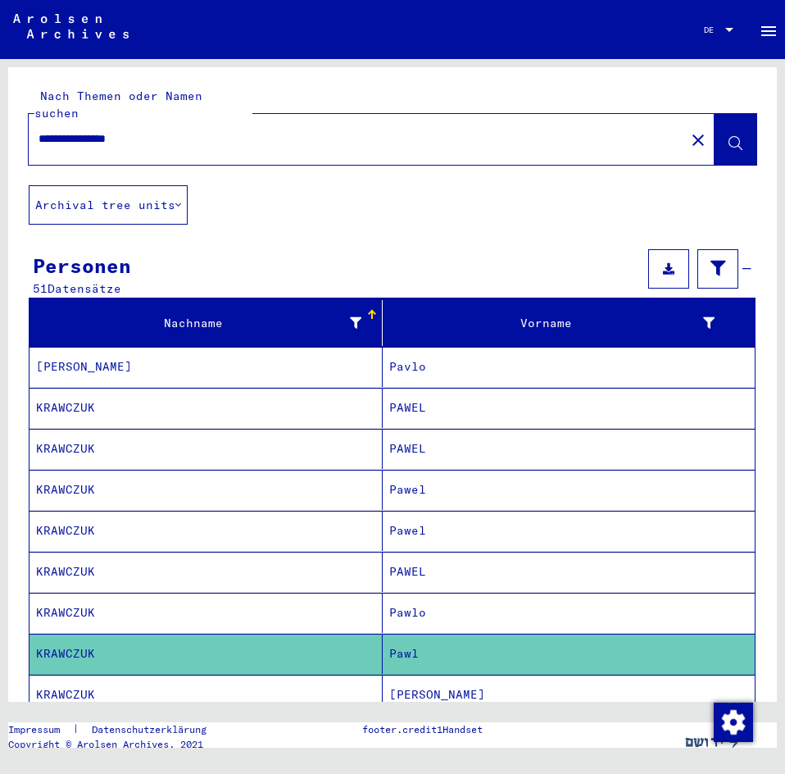
click at [230, 120] on div "**********" at bounding box center [352, 138] width 647 height 37
click at [222, 130] on input "**********" at bounding box center [357, 138] width 637 height 17
type input "**********"
click at [721, 114] on button at bounding box center [736, 139] width 42 height 51
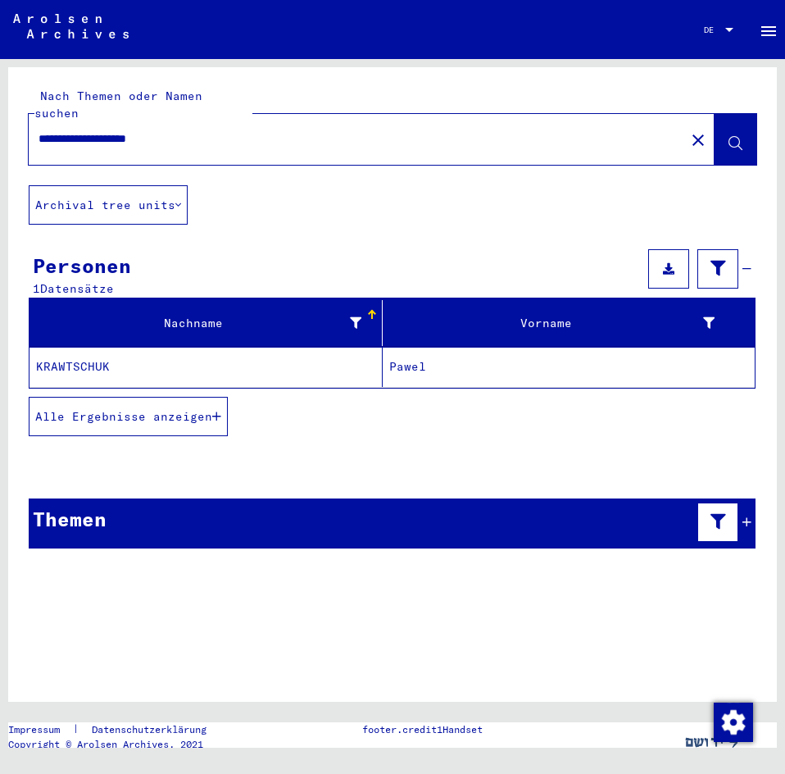
click at [262, 347] on mat-cell "KRAWTSCHUK" at bounding box center [206, 367] width 353 height 40
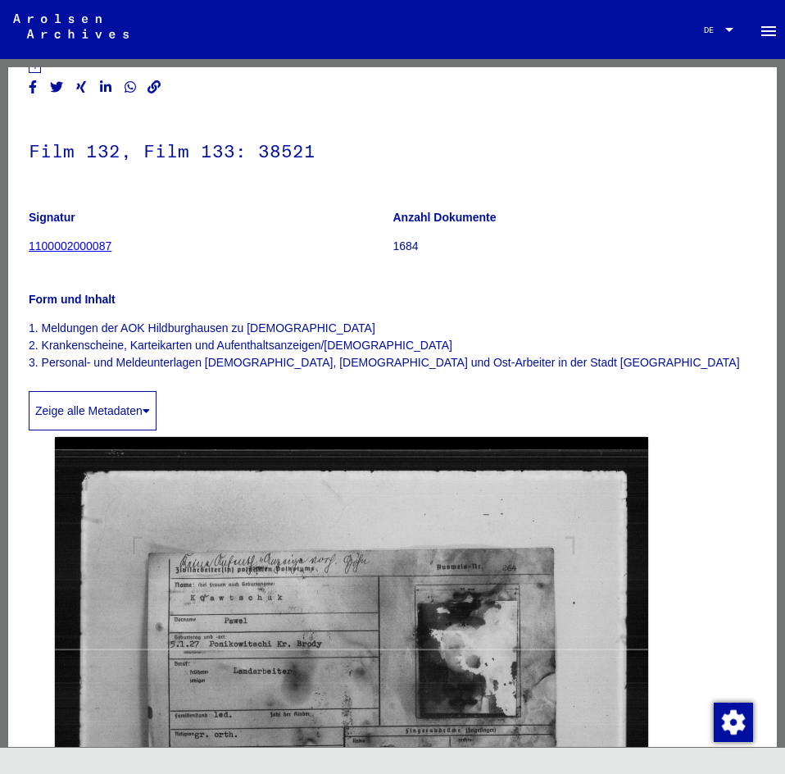
scroll to position [328, 0]
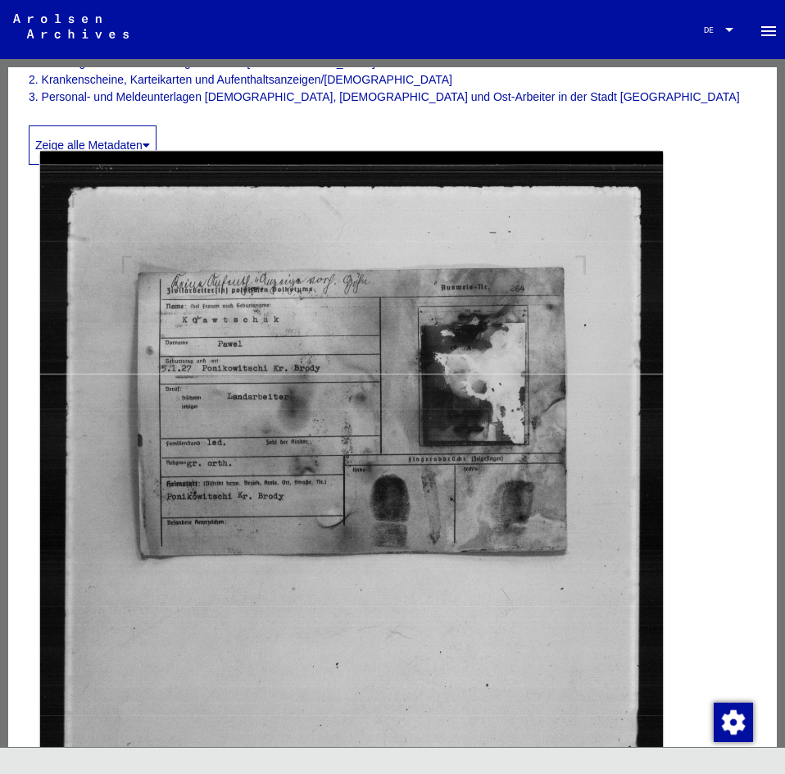
click at [311, 390] on img at bounding box center [351, 568] width 623 height 833
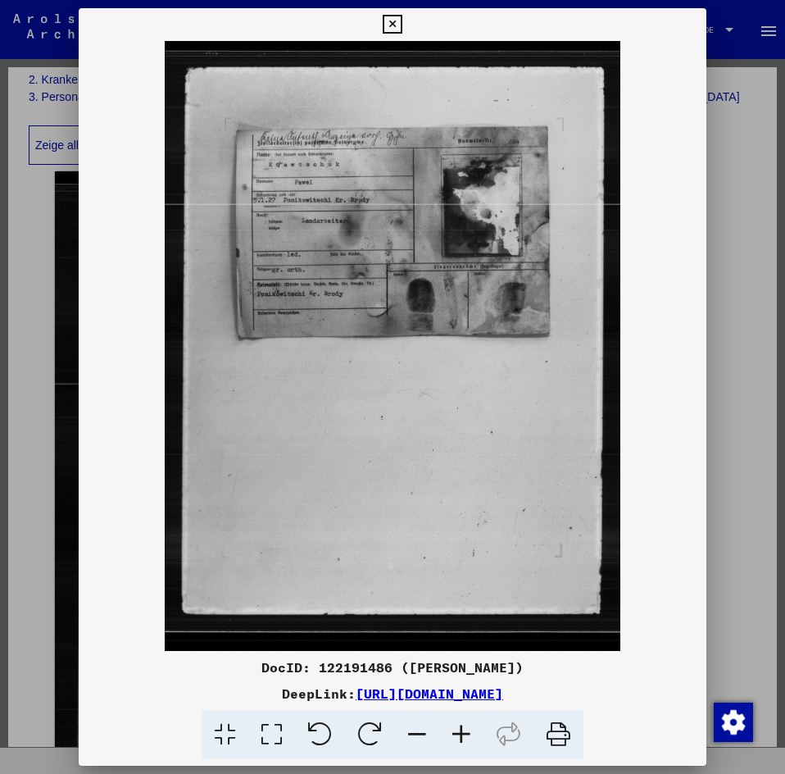
click at [461, 725] on icon at bounding box center [461, 735] width 44 height 50
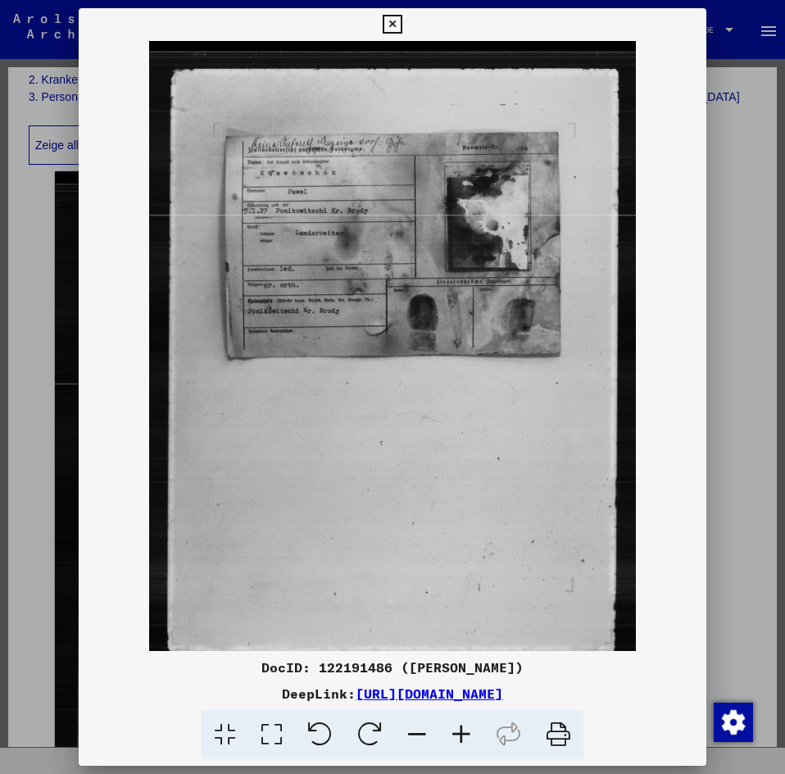
click at [461, 725] on icon at bounding box center [461, 735] width 44 height 50
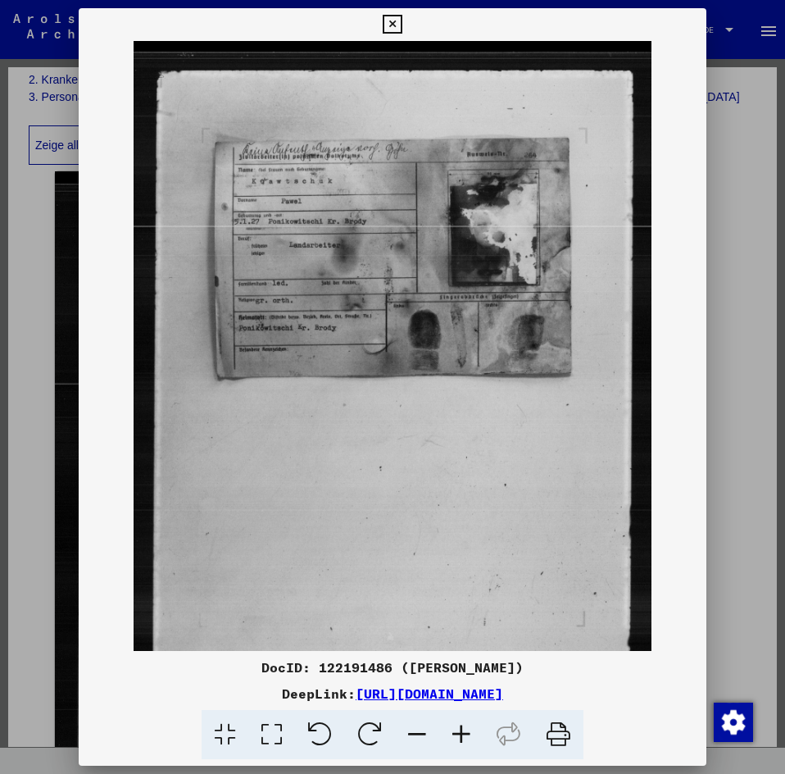
click at [461, 725] on icon at bounding box center [461, 735] width 44 height 50
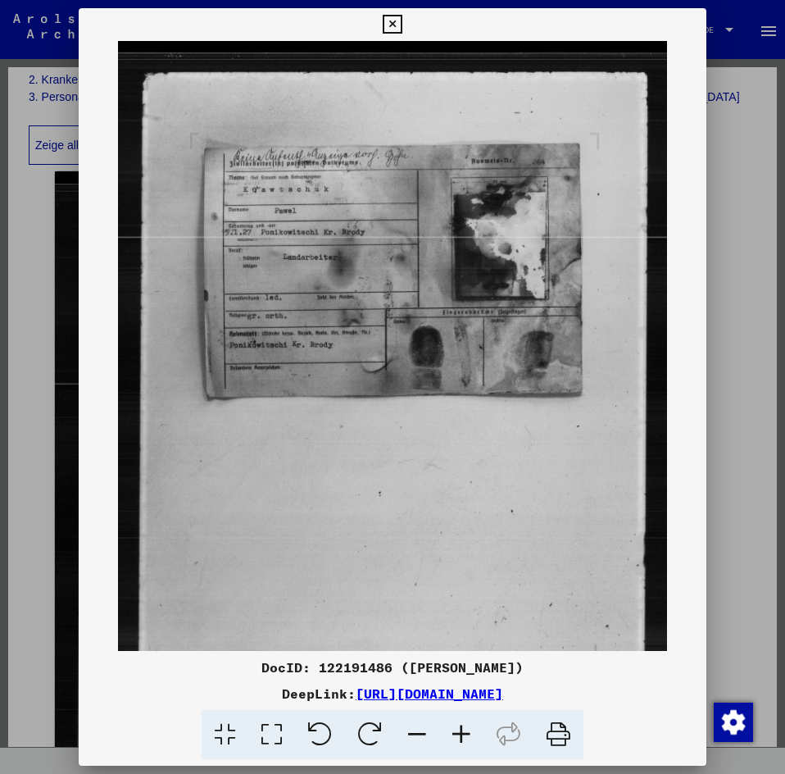
click at [461, 725] on icon at bounding box center [461, 735] width 44 height 50
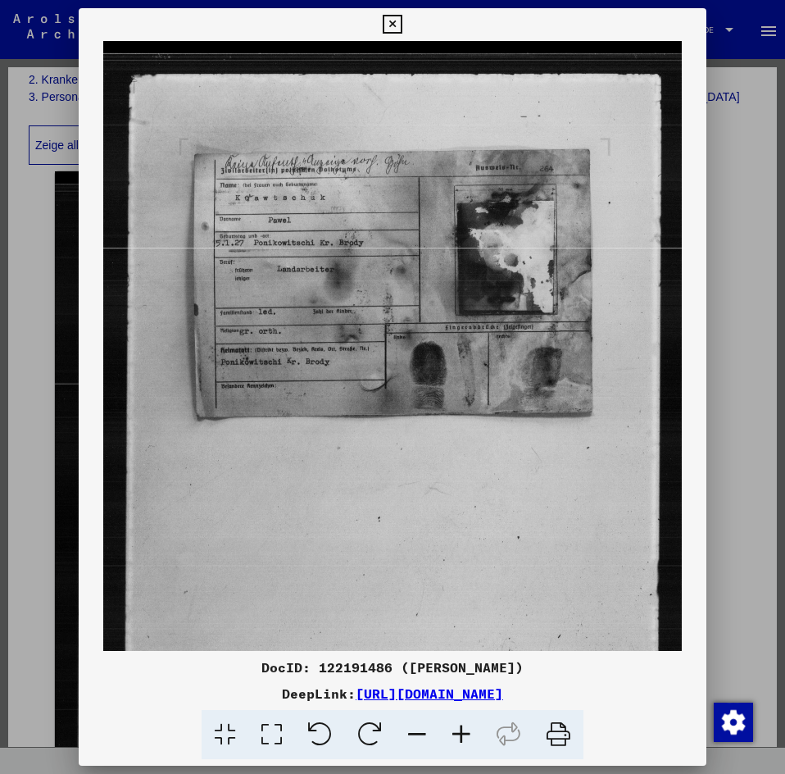
click at [461, 725] on icon at bounding box center [461, 735] width 44 height 50
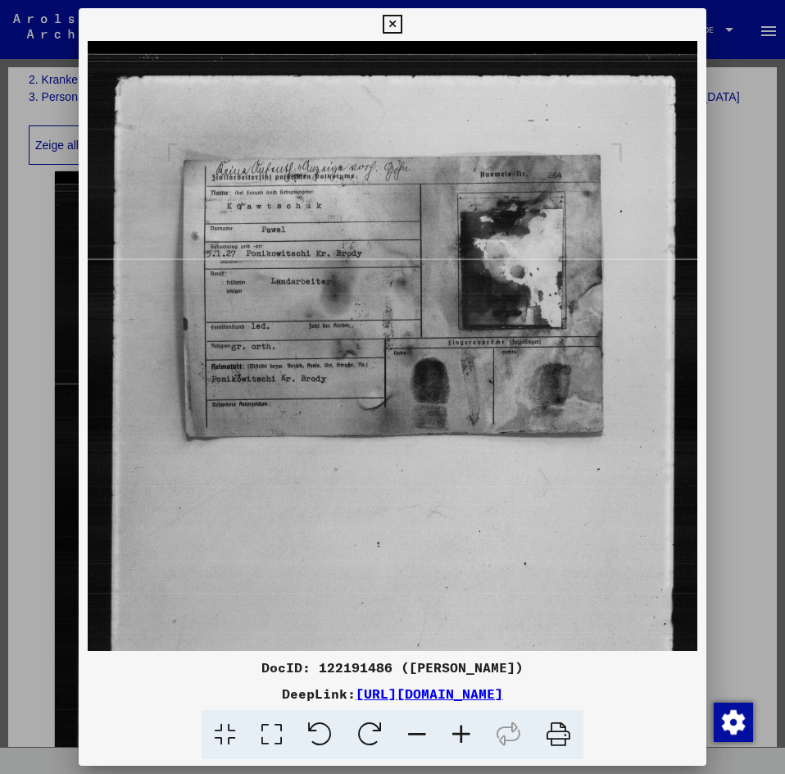
click at [461, 725] on icon at bounding box center [461, 735] width 44 height 50
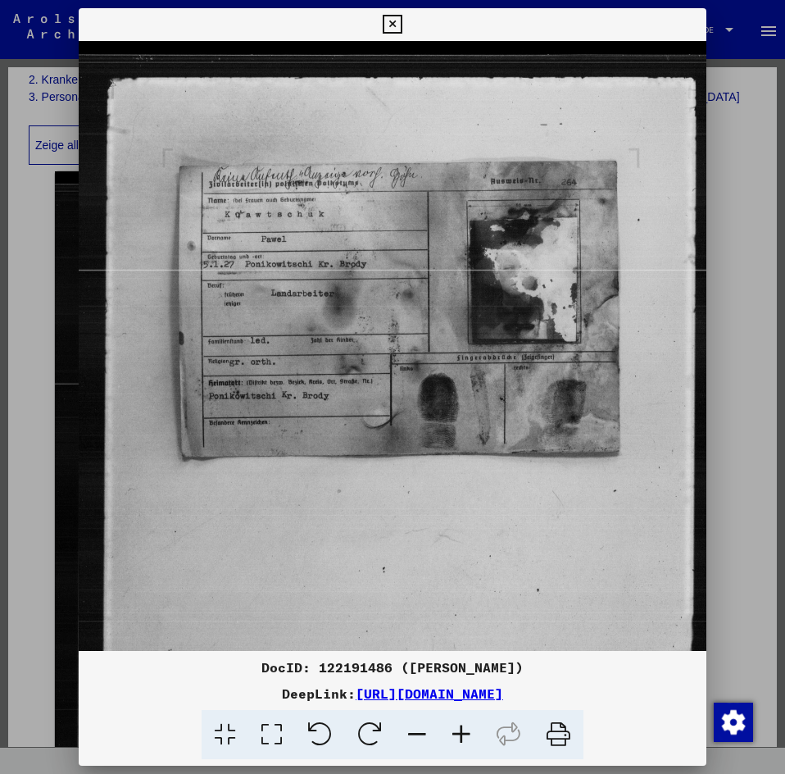
click at [361, 525] on img at bounding box center [399, 469] width 640 height 856
click at [390, 17] on icon at bounding box center [392, 25] width 19 height 20
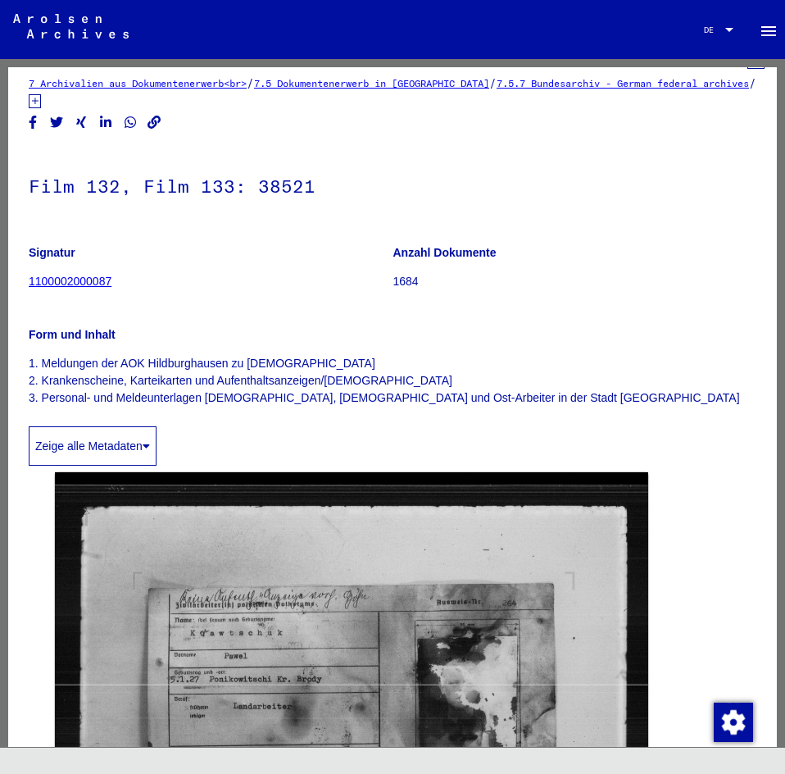
scroll to position [0, 0]
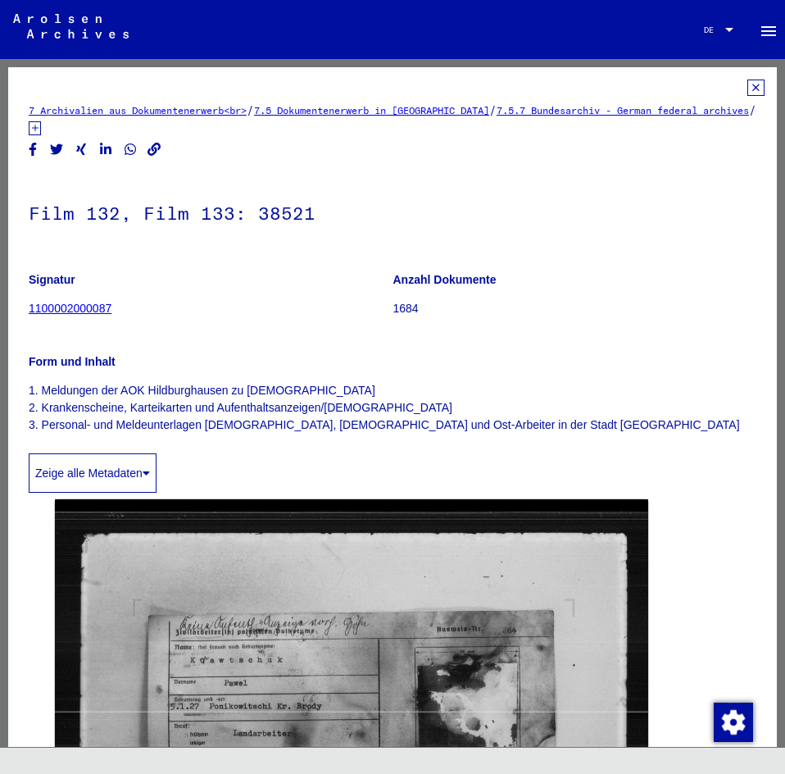
click at [748, 82] on icon at bounding box center [756, 88] width 17 height 16
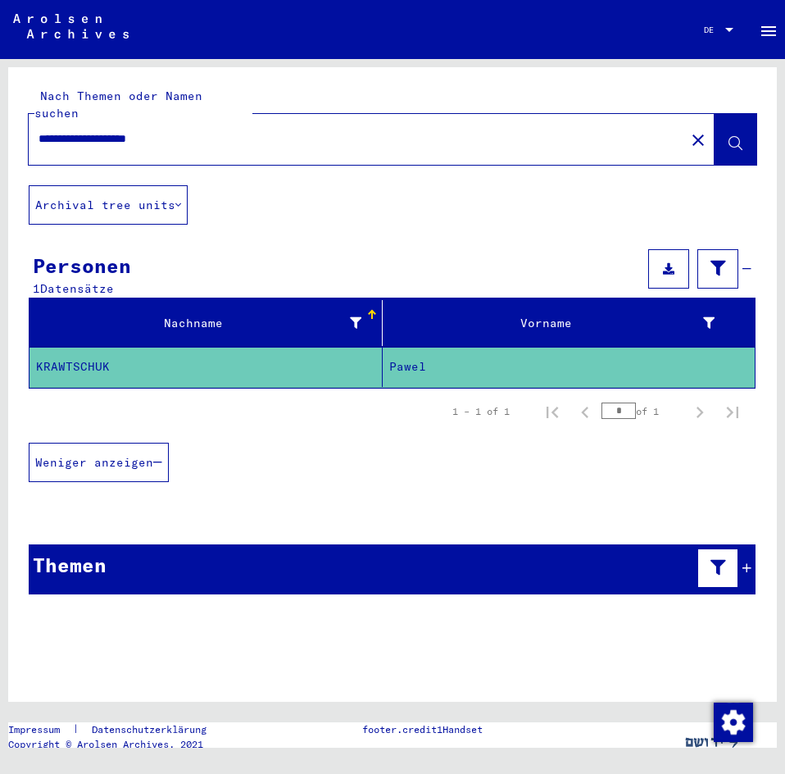
drag, startPoint x: 248, startPoint y: 122, endPoint x: 0, endPoint y: 155, distance: 249.7
click at [0, 155] on div "**********" at bounding box center [392, 403] width 785 height 689
type input "**********"
click at [733, 137] on icon at bounding box center [736, 144] width 14 height 14
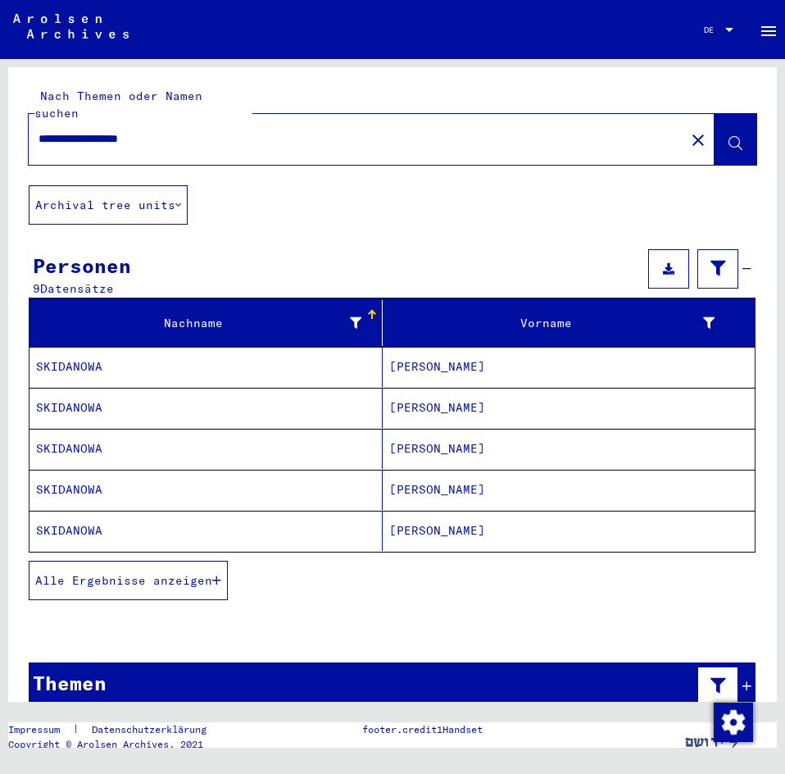
click at [213, 347] on mat-cell "SKIDANOWA" at bounding box center [206, 367] width 353 height 40
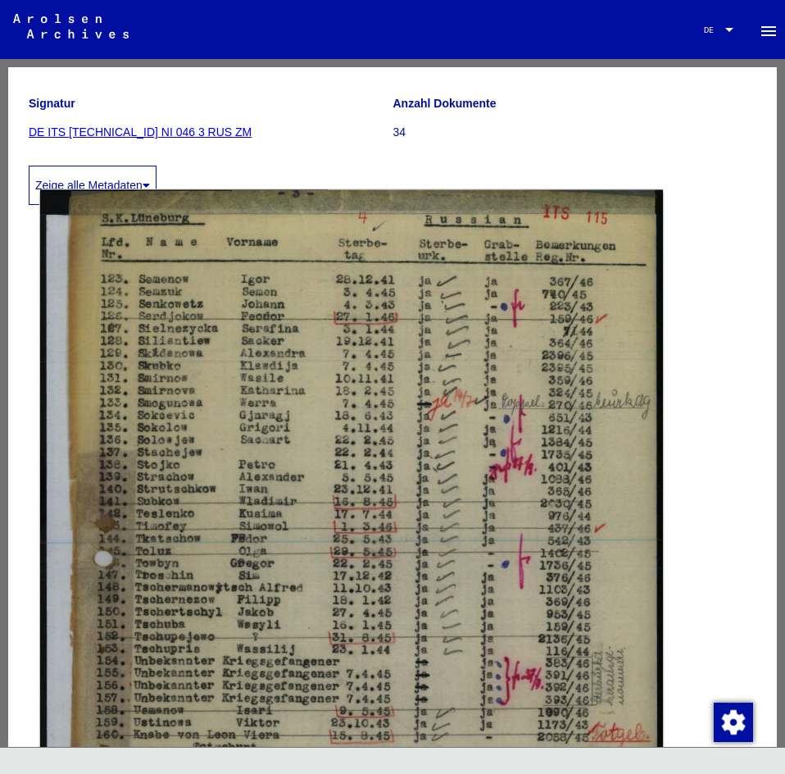
scroll to position [328, 0]
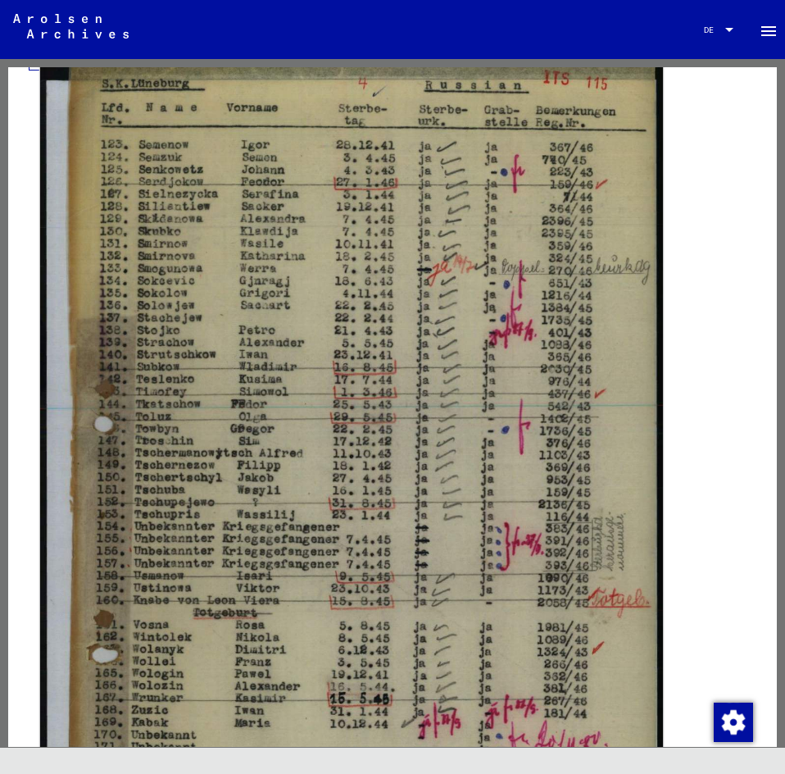
click at [419, 276] on img at bounding box center [351, 507] width 623 height 902
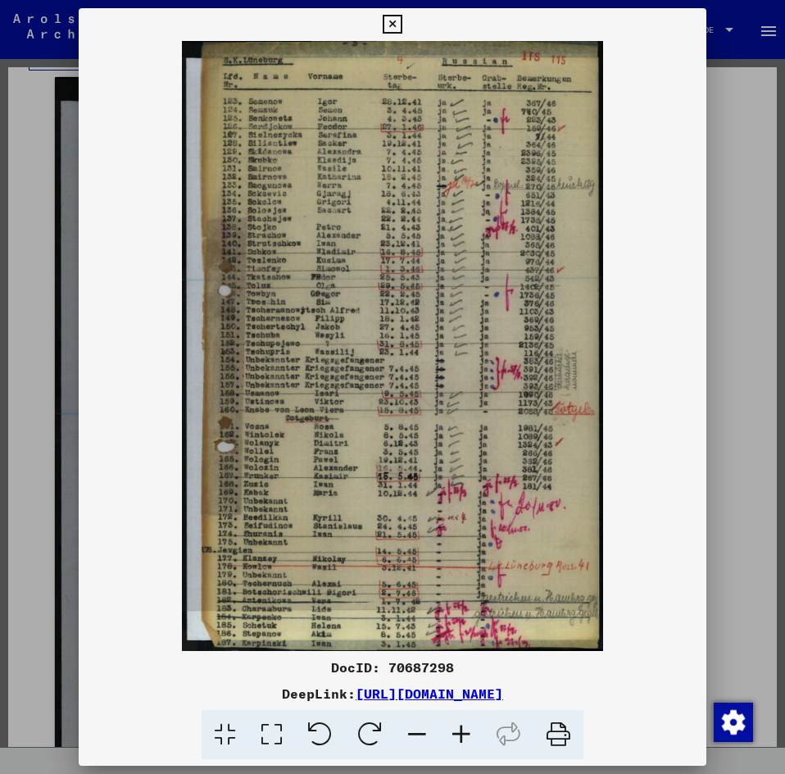
click at [400, 17] on icon at bounding box center [392, 25] width 19 height 20
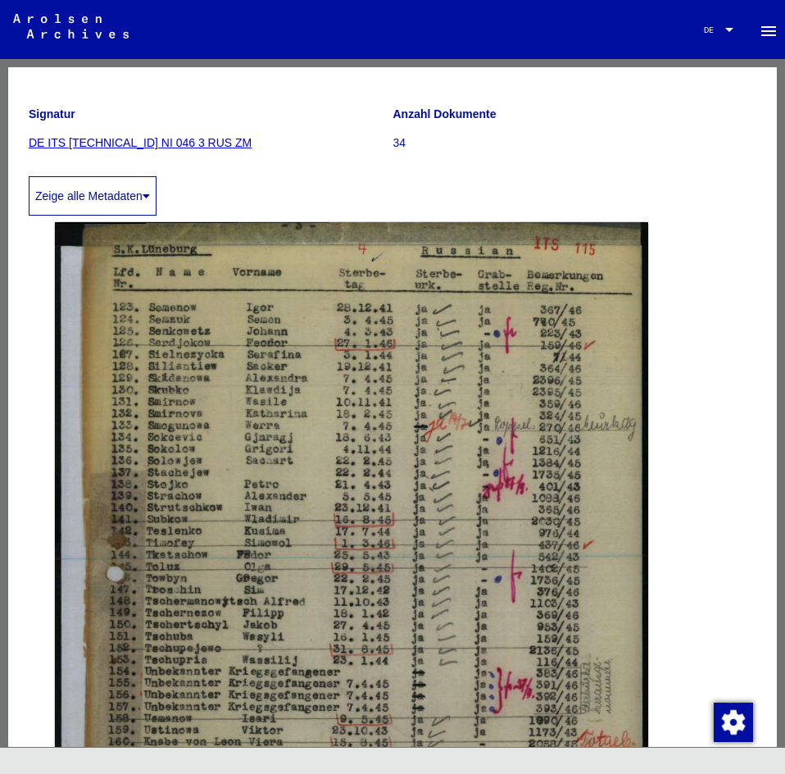
scroll to position [0, 0]
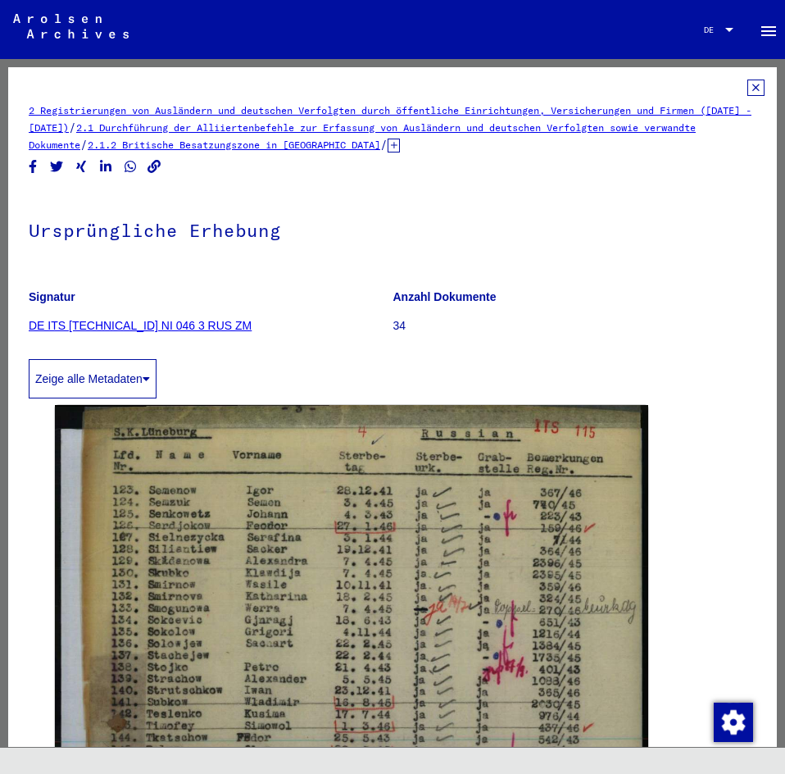
click at [748, 83] on icon at bounding box center [756, 88] width 17 height 16
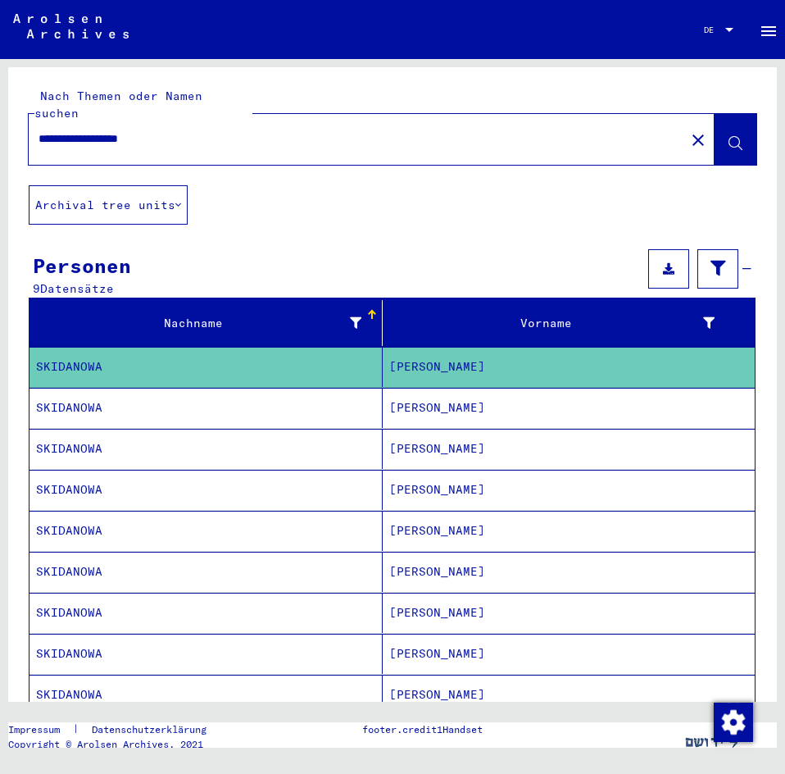
click at [301, 388] on mat-cell "SKIDANOWA" at bounding box center [206, 408] width 353 height 40
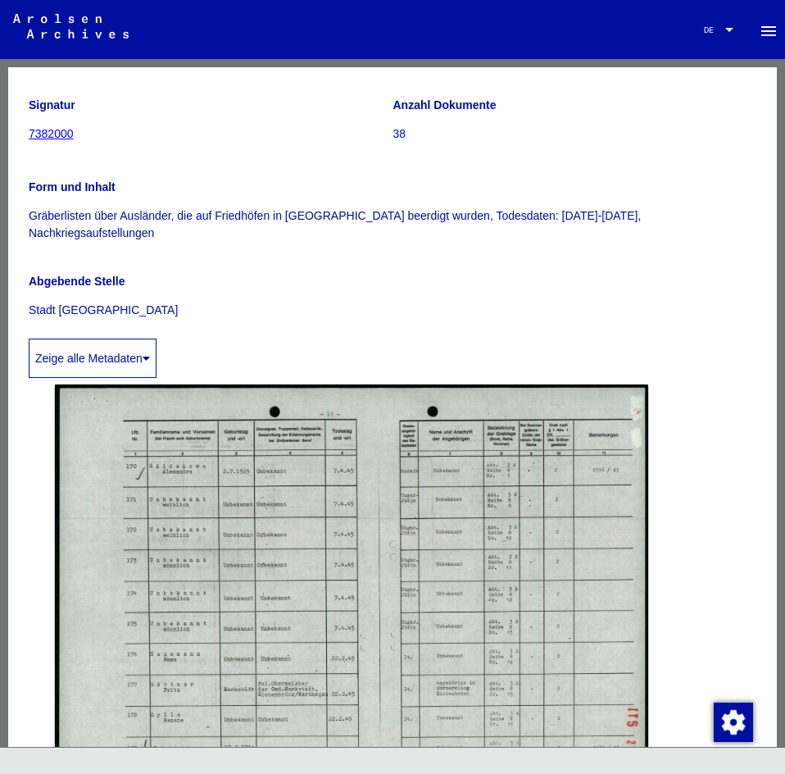
scroll to position [491, 0]
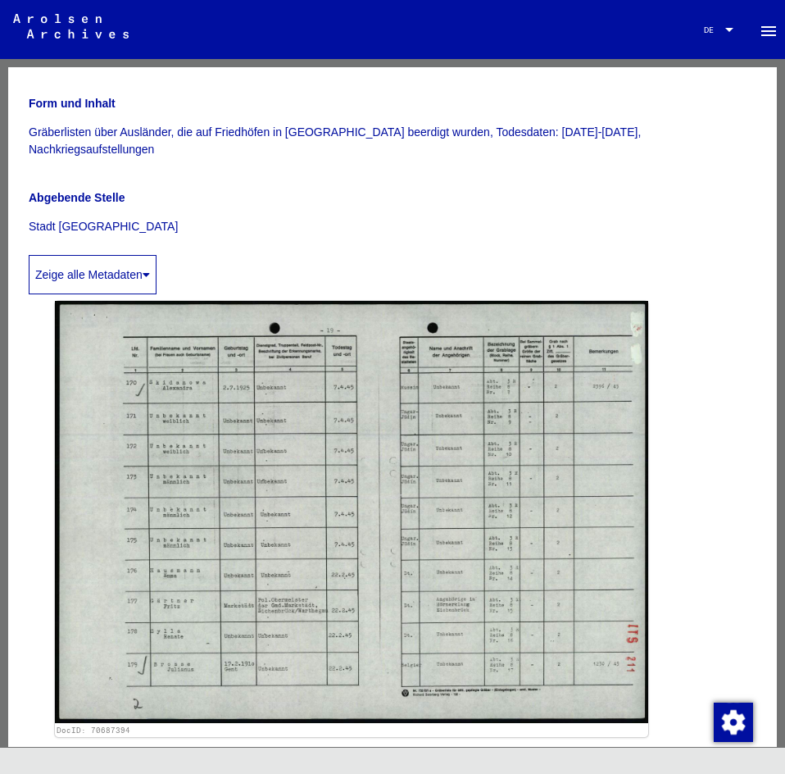
scroll to position [328, 0]
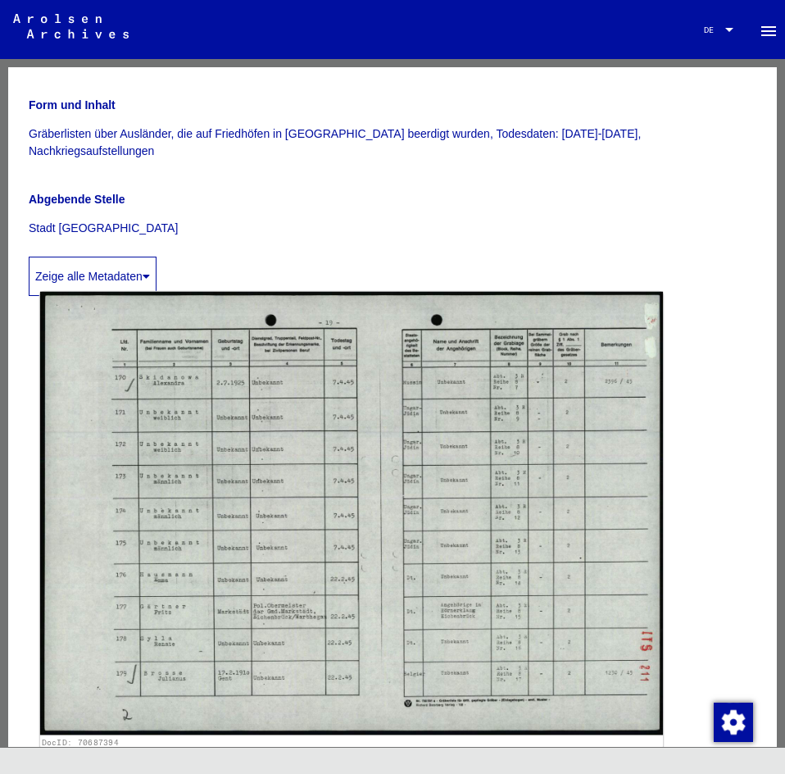
click at [535, 511] on img at bounding box center [351, 513] width 623 height 443
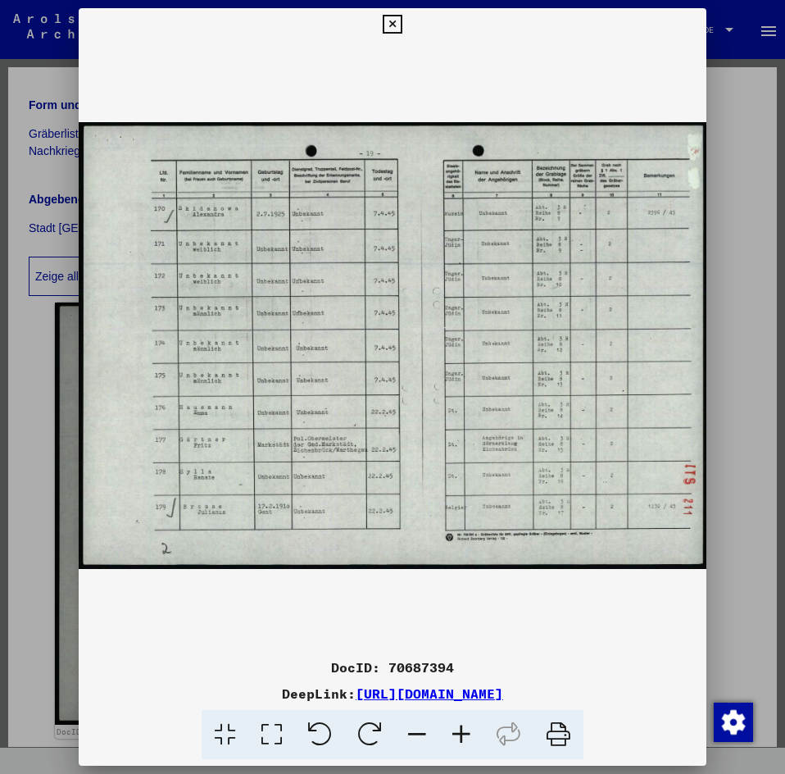
click at [464, 729] on icon at bounding box center [461, 735] width 44 height 50
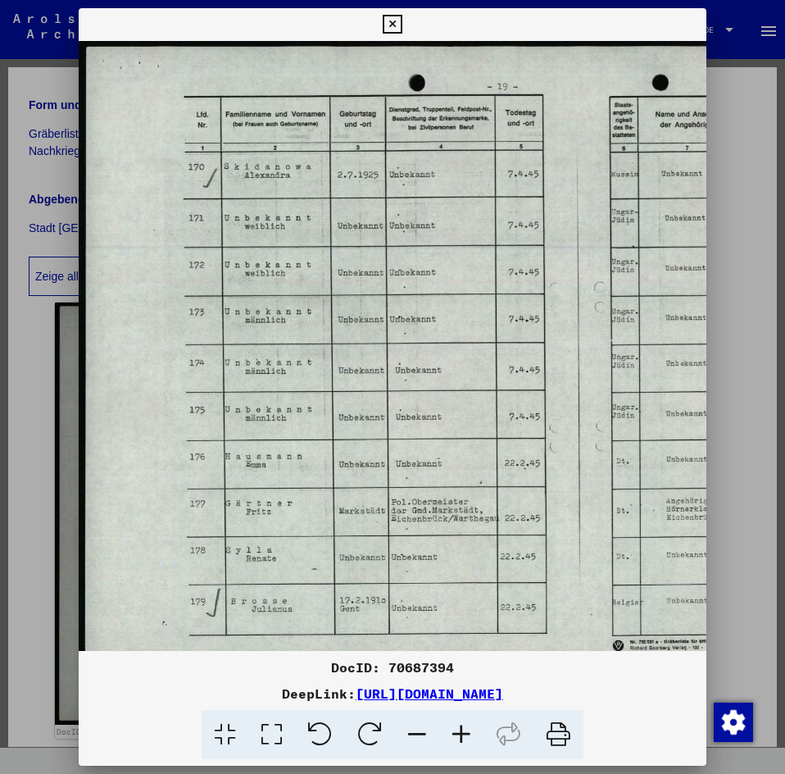
click at [464, 730] on icon at bounding box center [461, 735] width 44 height 50
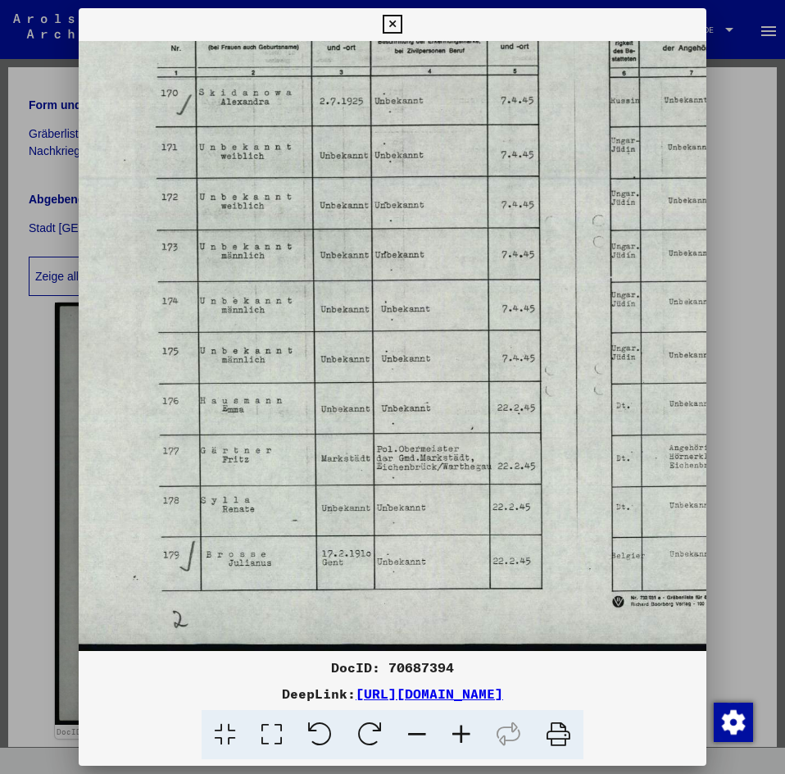
drag, startPoint x: 529, startPoint y: 348, endPoint x: 487, endPoint y: 211, distance: 143.1
click at [487, 213] on img at bounding box center [530, 305] width 972 height 692
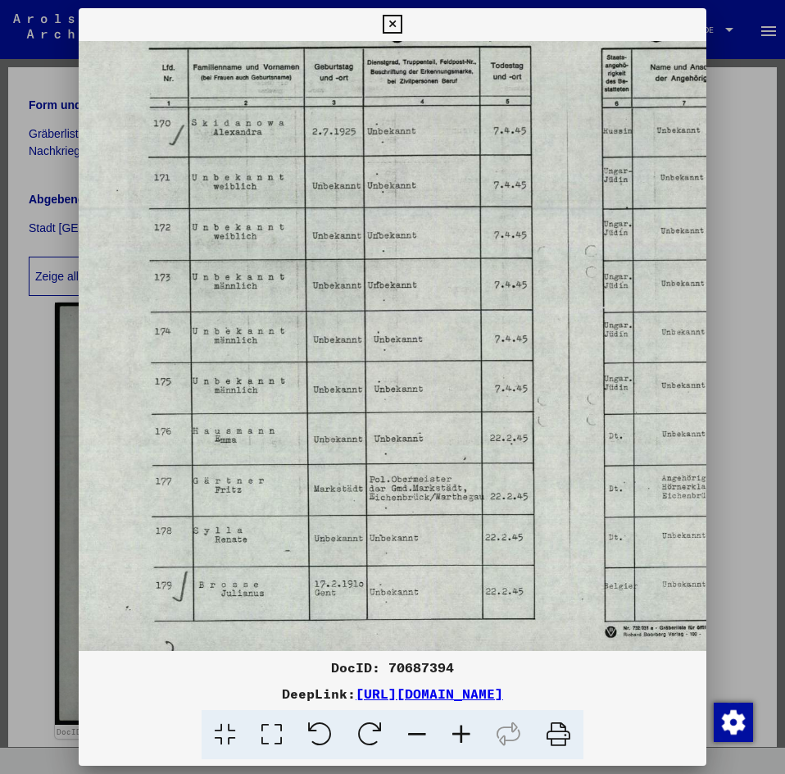
scroll to position [20, 37]
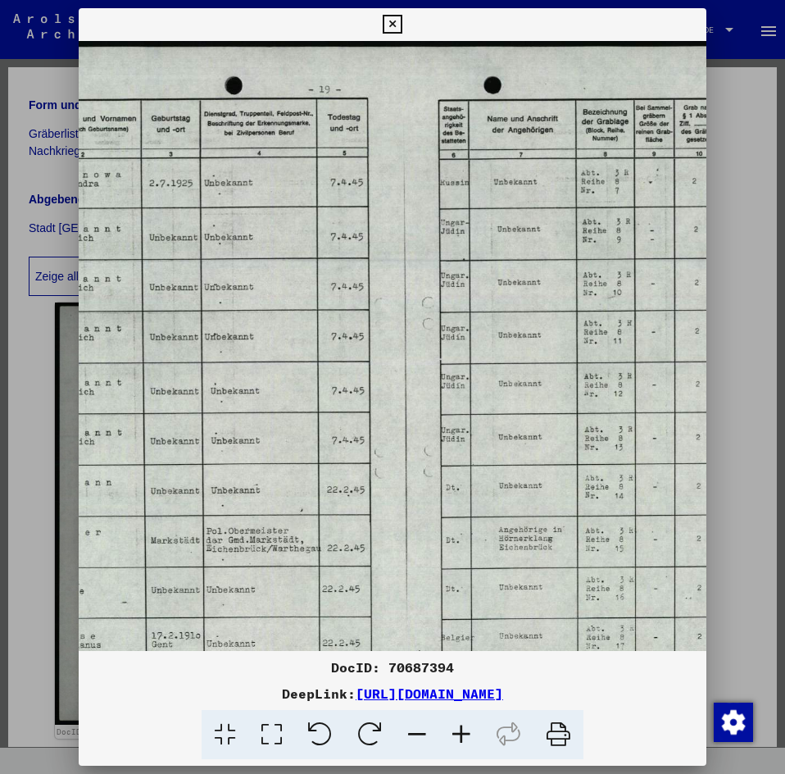
drag, startPoint x: 482, startPoint y: 339, endPoint x: 317, endPoint y: 412, distance: 180.5
click at [317, 412] on img at bounding box center [360, 387] width 972 height 692
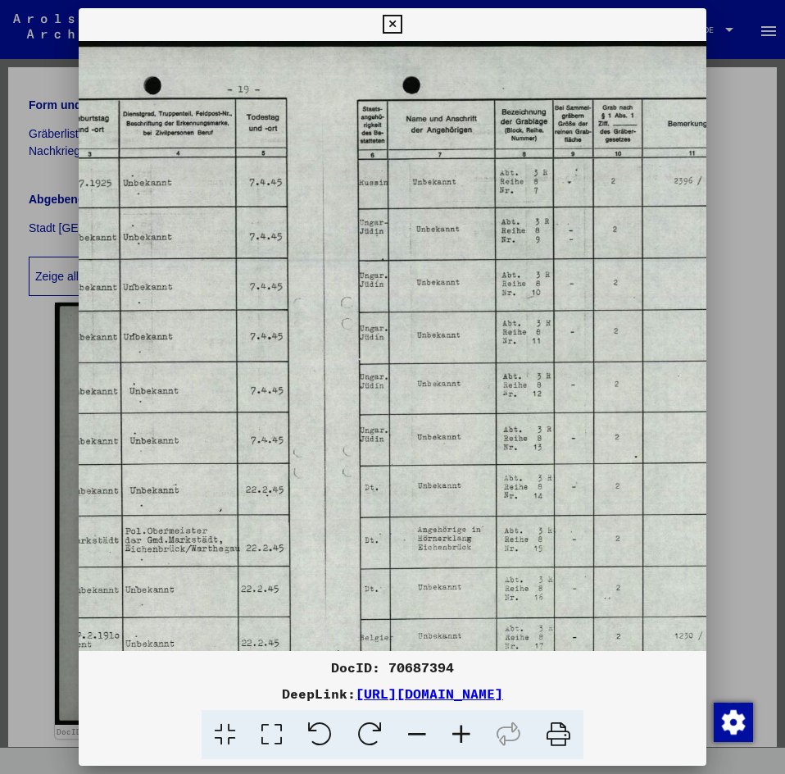
scroll to position [0, 321]
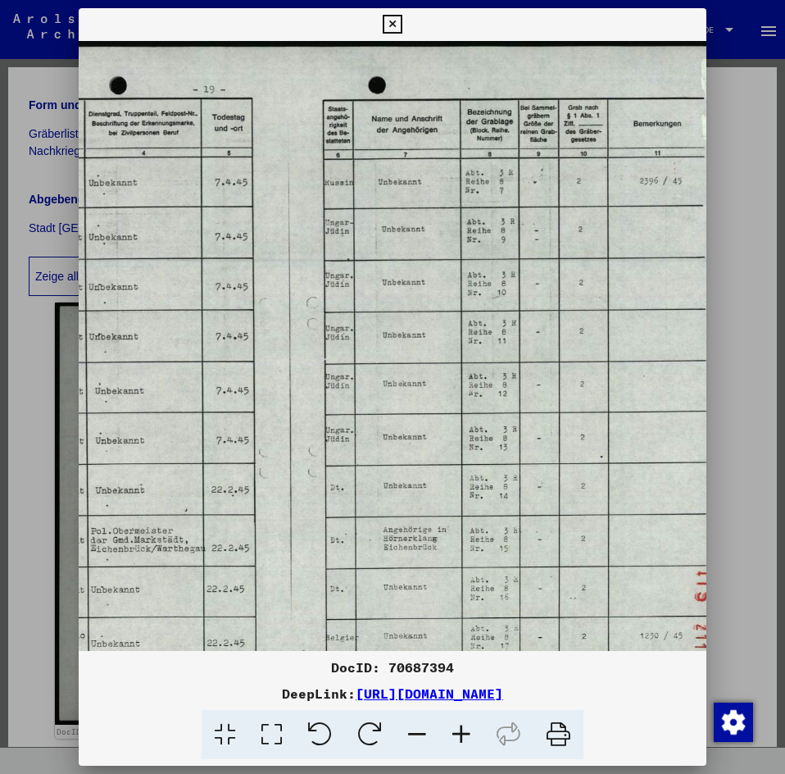
drag, startPoint x: 537, startPoint y: 345, endPoint x: 424, endPoint y: 367, distance: 115.3
click at [424, 367] on img at bounding box center [244, 387] width 972 height 692
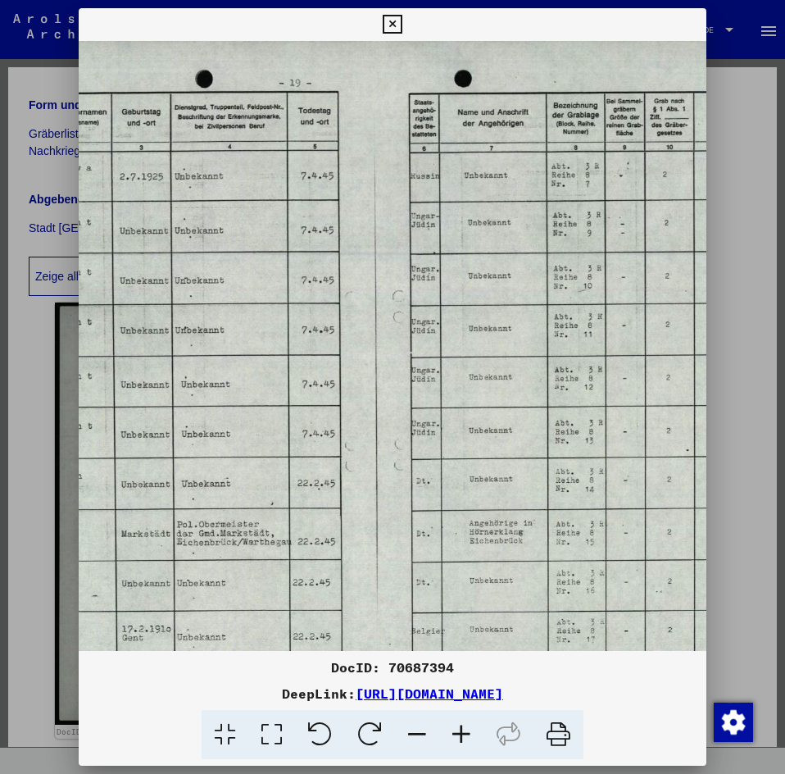
scroll to position [0, 137]
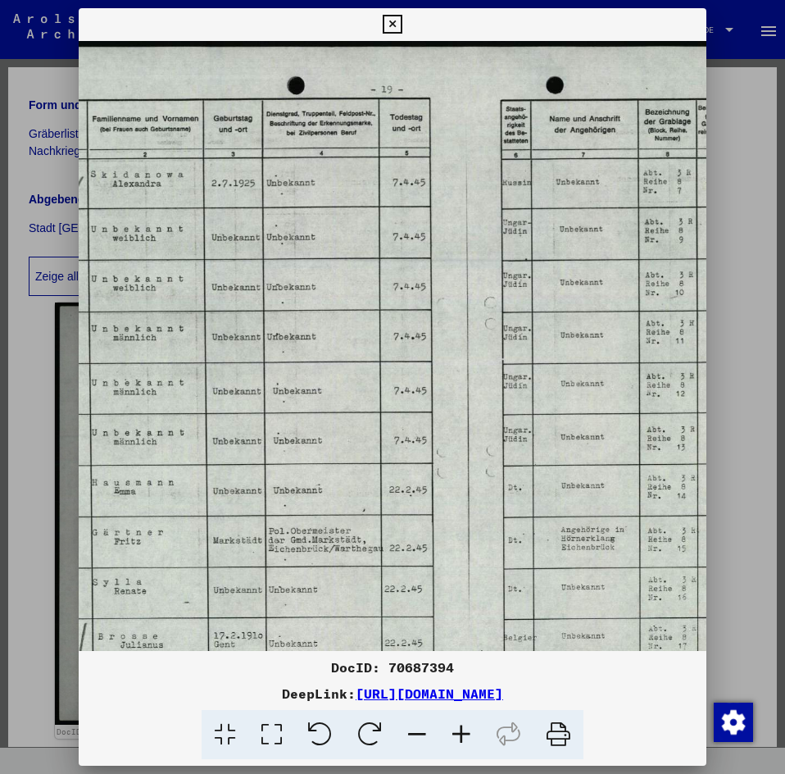
drag, startPoint x: 386, startPoint y: 249, endPoint x: 570, endPoint y: 251, distance: 183.6
click at [570, 251] on img at bounding box center [422, 387] width 972 height 692
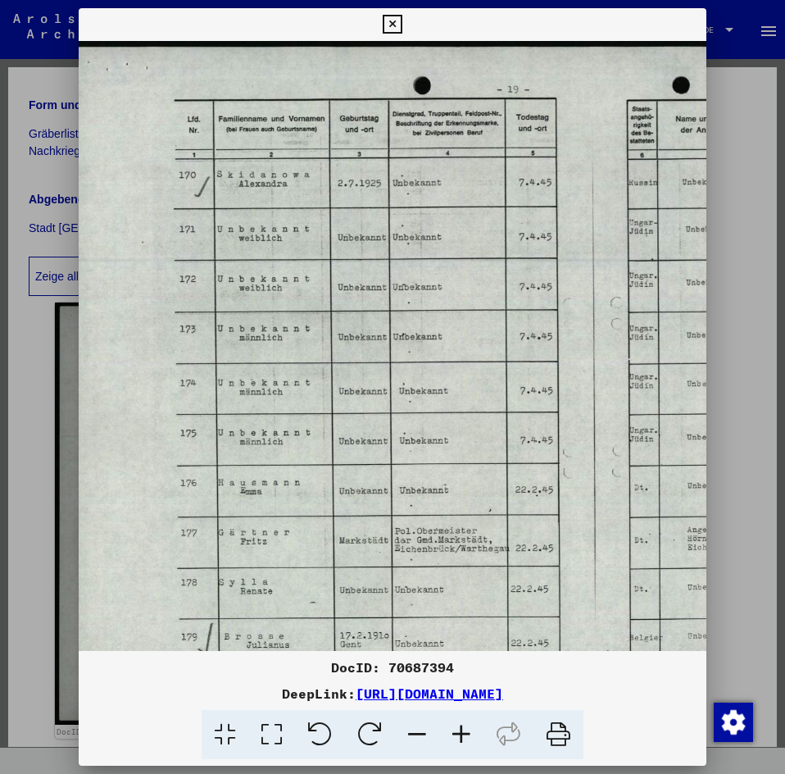
scroll to position [0, 9]
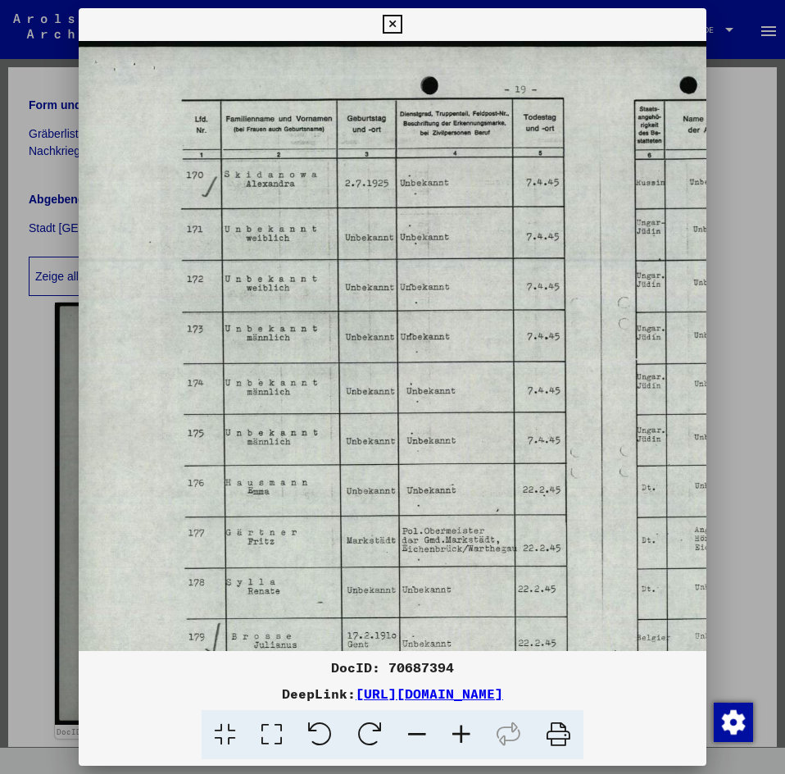
drag, startPoint x: 466, startPoint y: 282, endPoint x: 593, endPoint y: 294, distance: 128.5
click at [593, 294] on img at bounding box center [556, 387] width 972 height 692
click at [390, 25] on icon at bounding box center [392, 25] width 19 height 20
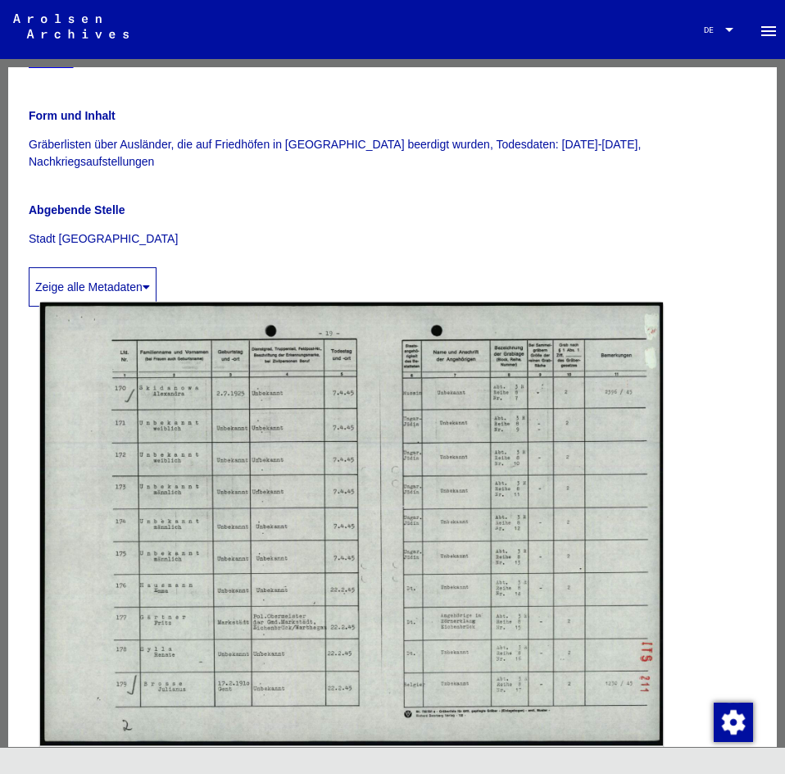
scroll to position [328, 0]
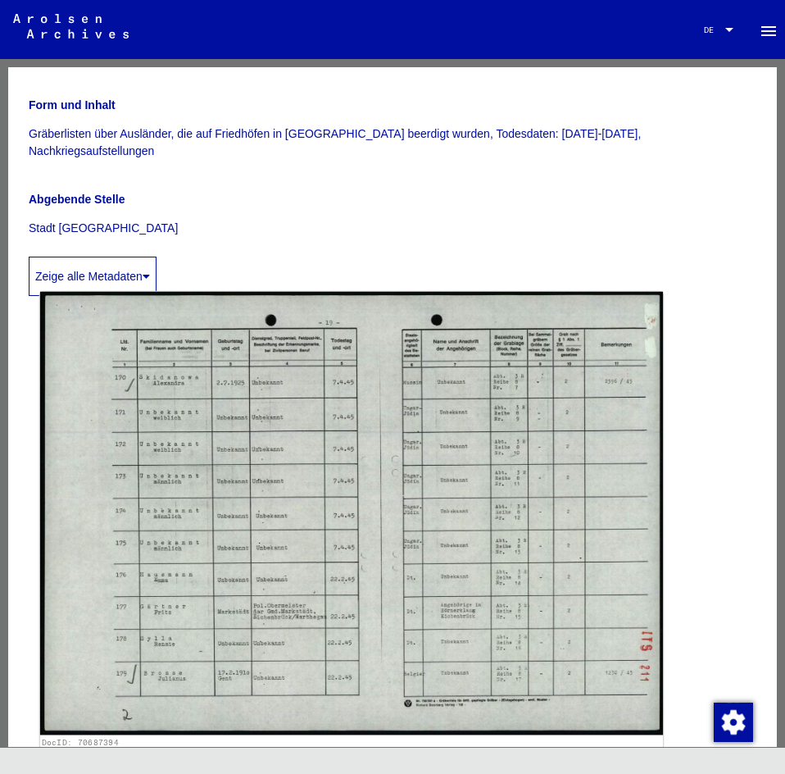
click at [273, 458] on img at bounding box center [351, 513] width 623 height 443
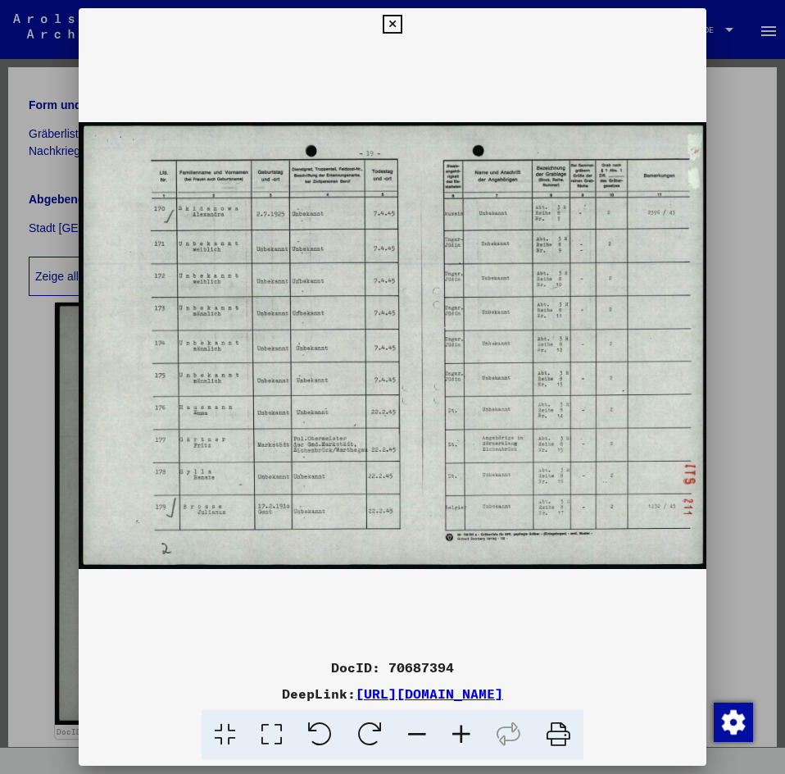
click at [356, 691] on link "[URL][DOMAIN_NAME]" at bounding box center [430, 693] width 148 height 16
